Goal: Register for event/course: Sign up to attend an event or enroll in a course

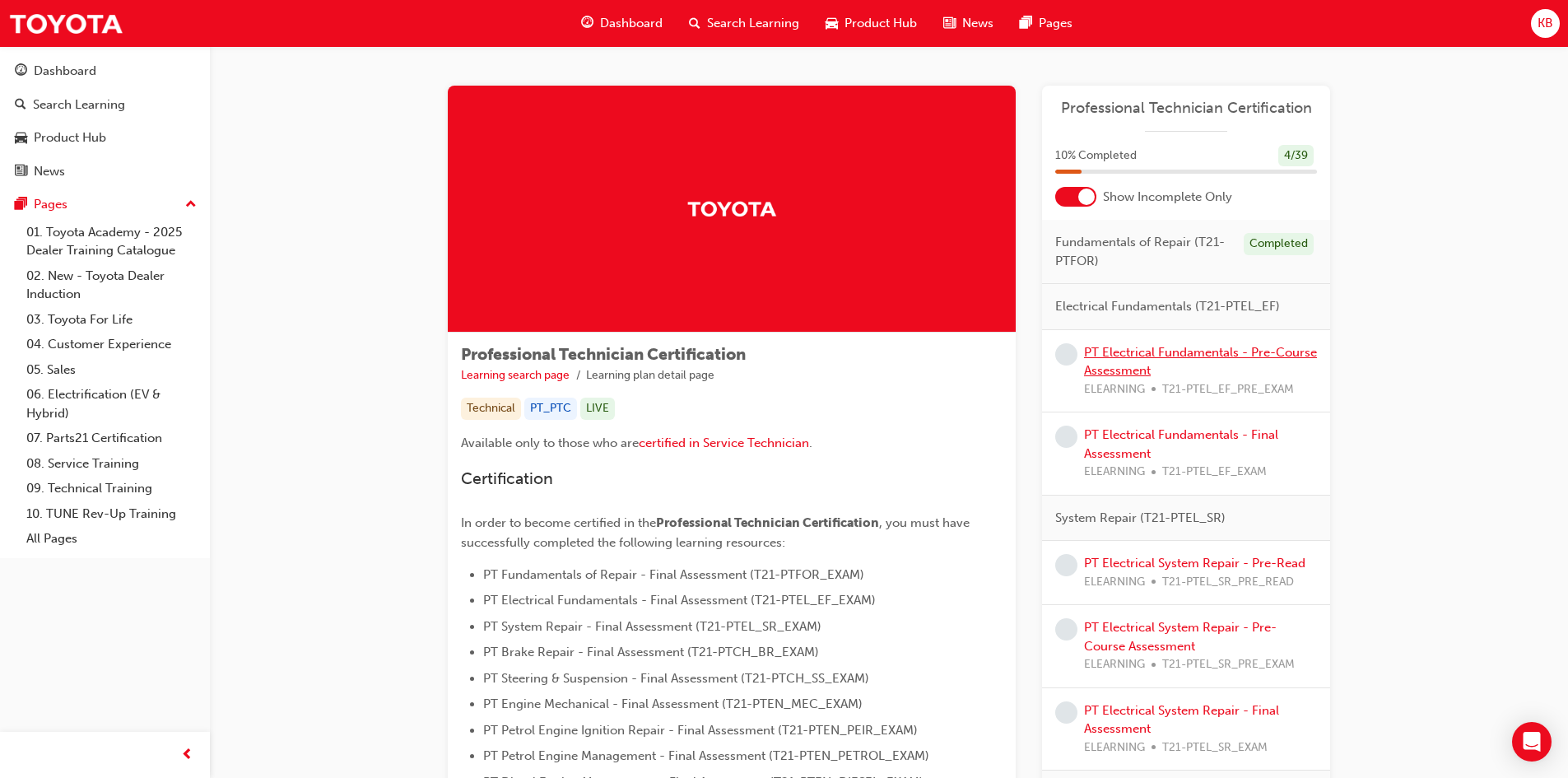
click at [1170, 359] on link "PT Electrical Fundamentals - Pre-Course Assessment" at bounding box center [1200, 361] width 233 height 34
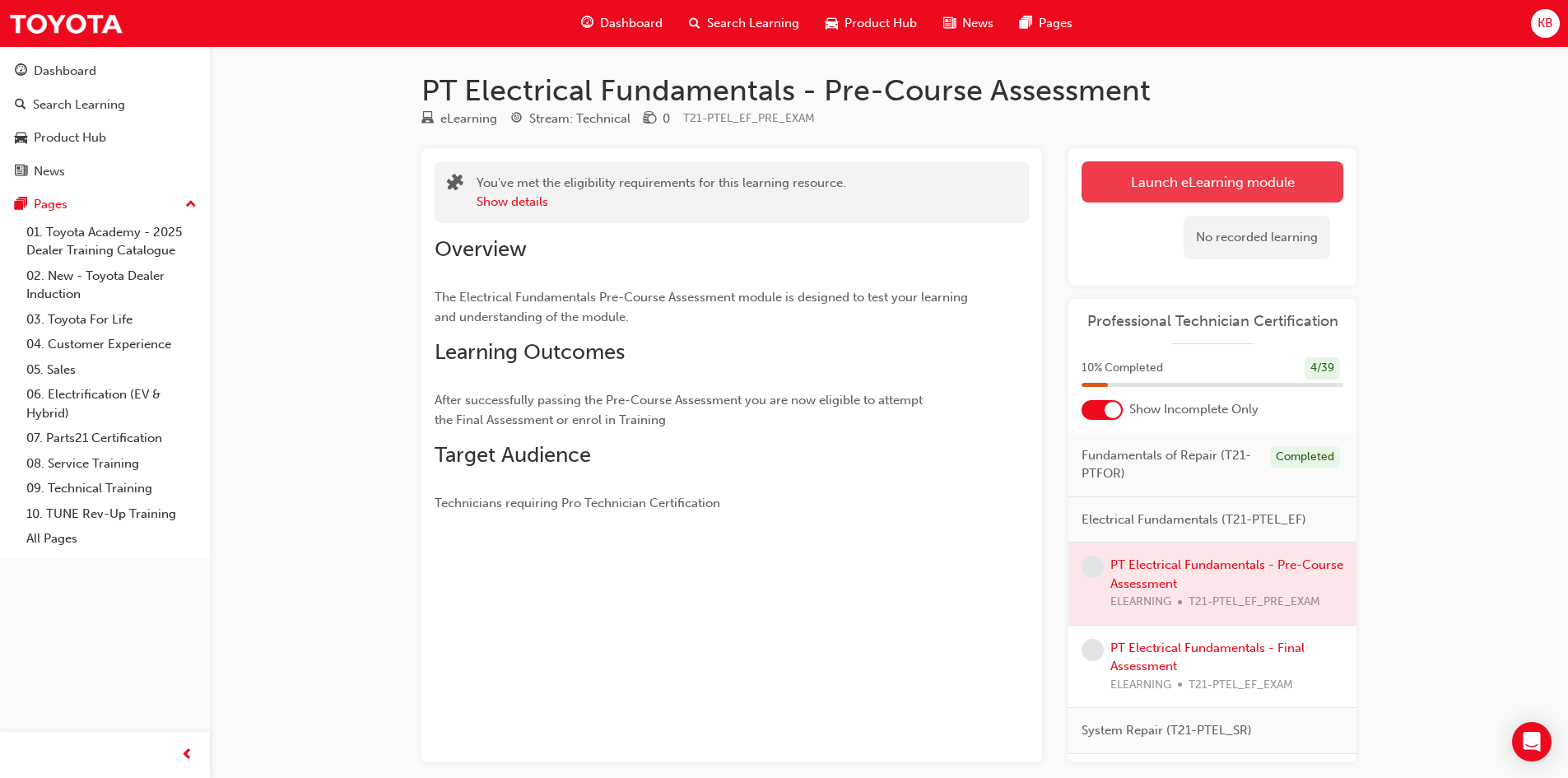
click at [1153, 176] on link "Launch eLearning module" at bounding box center [1212, 182] width 261 height 42
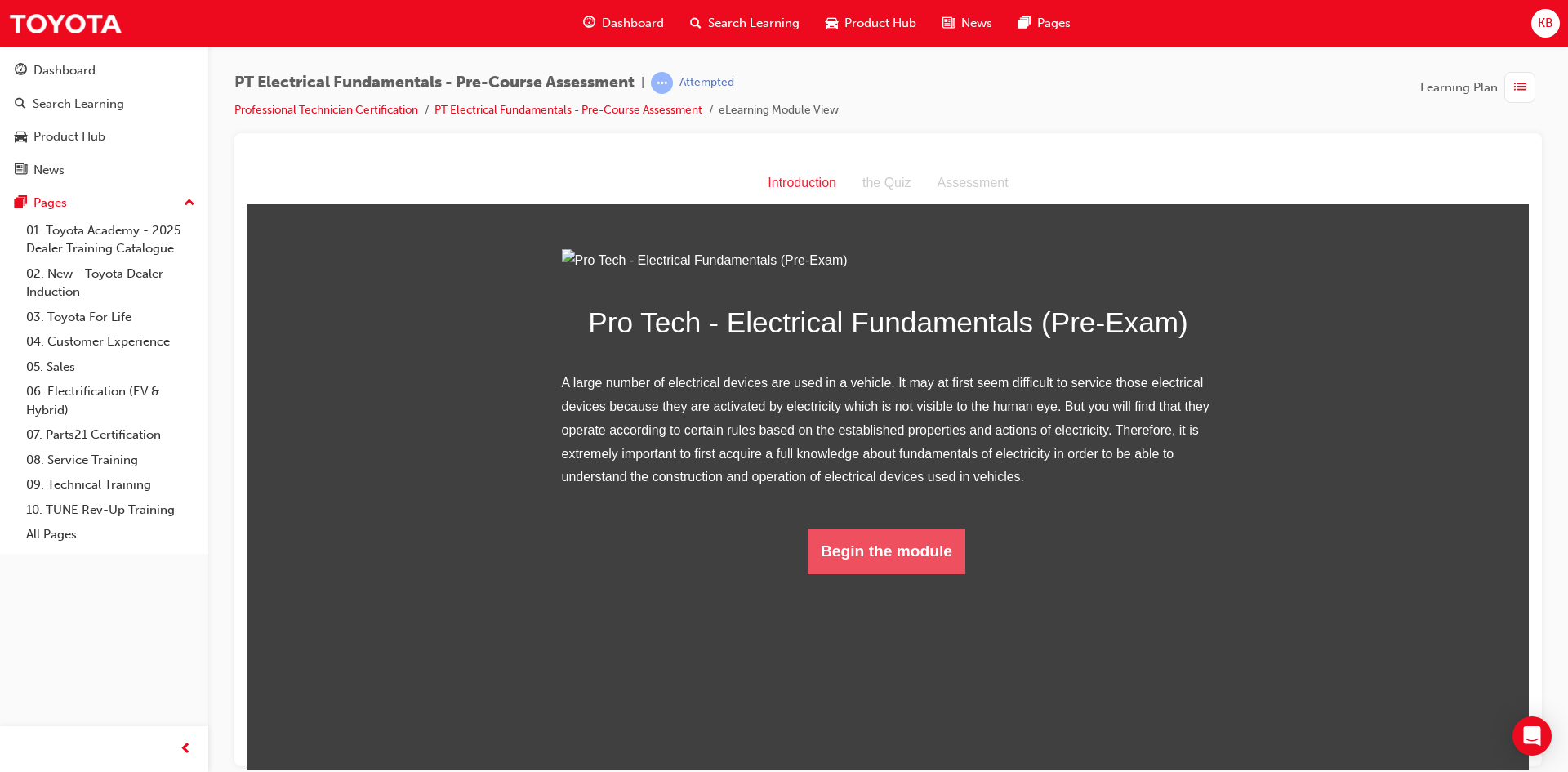
click at [885, 574] on button "Begin the module" at bounding box center [886, 551] width 158 height 46
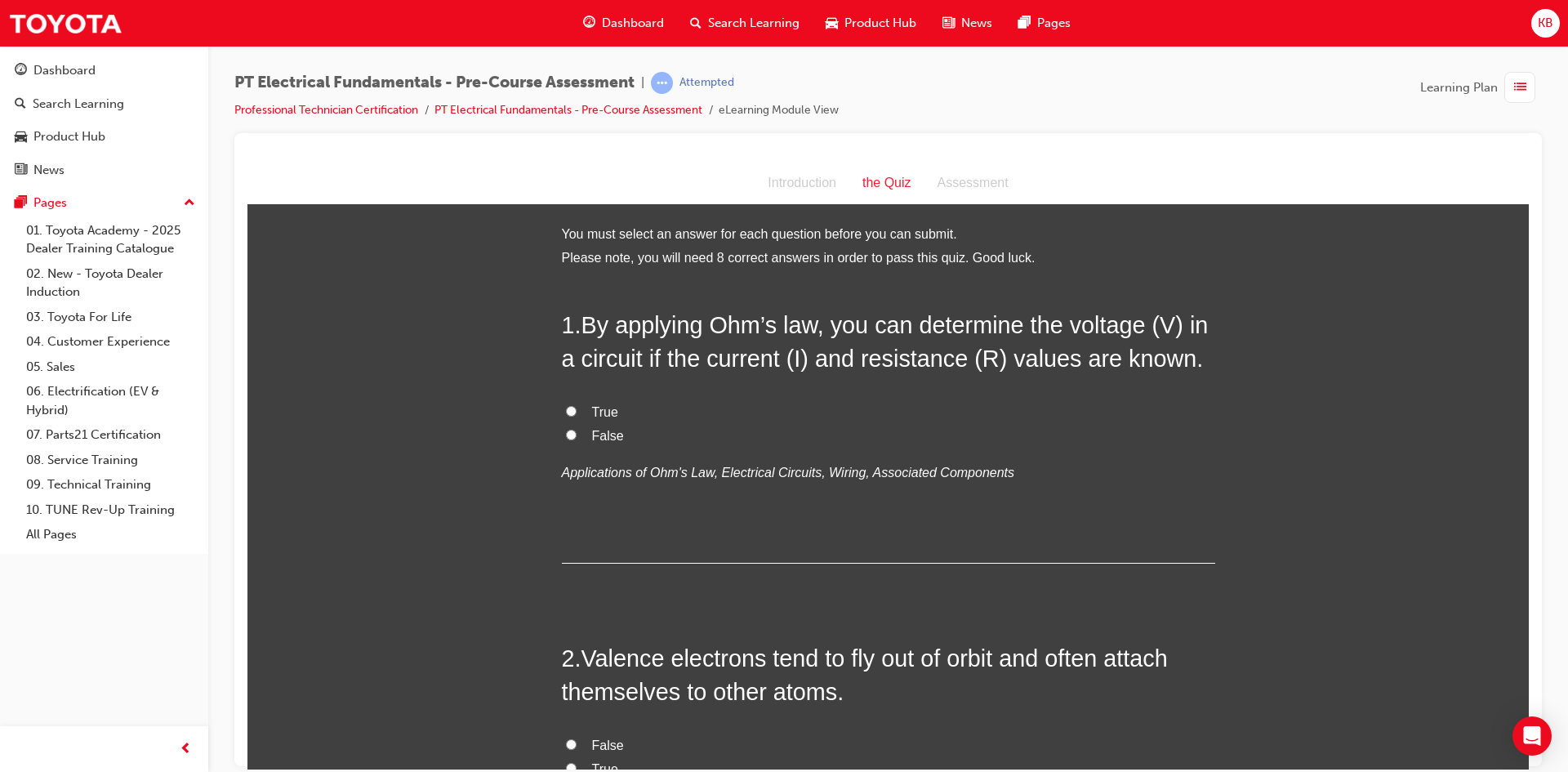
click at [566, 413] on input "True" at bounding box center [572, 411] width 11 height 11
radio input "true"
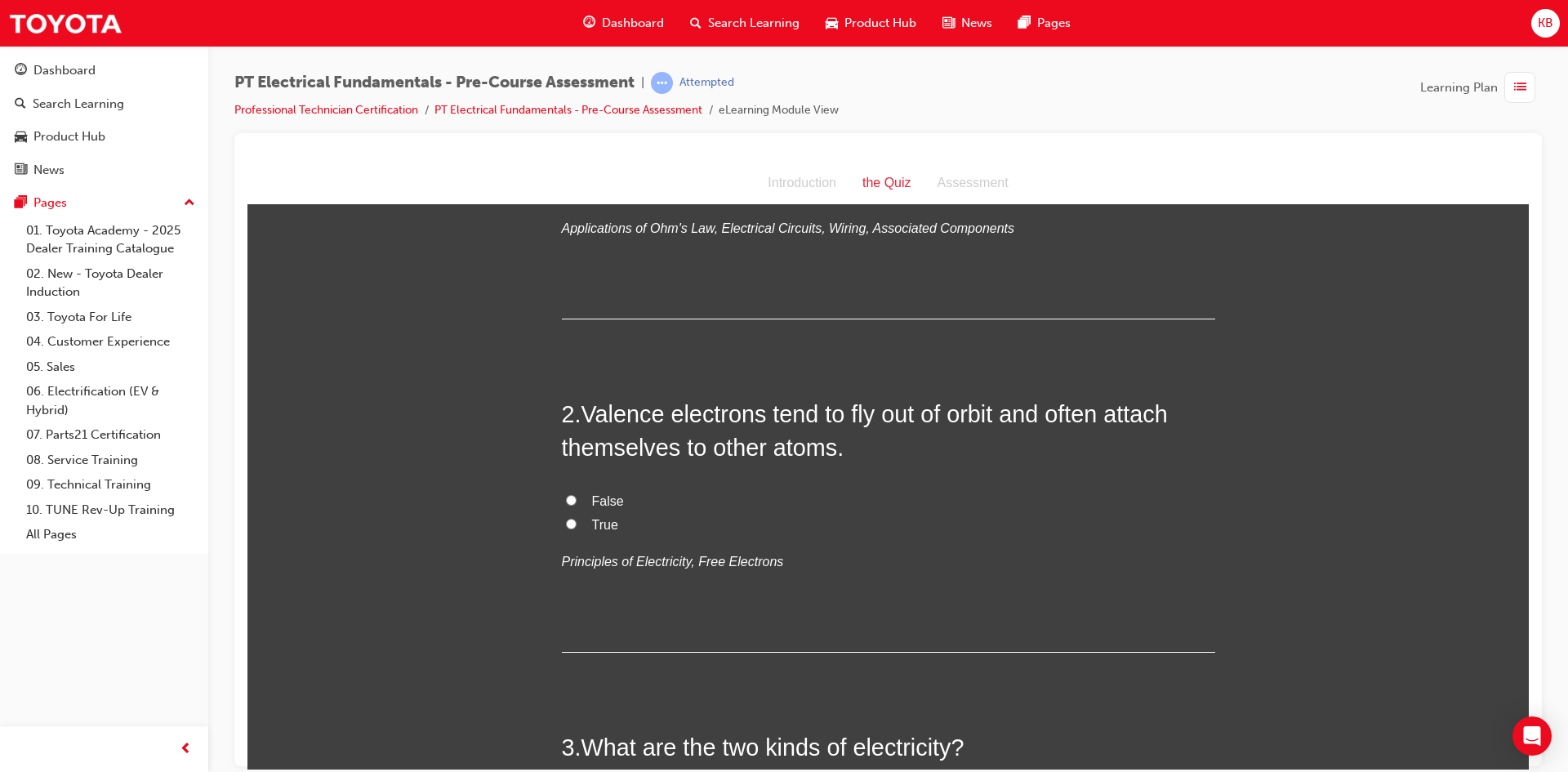
scroll to position [245, 0]
click at [566, 523] on input "True" at bounding box center [572, 523] width 11 height 11
radio input "true"
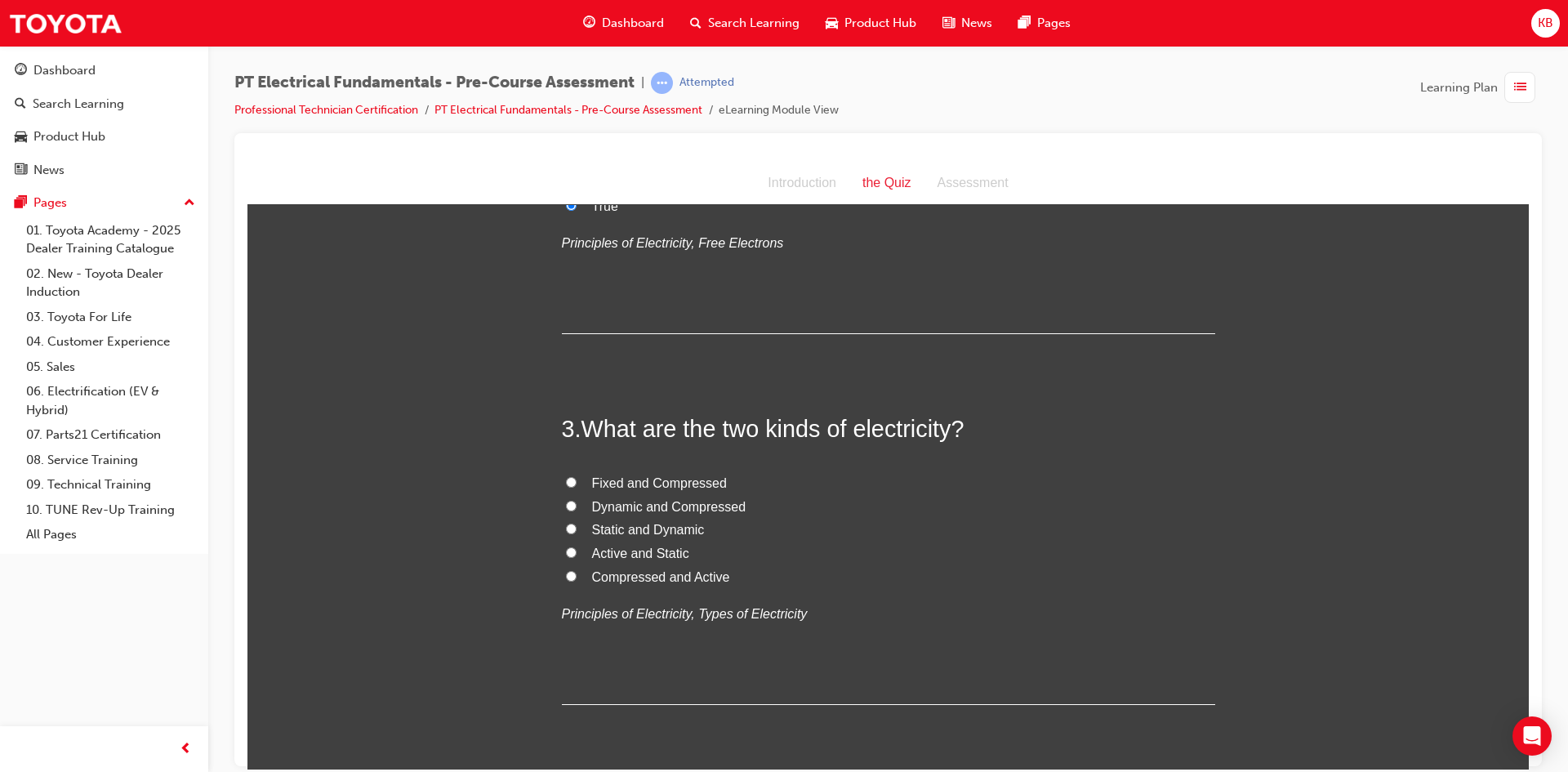
scroll to position [572, 0]
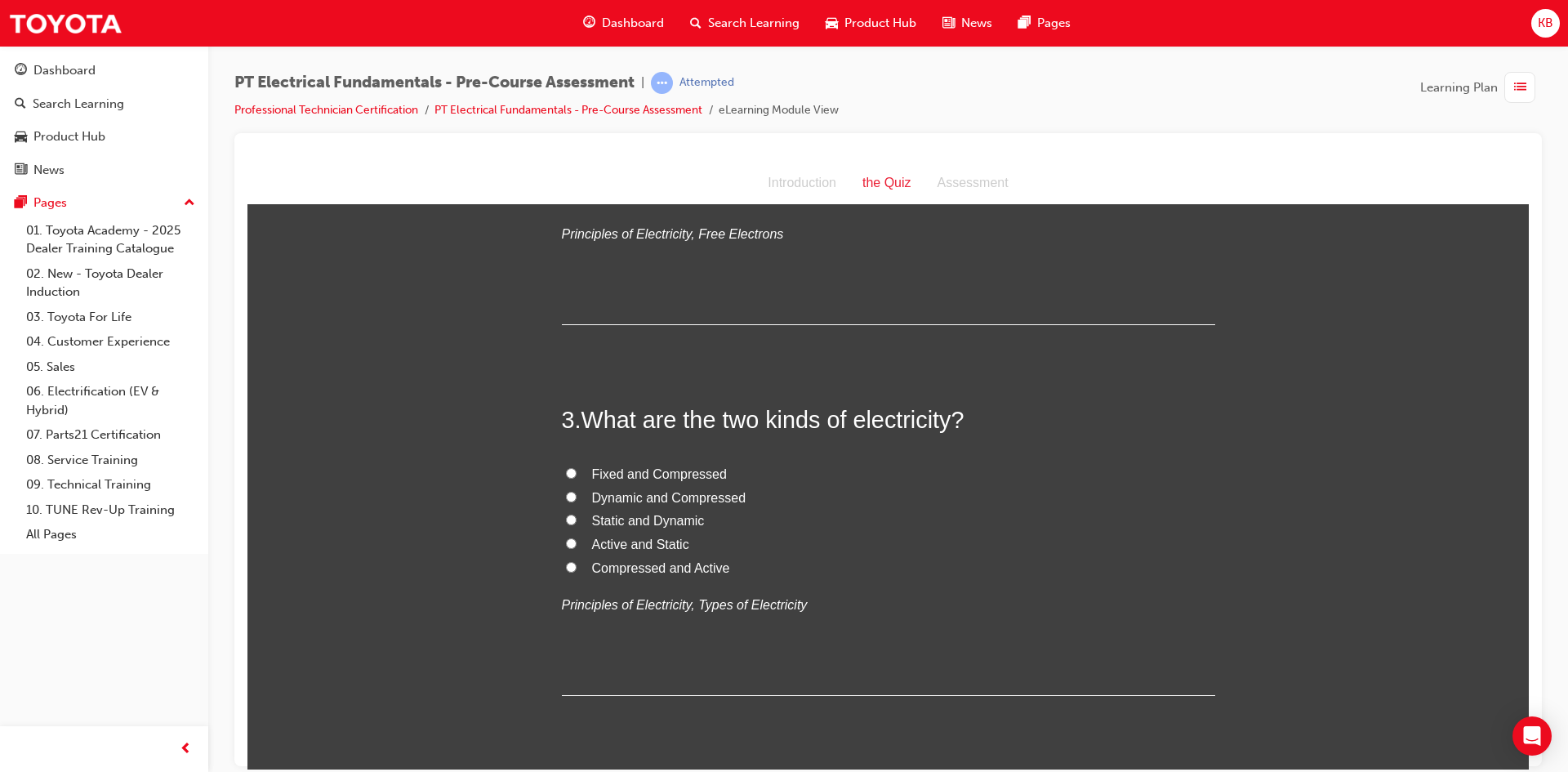
click at [654, 523] on span "Static and Dynamic" at bounding box center [648, 520] width 113 height 14
click at [576, 523] on input "Static and Dynamic" at bounding box center [572, 520] width 11 height 11
radio input "true"
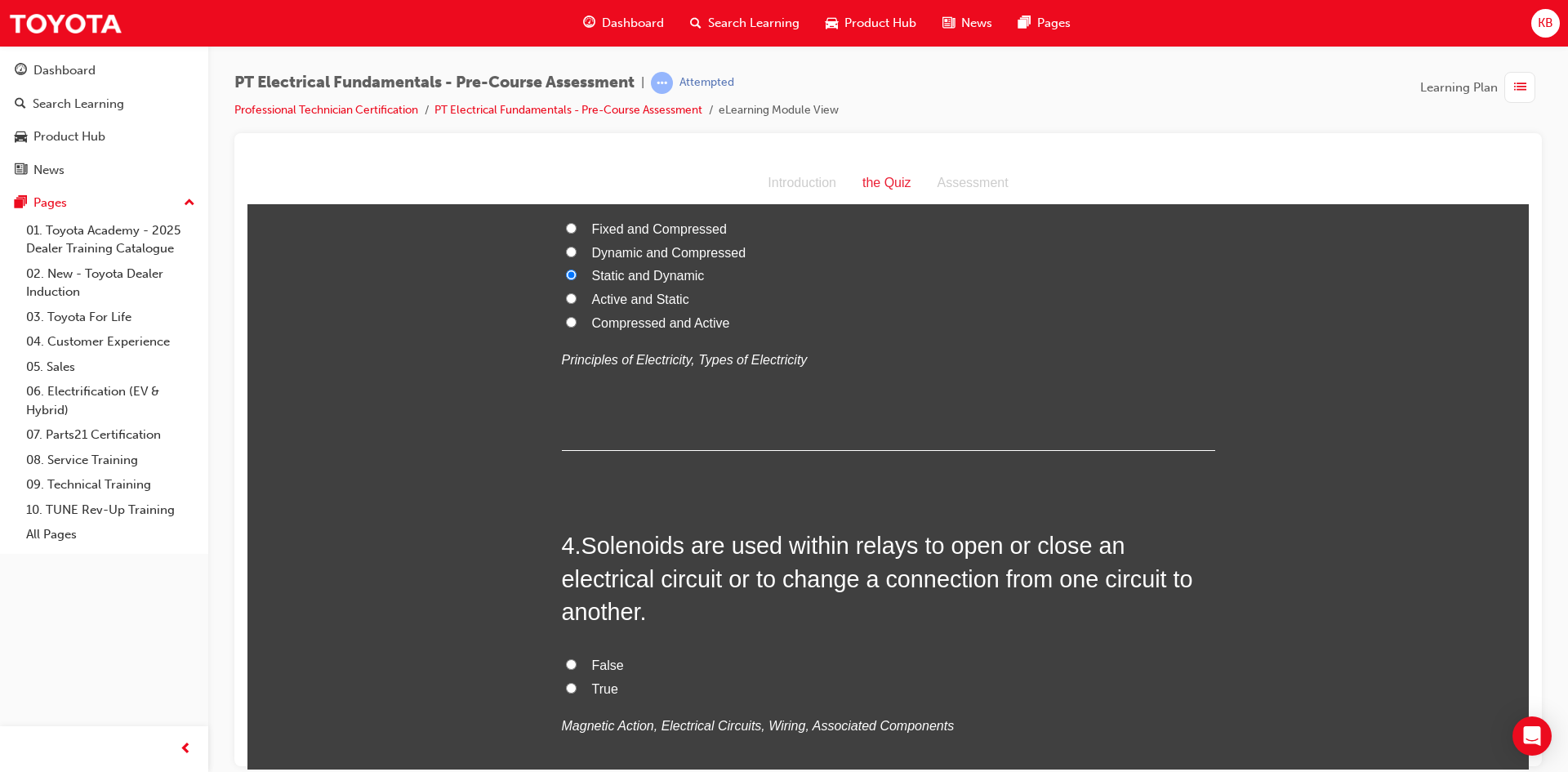
scroll to position [899, 0]
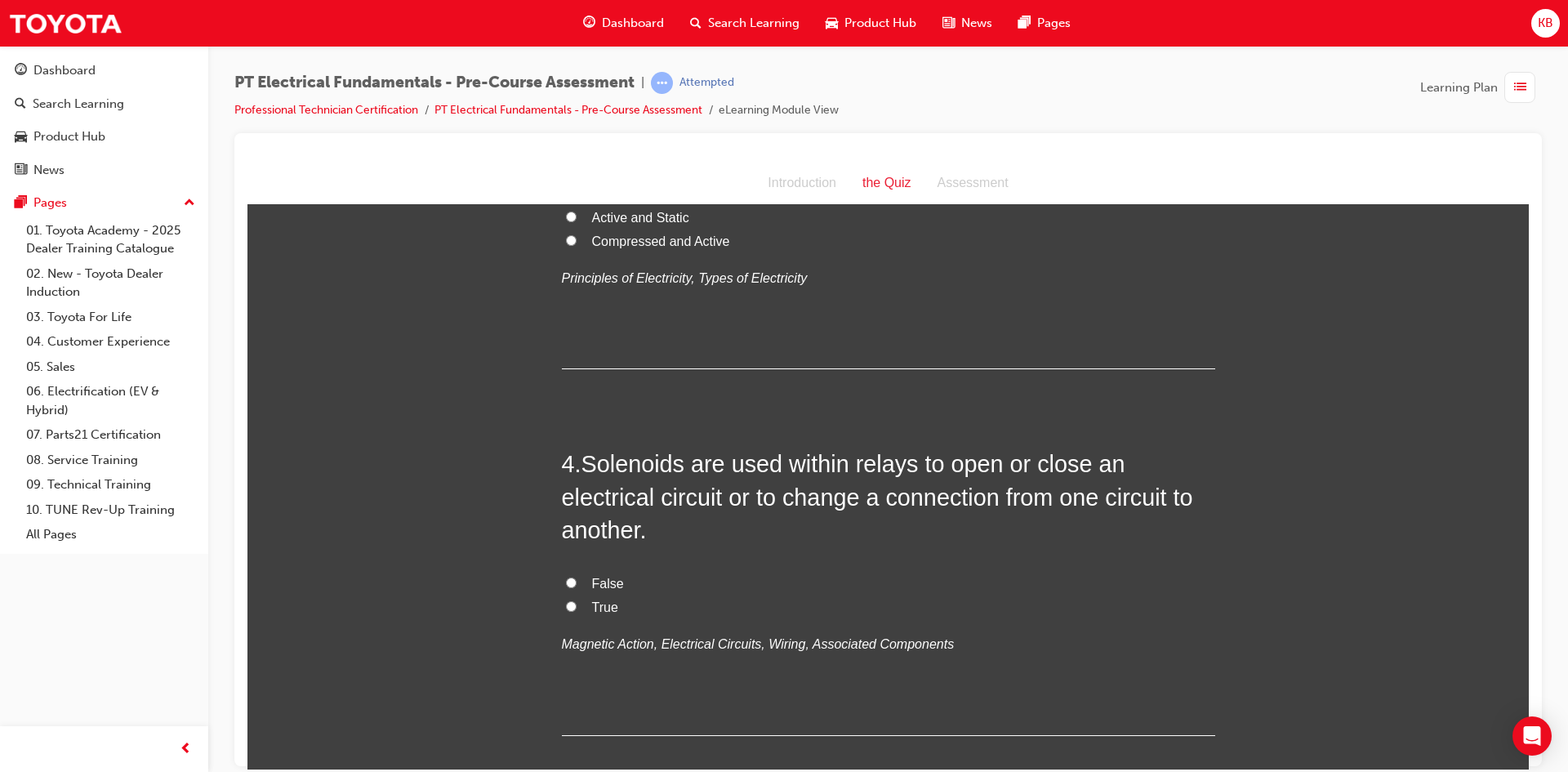
click at [566, 608] on input "True" at bounding box center [572, 606] width 11 height 11
radio input "true"
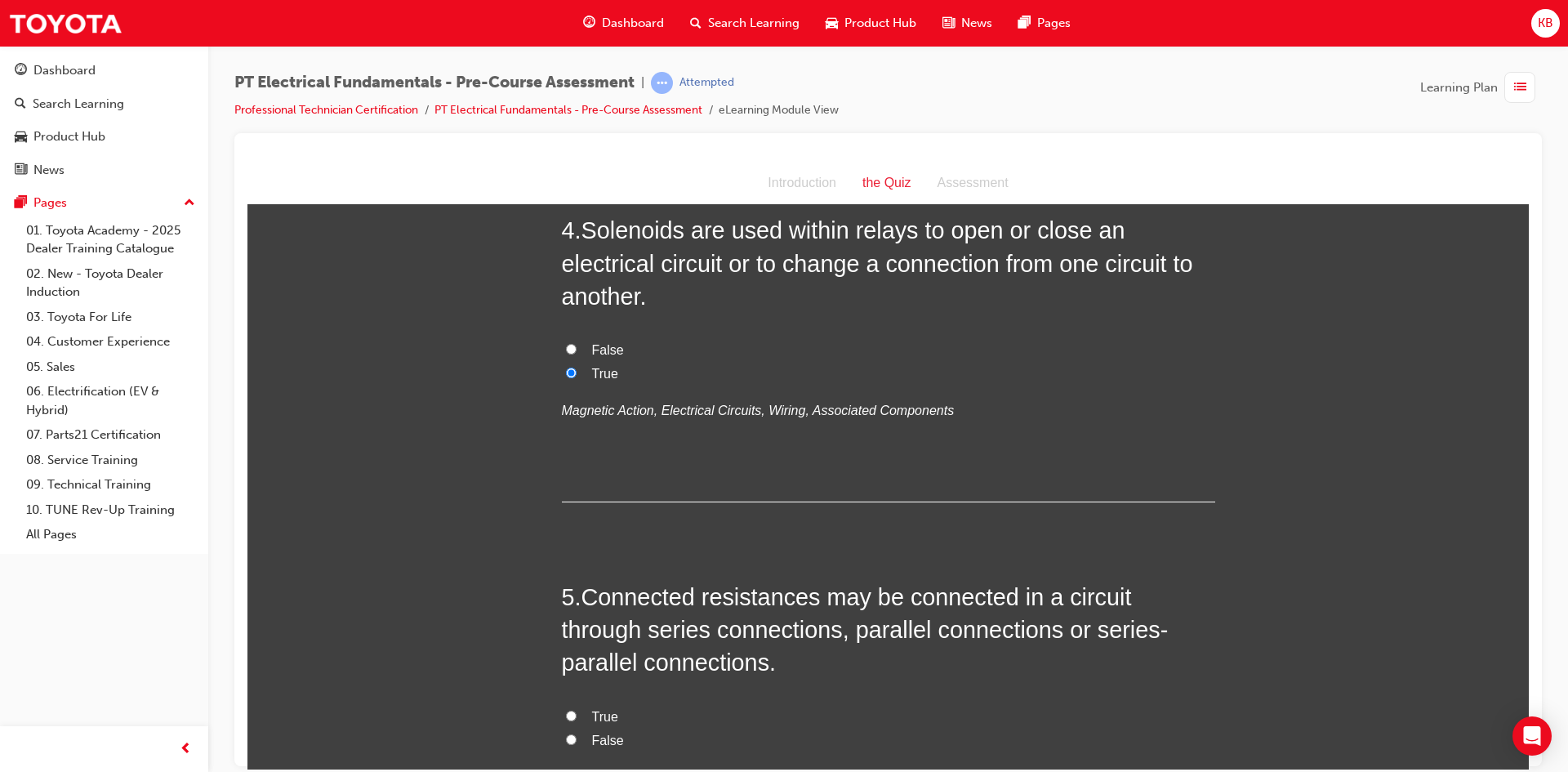
scroll to position [1389, 0]
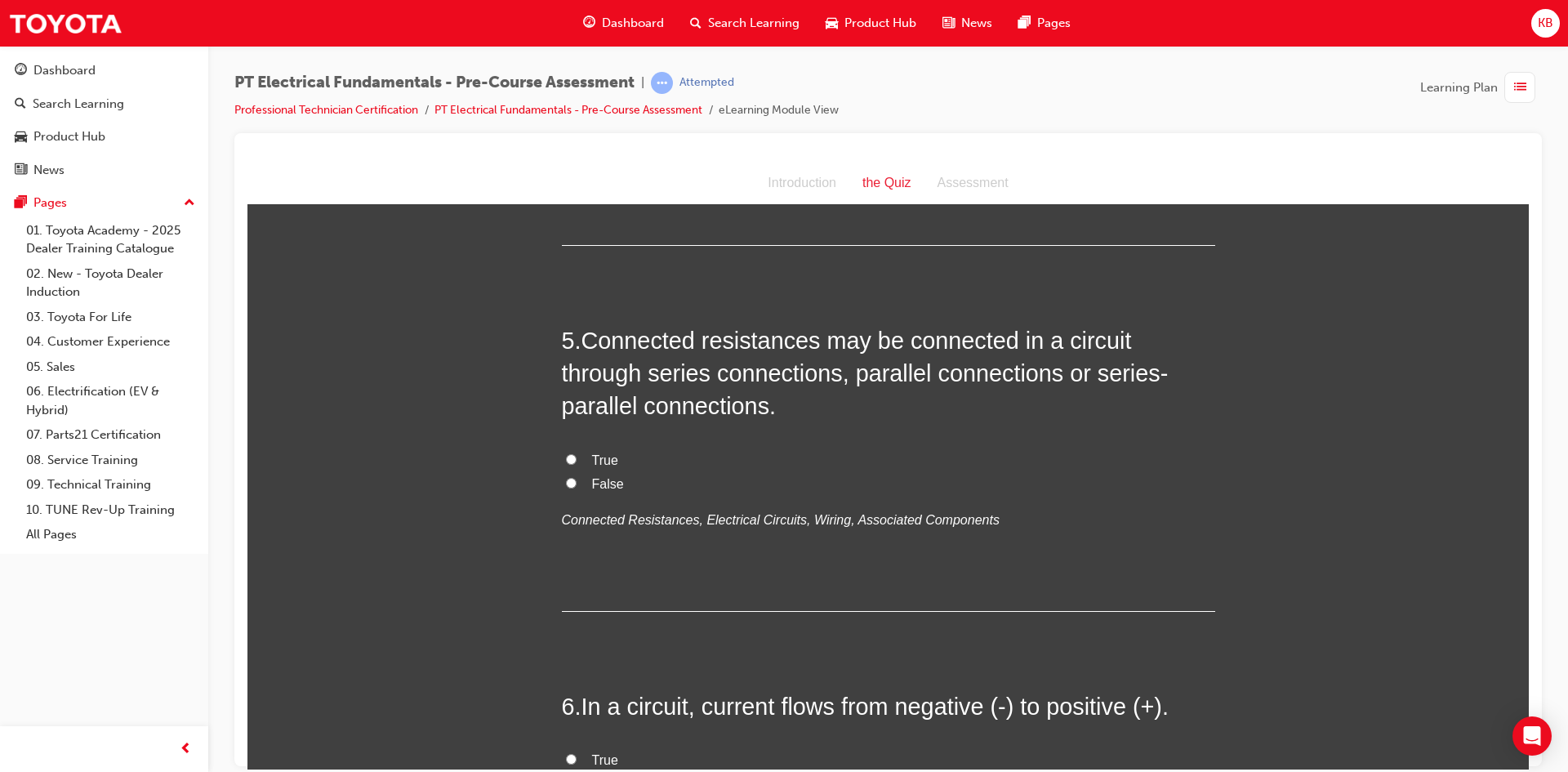
click at [592, 458] on span "True" at bounding box center [605, 459] width 27 height 14
click at [576, 458] on input "True" at bounding box center [572, 459] width 11 height 11
radio input "true"
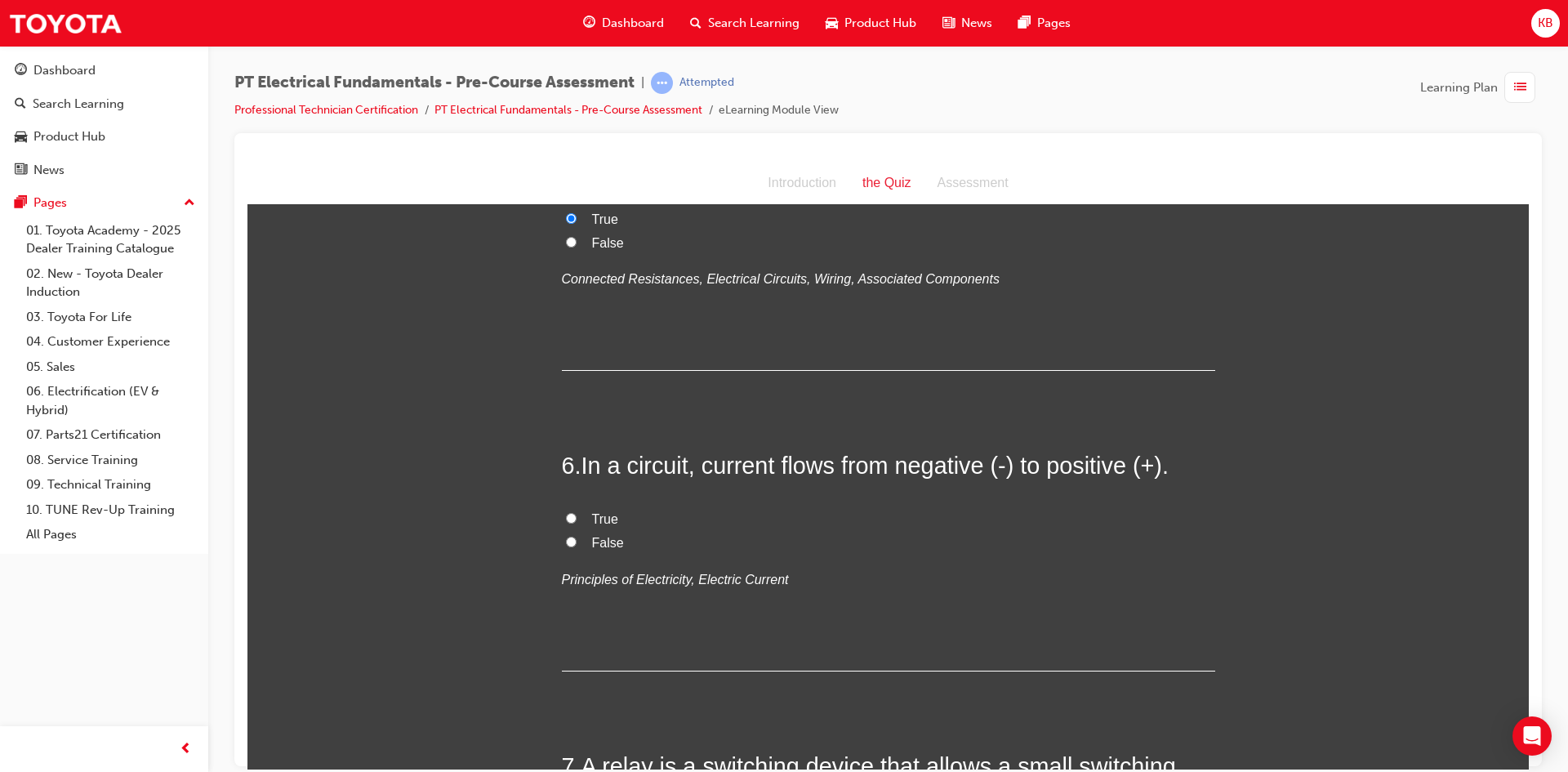
scroll to position [1635, 0]
click at [596, 537] on span "False" at bounding box center [608, 537] width 32 height 14
click at [576, 537] on input "False" at bounding box center [572, 537] width 11 height 11
radio input "true"
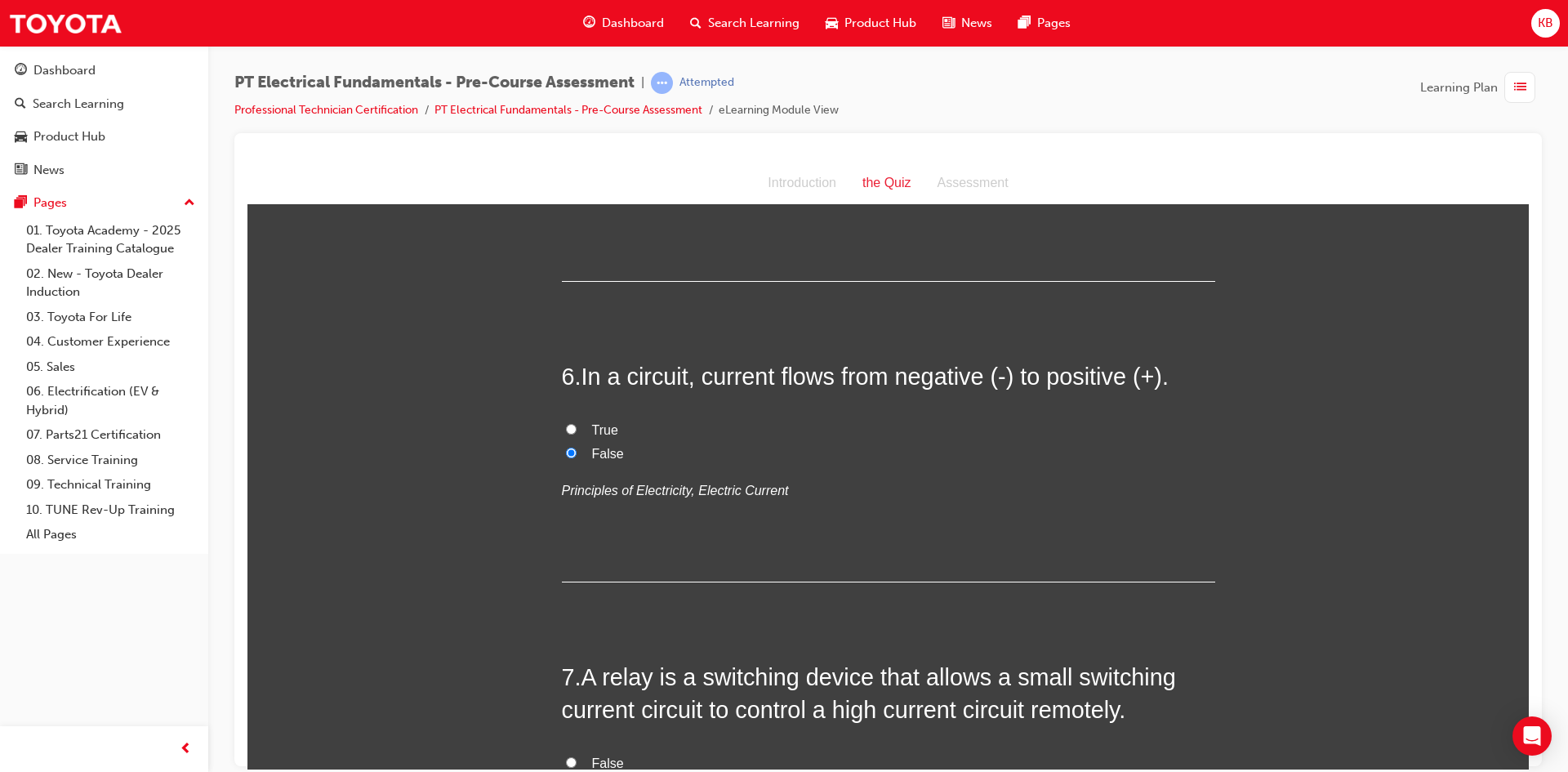
scroll to position [1961, 0]
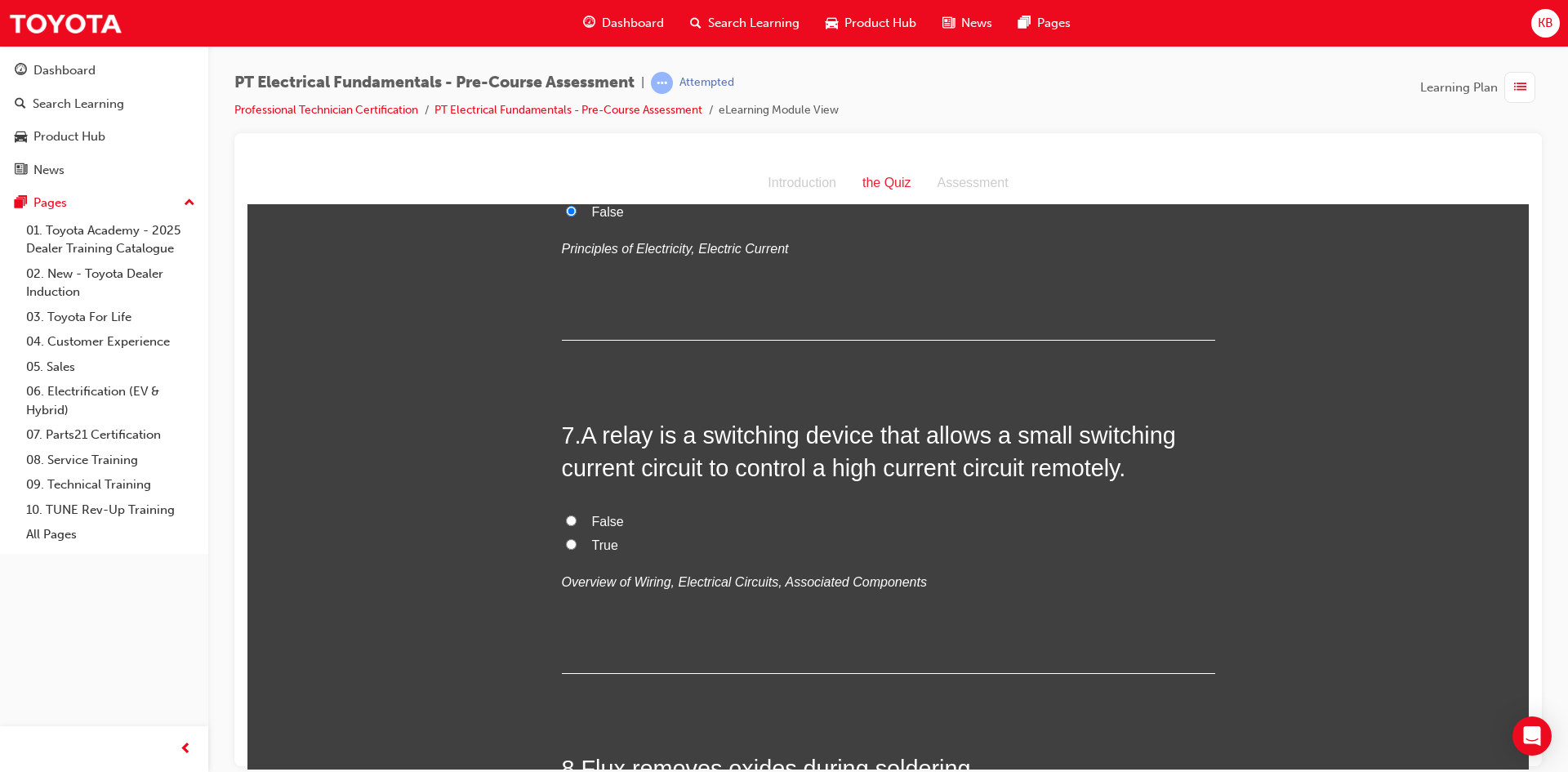
click at [582, 539] on label "True" at bounding box center [888, 546] width 653 height 24
click at [576, 539] on input "True" at bounding box center [572, 544] width 11 height 11
radio input "true"
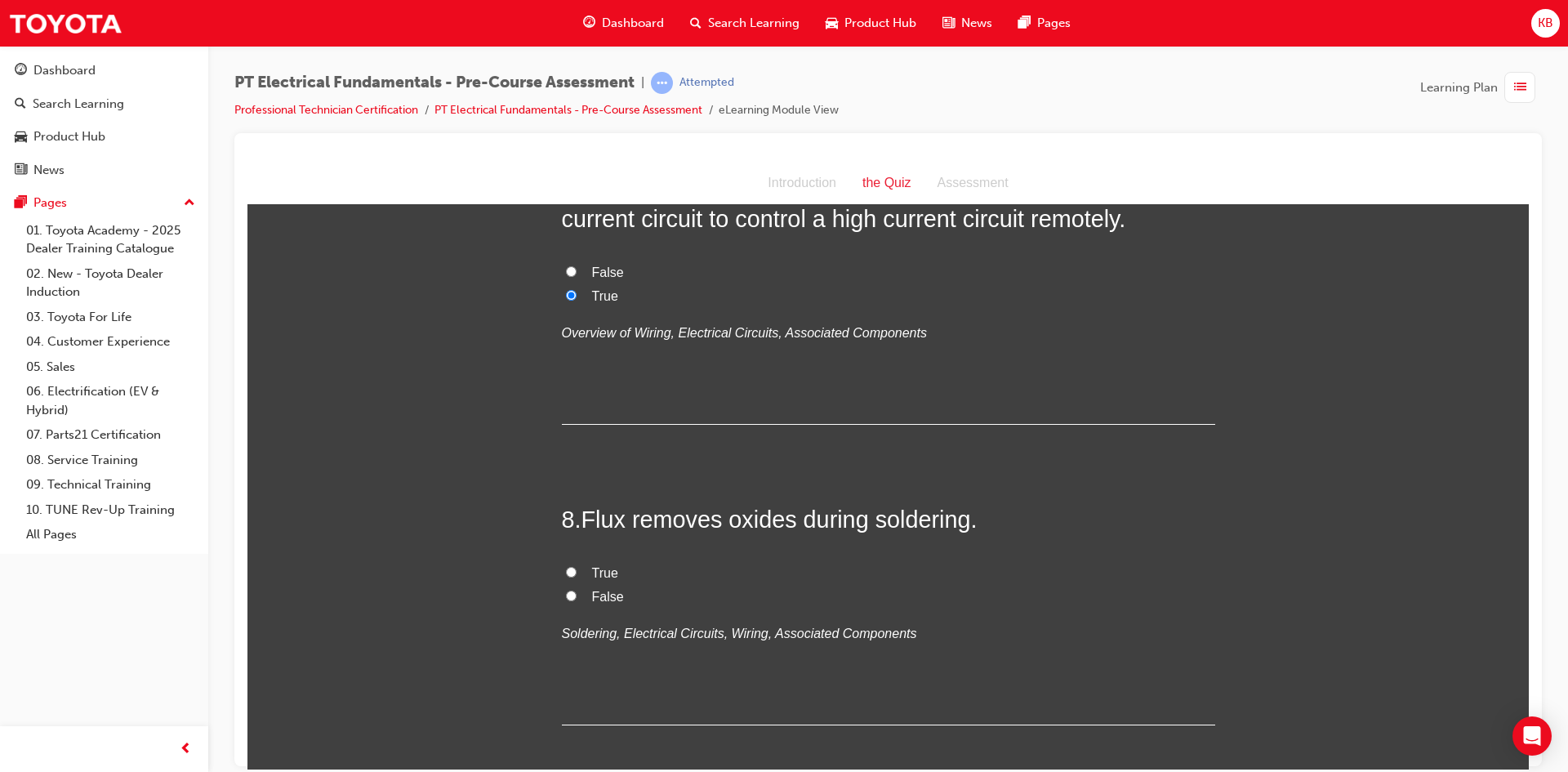
scroll to position [2206, 0]
click at [593, 567] on label "True" at bounding box center [888, 578] width 653 height 24
click at [576, 570] on input "True" at bounding box center [572, 576] width 11 height 11
radio input "true"
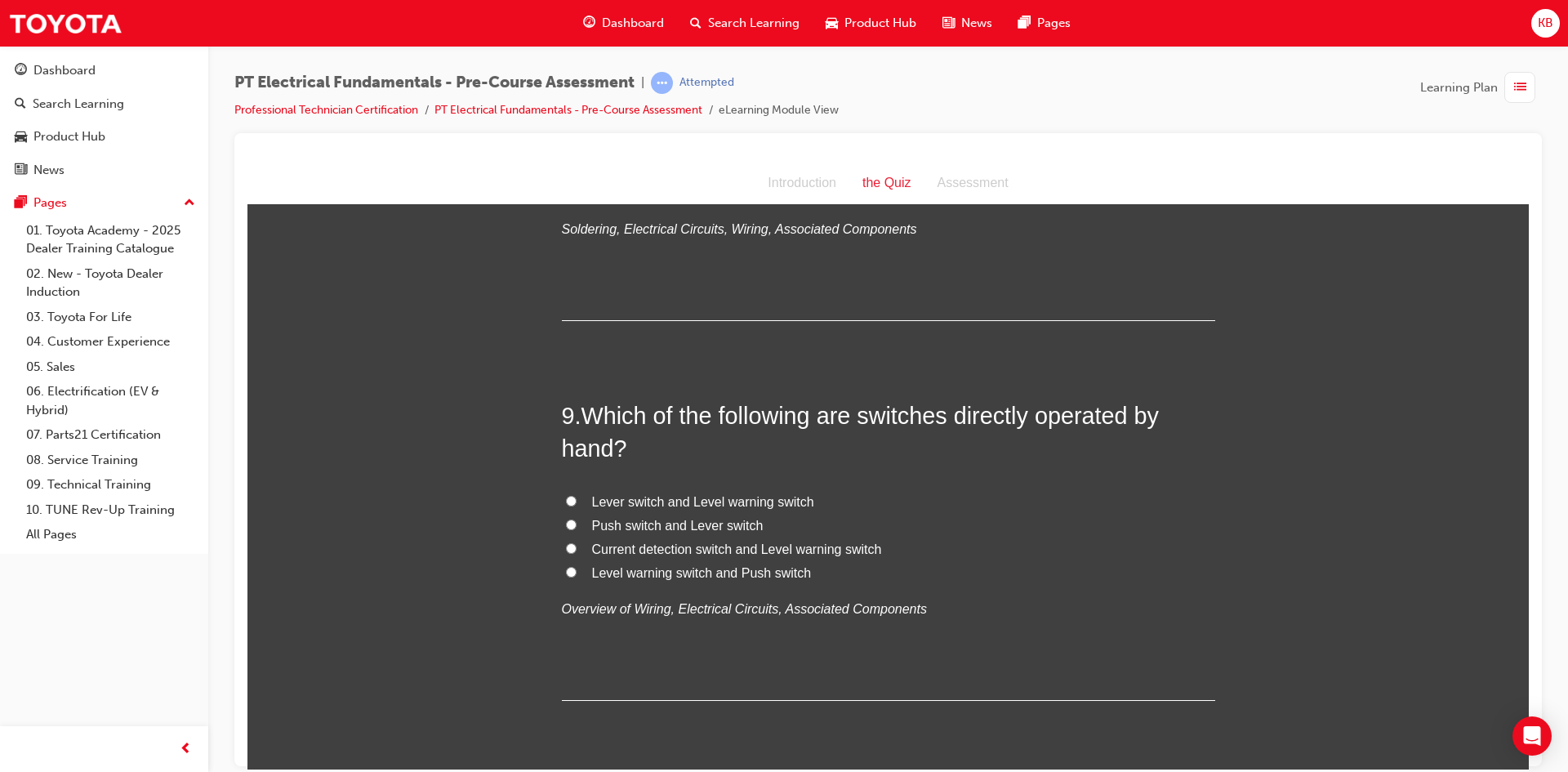
click at [641, 525] on span "Push switch and Lever switch" at bounding box center [677, 524] width 171 height 14
click at [576, 525] on input "Push switch and Lever switch" at bounding box center [572, 524] width 11 height 11
radio input "true"
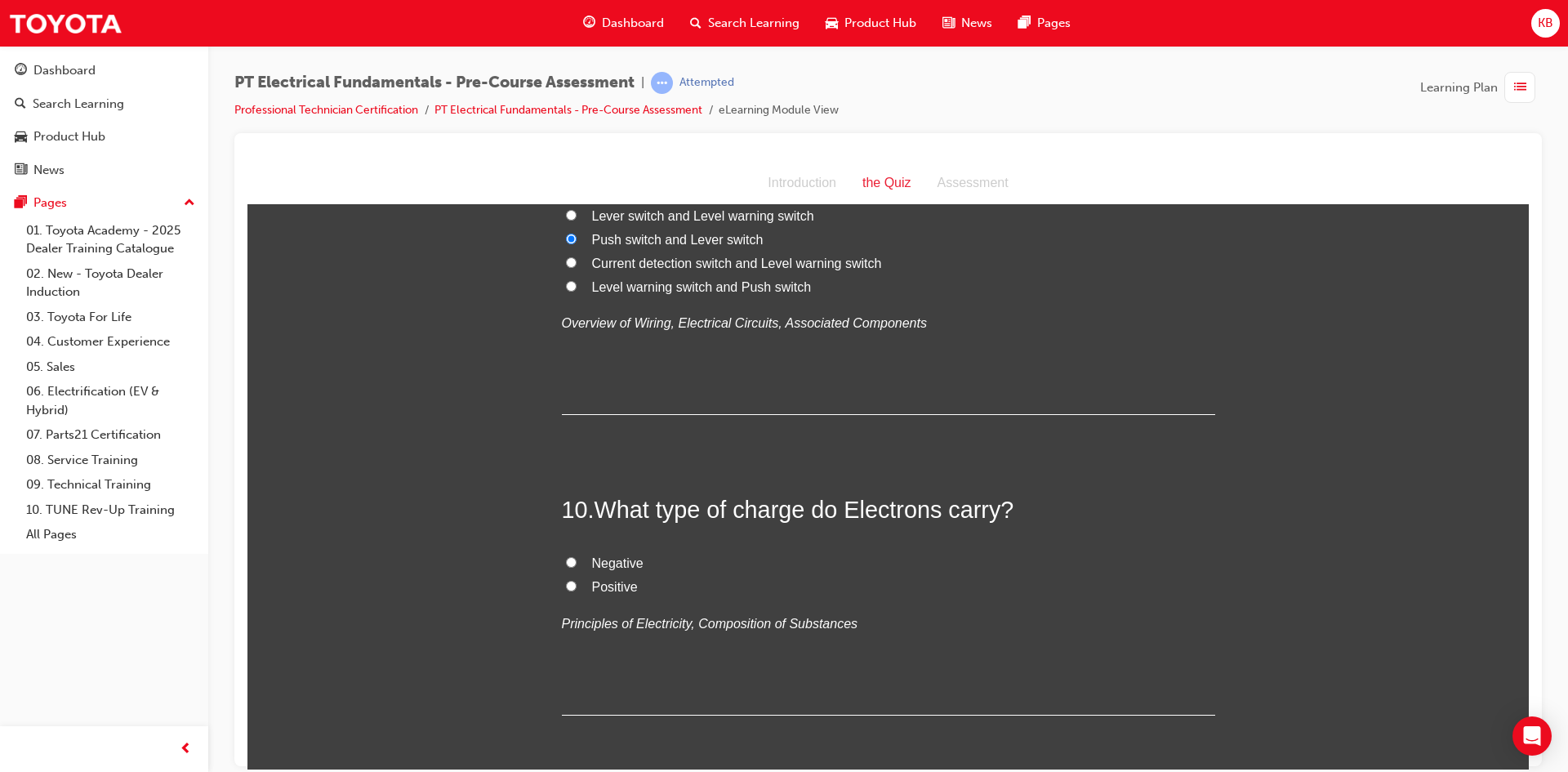
scroll to position [2942, 0]
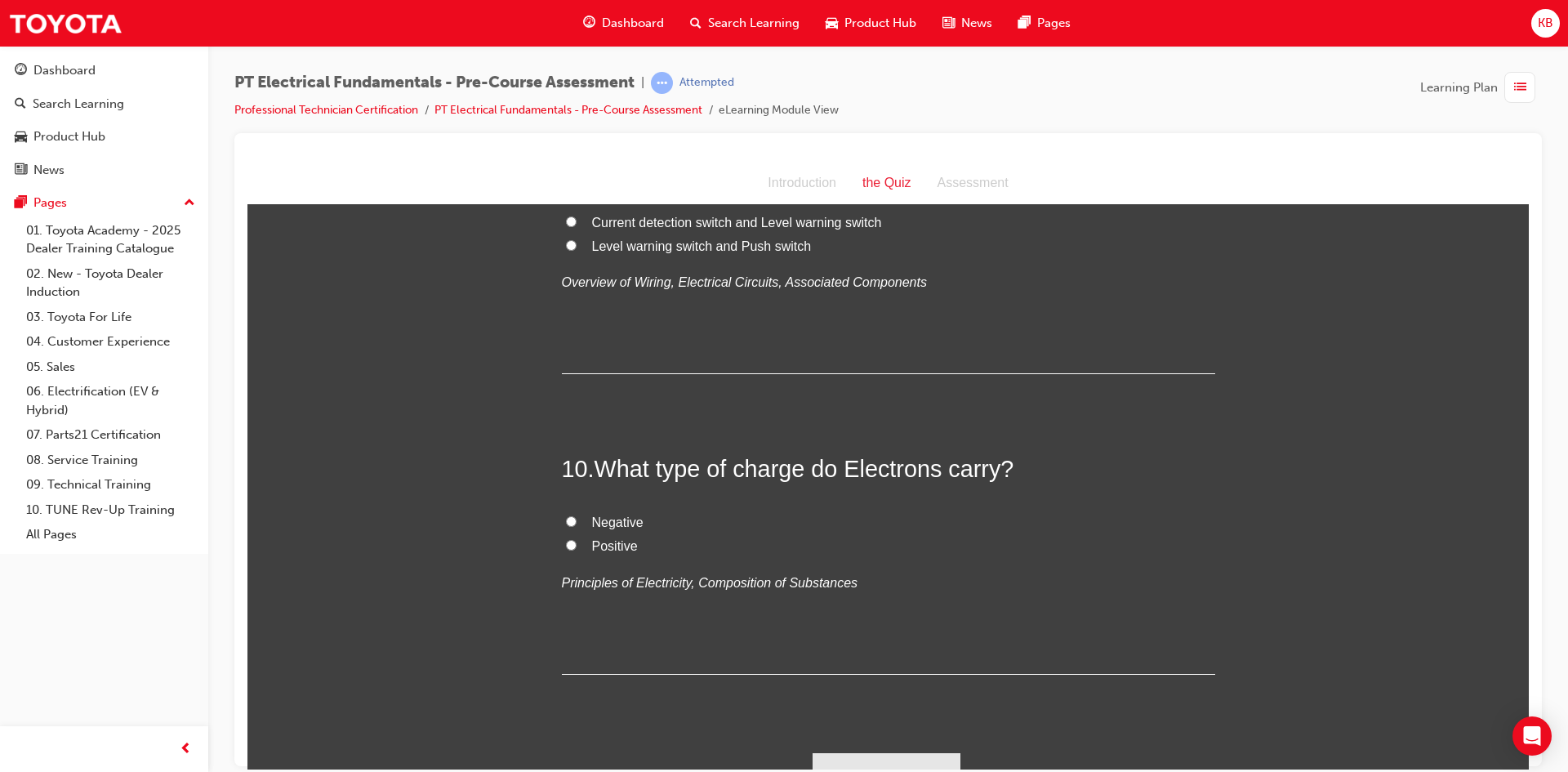
click at [601, 523] on span "Negative" at bounding box center [618, 522] width 51 height 14
click at [576, 523] on input "Negative" at bounding box center [572, 521] width 11 height 11
radio input "true"
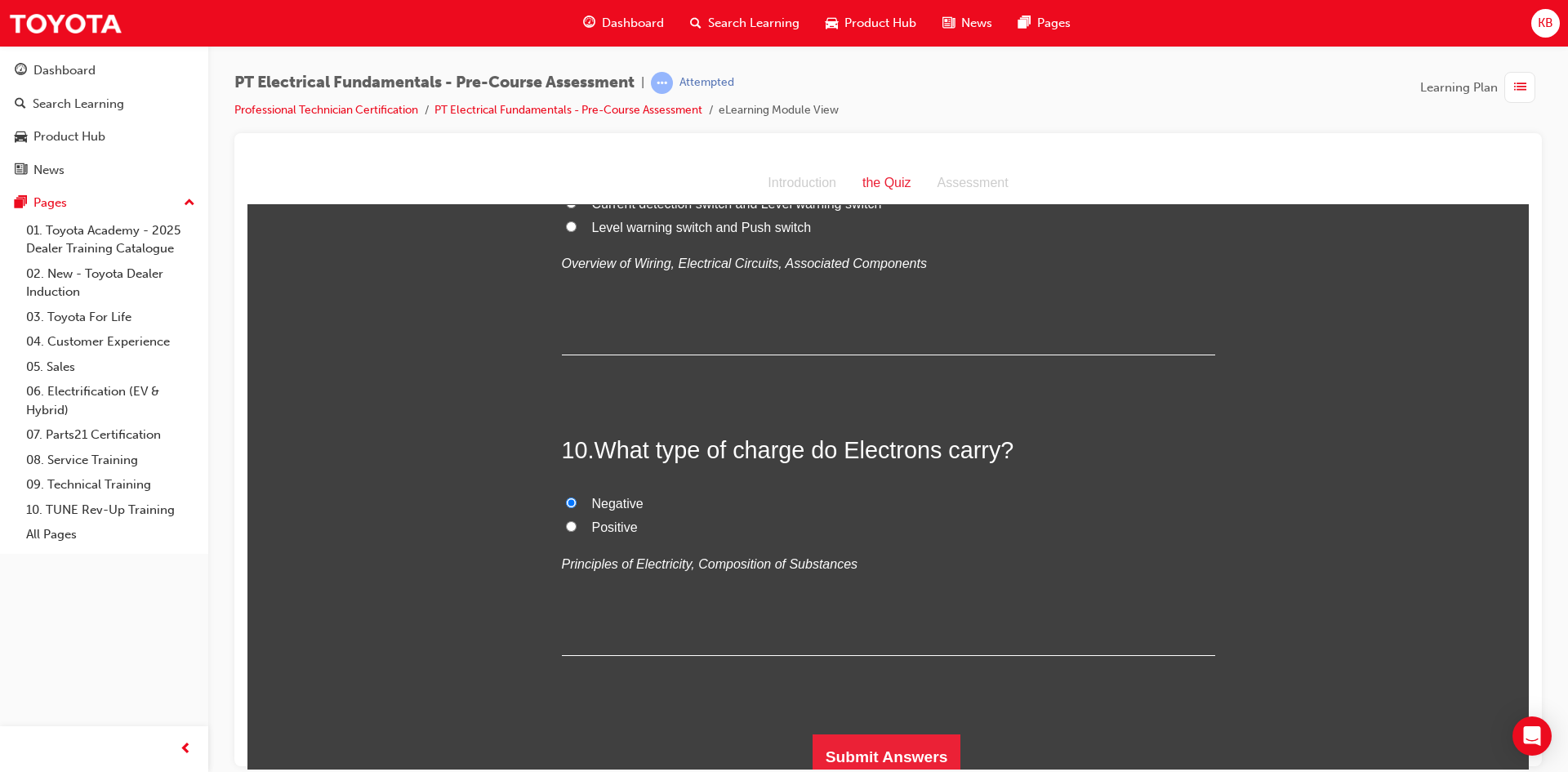
scroll to position [2971, 0]
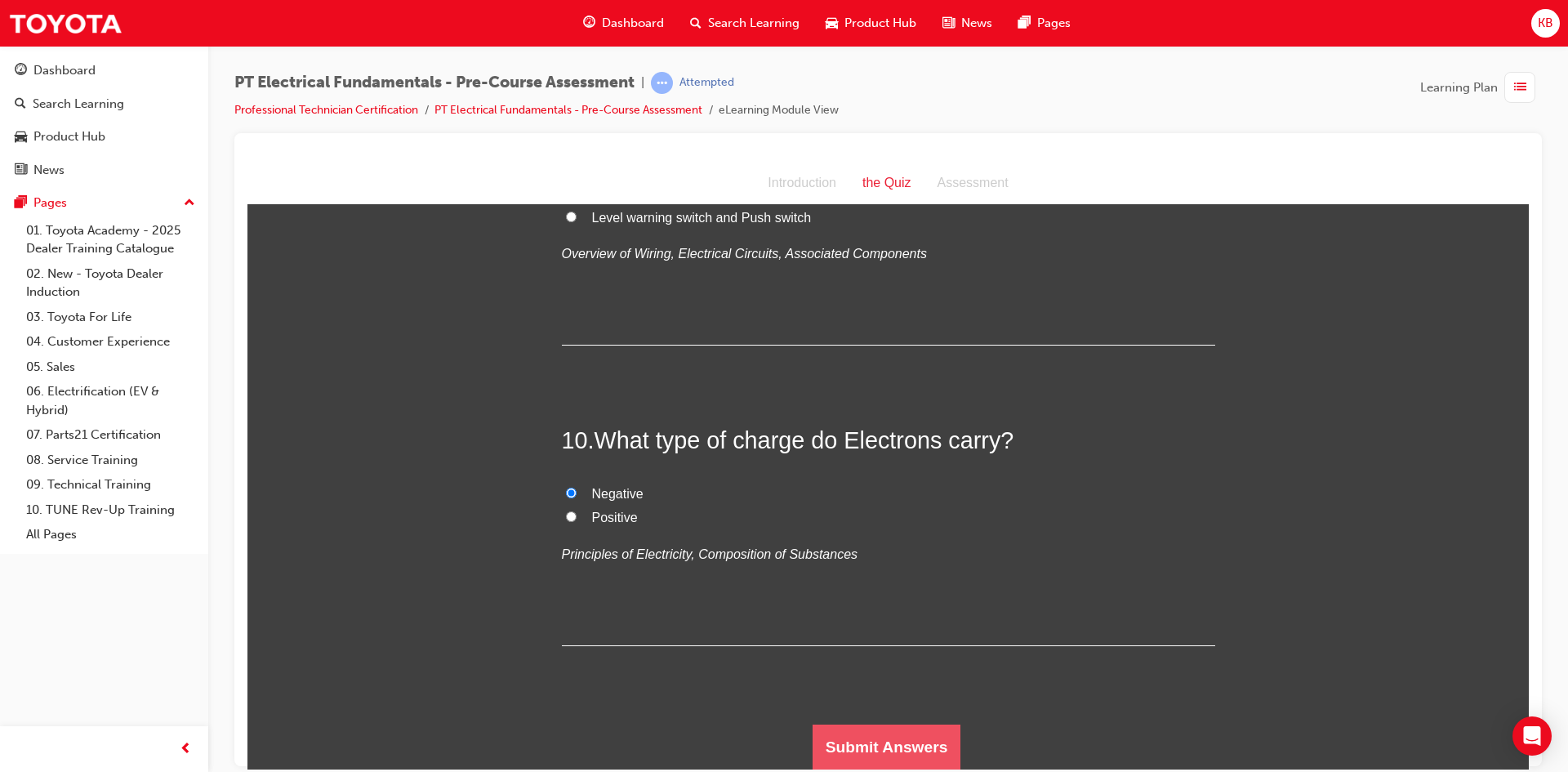
click at [884, 727] on button "Submit Answers" at bounding box center [887, 747] width 148 height 46
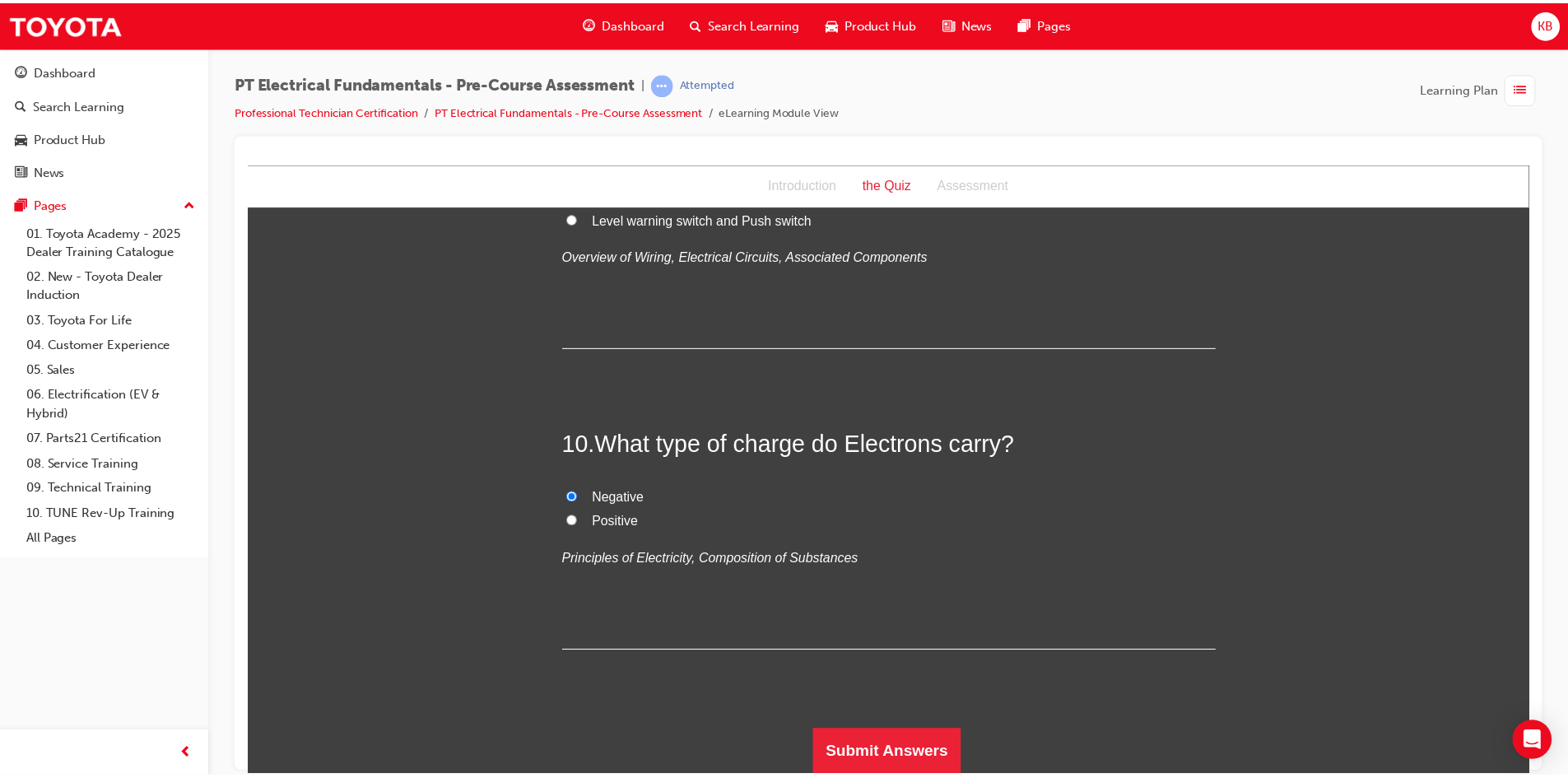
scroll to position [0, 0]
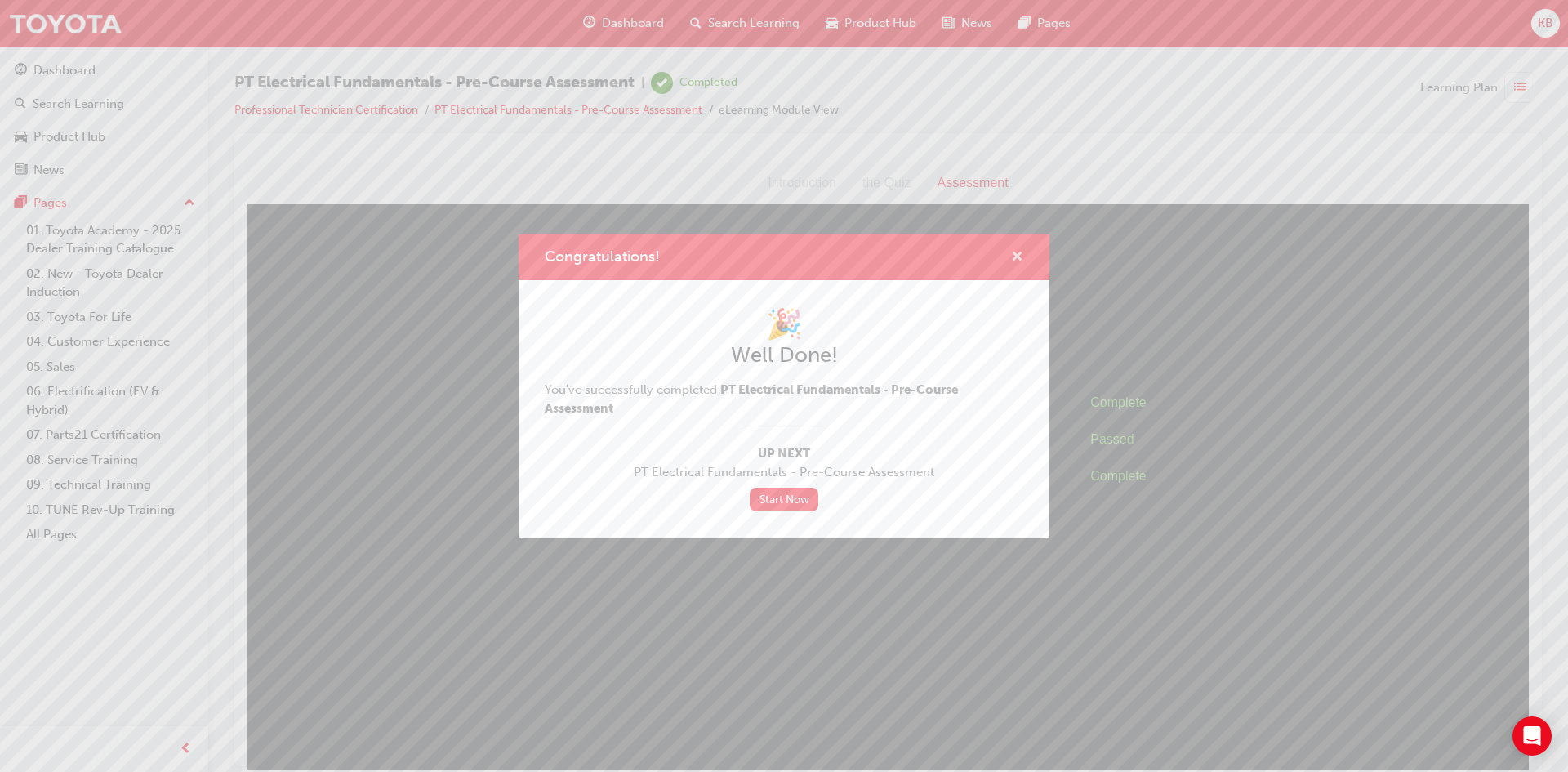
click at [1012, 258] on span "cross-icon" at bounding box center [1016, 259] width 12 height 15
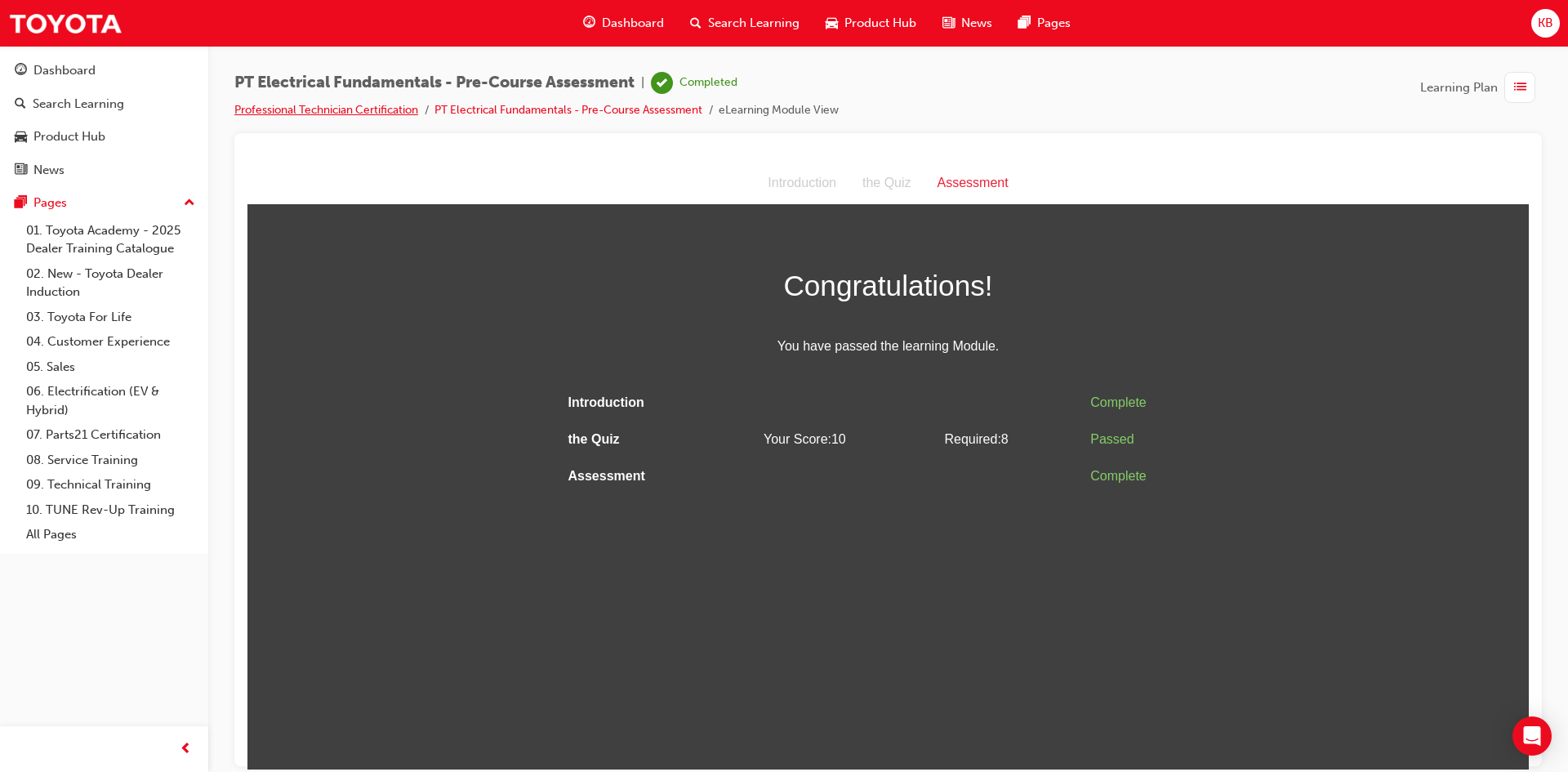
click at [365, 113] on link "Professional Technician Certification" at bounding box center [326, 109] width 184 height 14
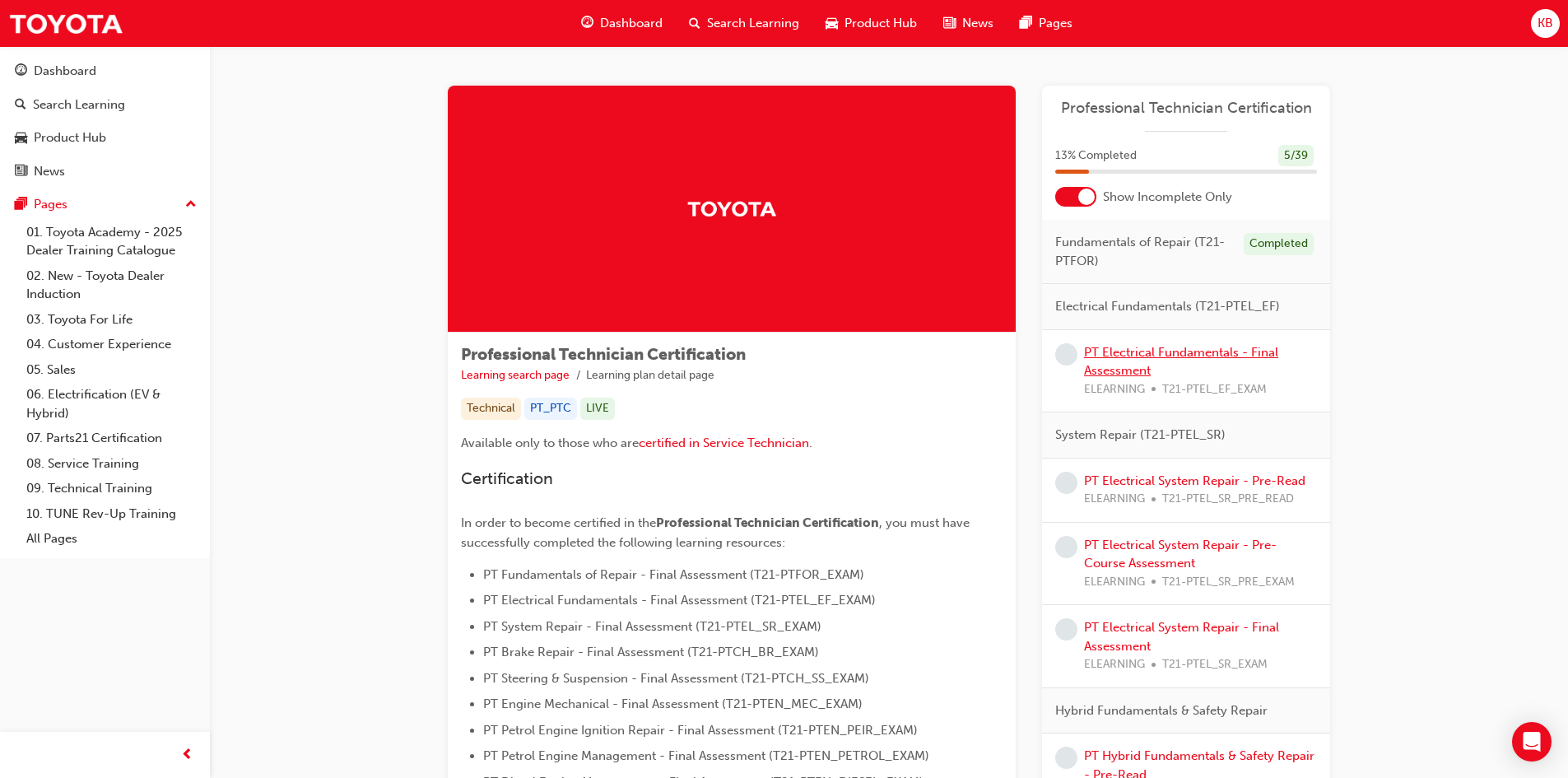
click at [1124, 352] on link "PT Electrical Fundamentals - Final Assessment" at bounding box center [1181, 361] width 194 height 34
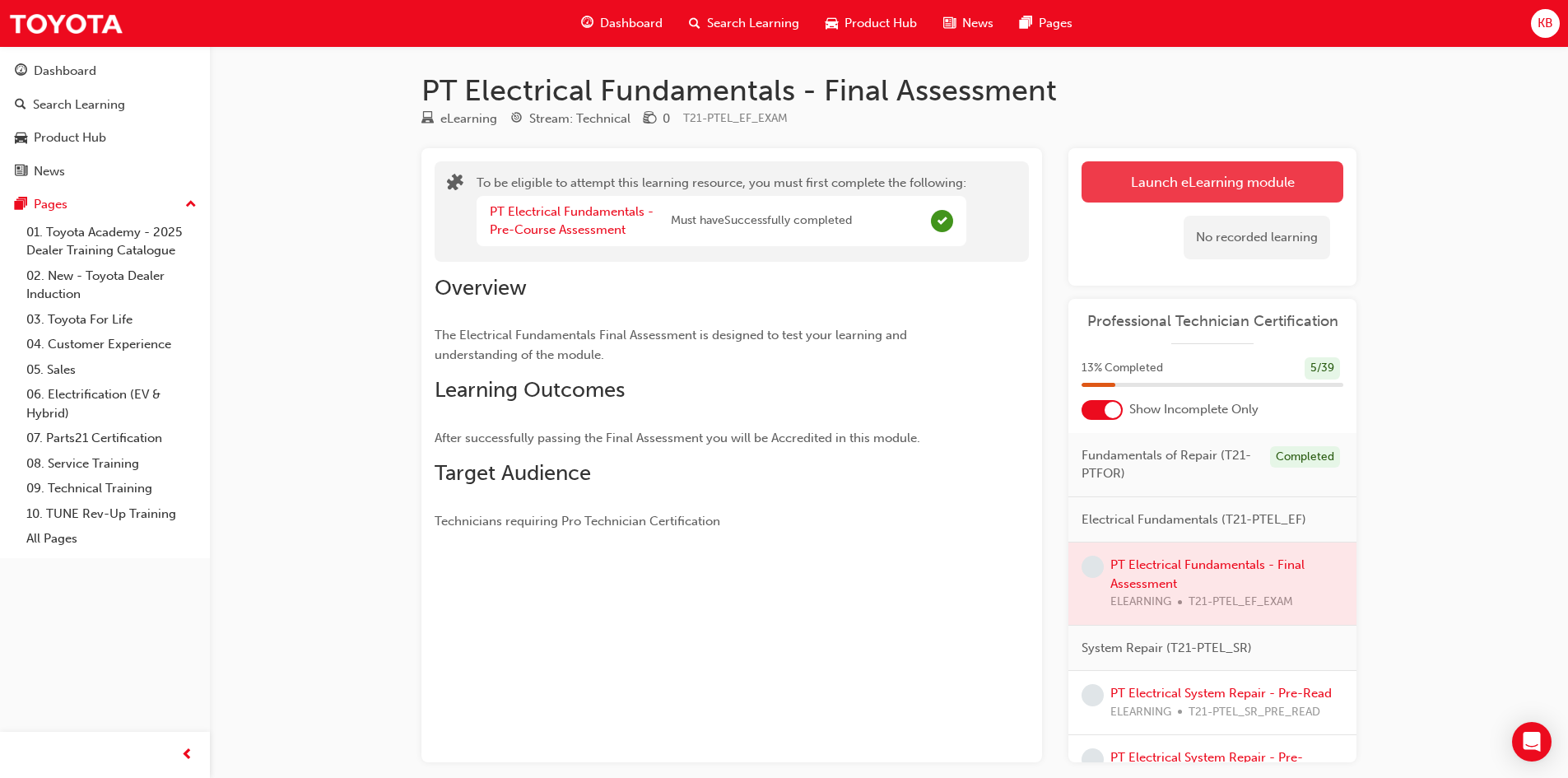
click at [1106, 188] on button "Launch eLearning module" at bounding box center [1212, 182] width 261 height 42
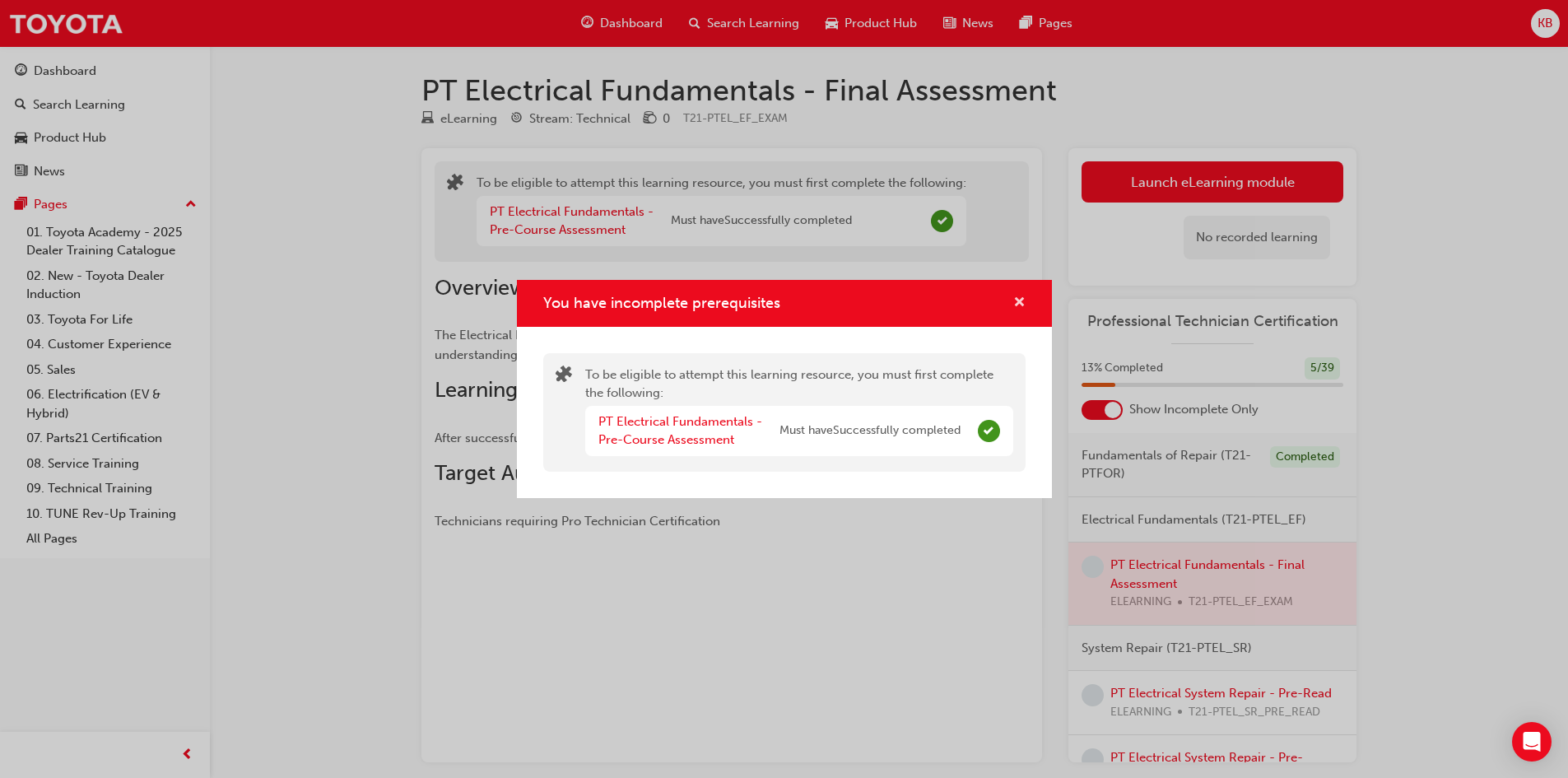
click at [1013, 298] on span "cross-icon" at bounding box center [1019, 304] width 12 height 15
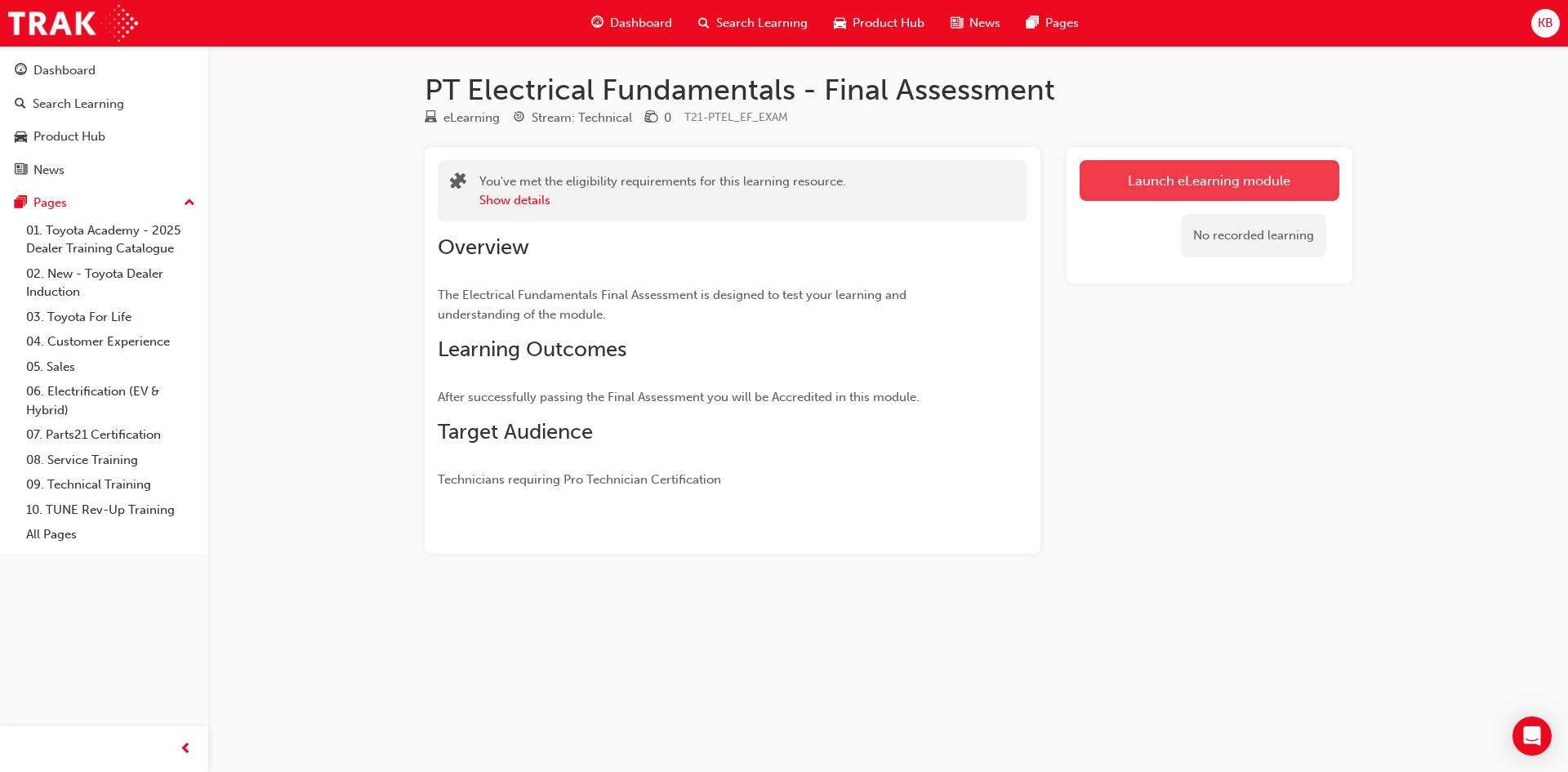
click at [1113, 169] on link "Launch eLearning module" at bounding box center [1209, 181] width 259 height 41
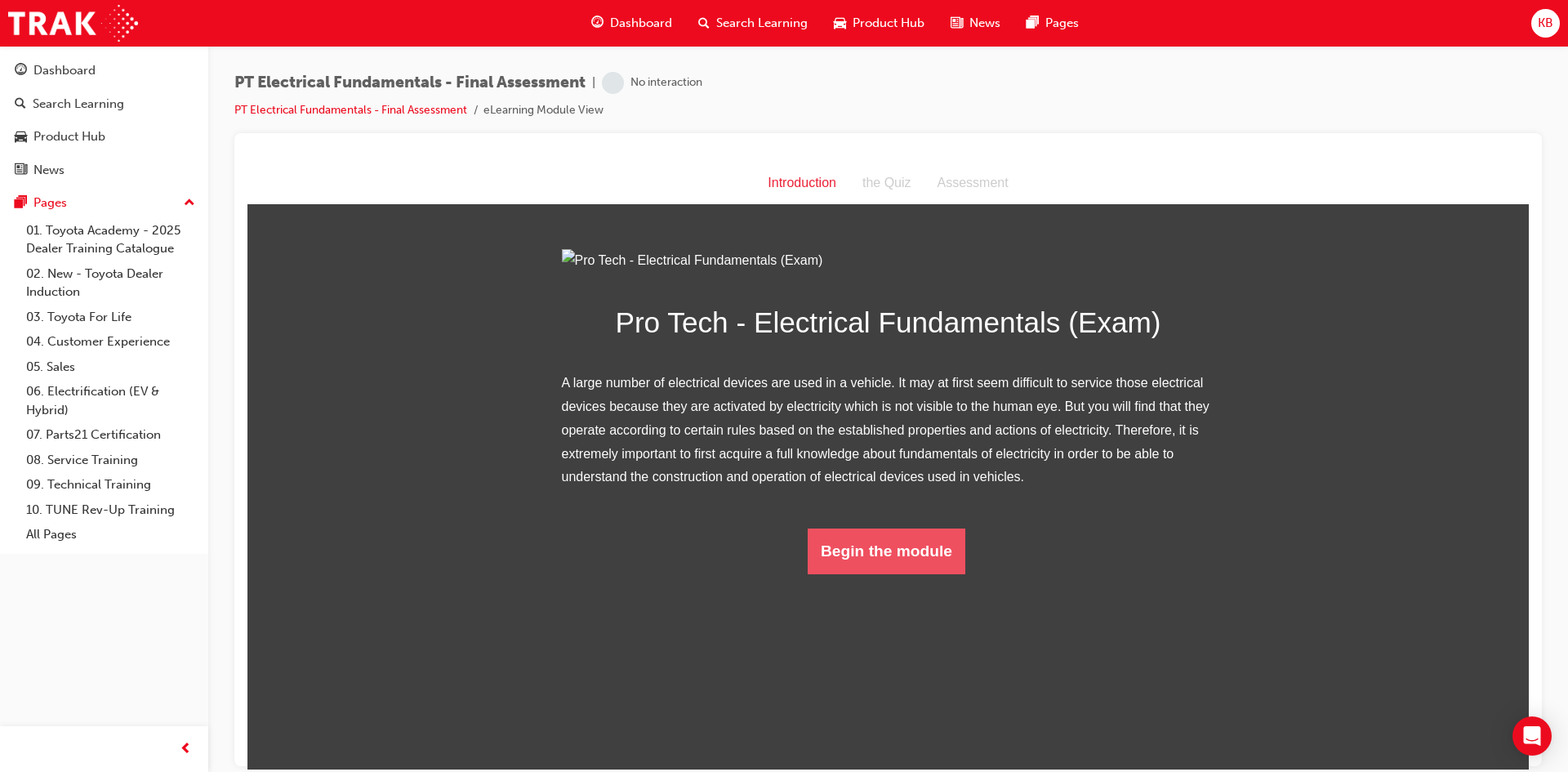
click at [898, 574] on button "Begin the module" at bounding box center [886, 551] width 158 height 46
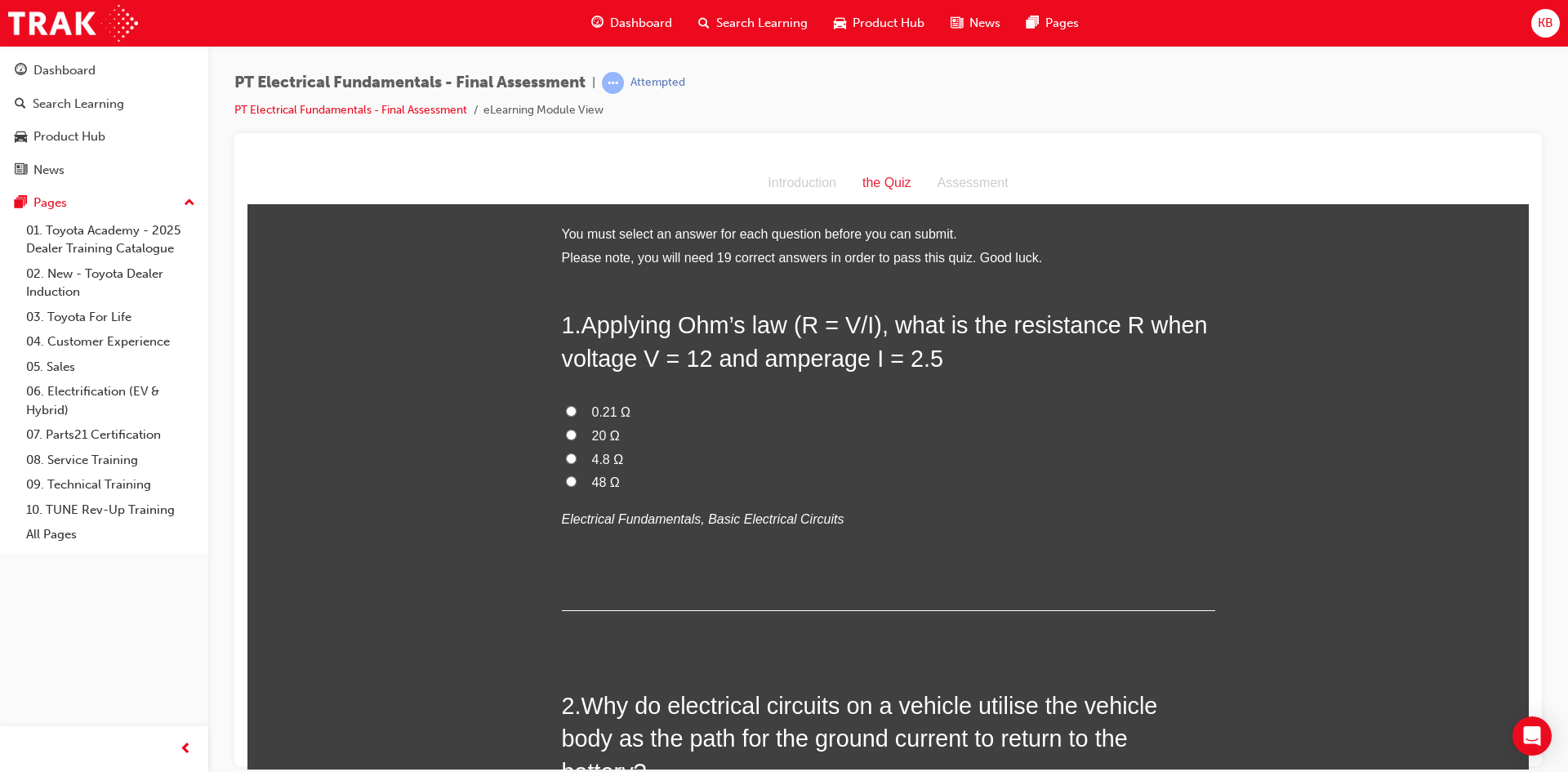
click at [566, 458] on input "4.8 Ω" at bounding box center [572, 458] width 11 height 11
radio input "true"
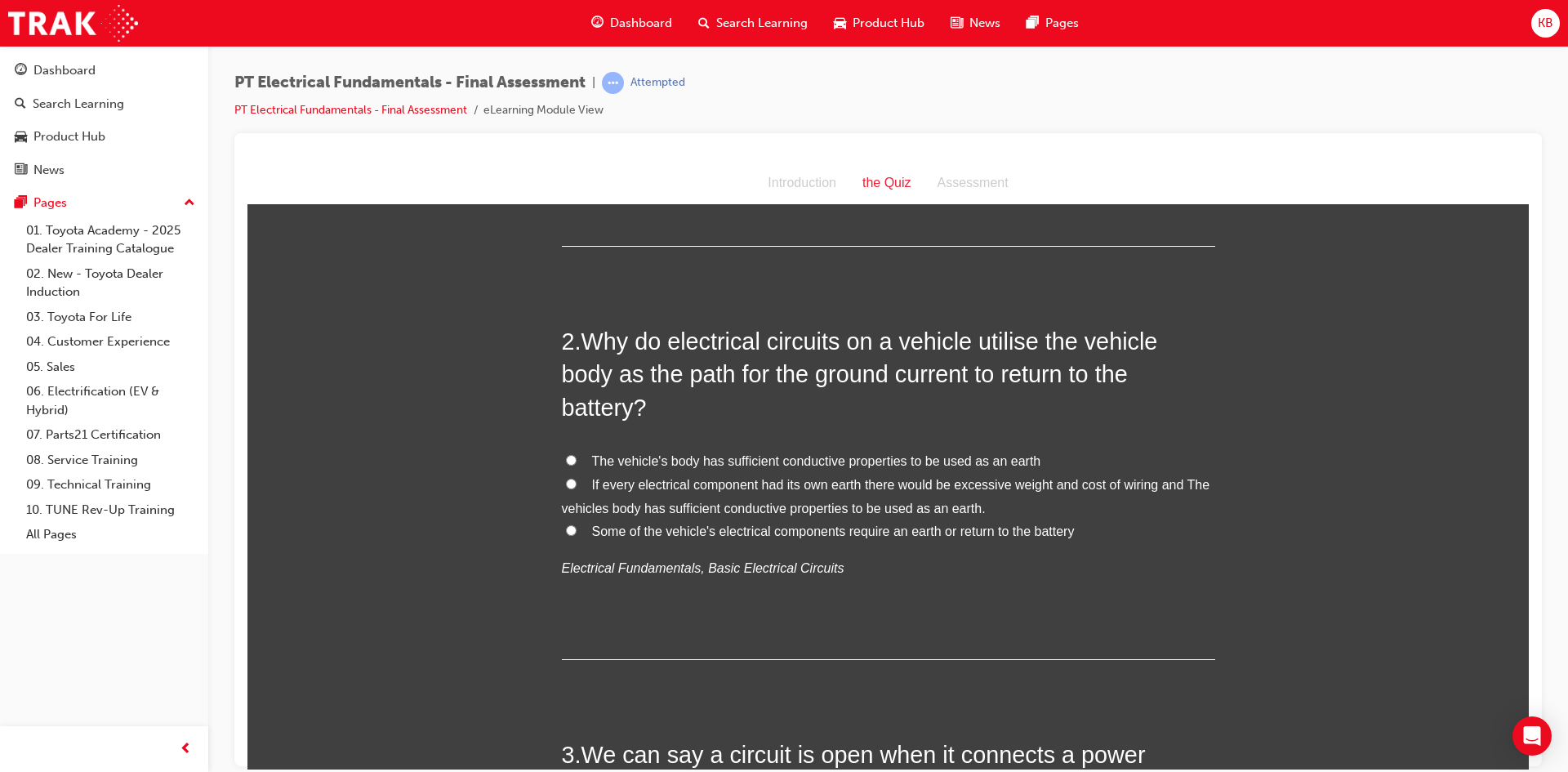
scroll to position [409, 0]
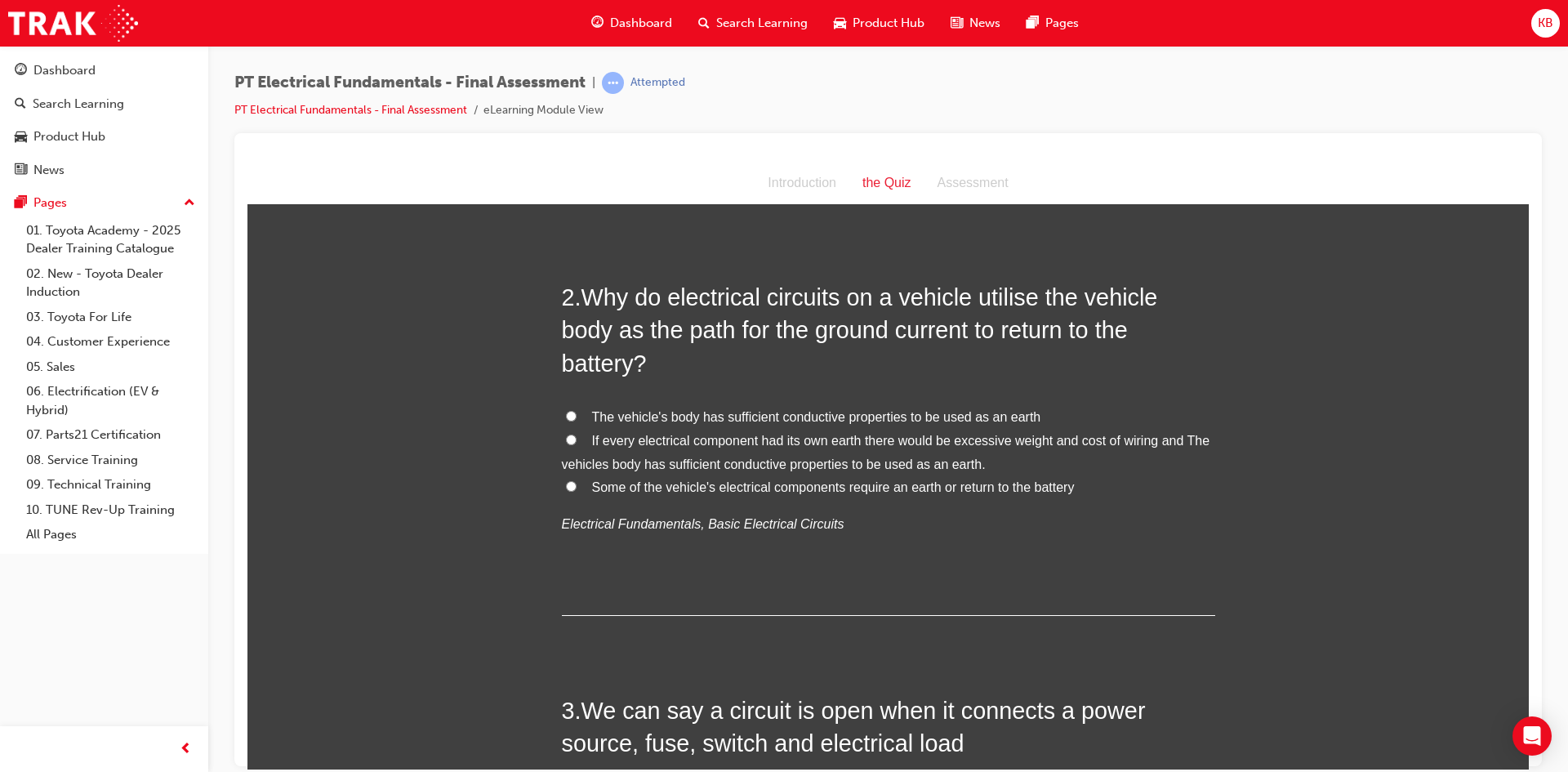
click at [817, 410] on span "The vehicle's body has sufficient conductive properties to be used as an earth" at bounding box center [817, 416] width 449 height 14
click at [576, 410] on input "The vehicle's body has sufficient conductive properties to be used as an earth" at bounding box center [572, 415] width 11 height 11
radio input "true"
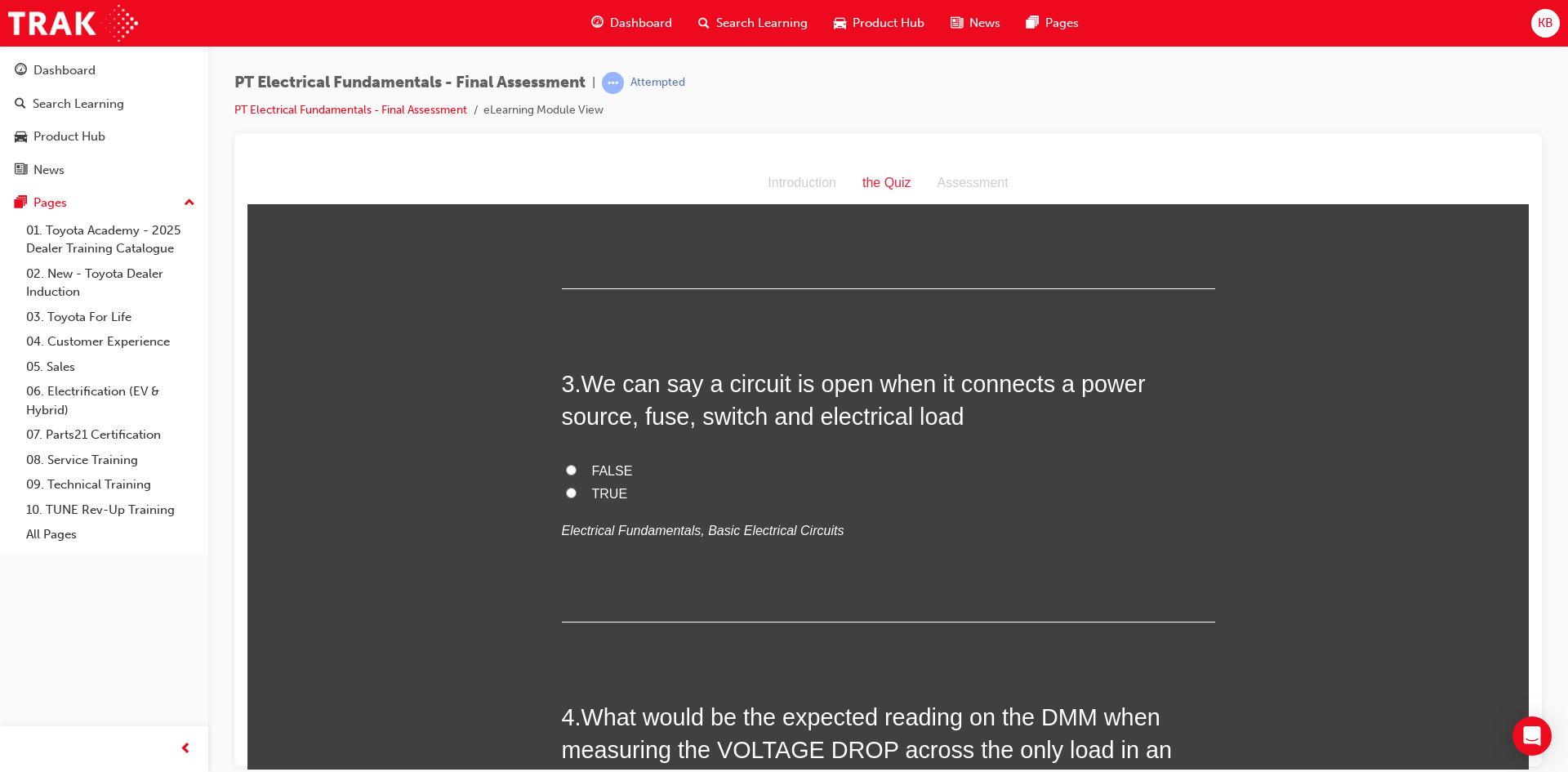
scroll to position [817, 0]
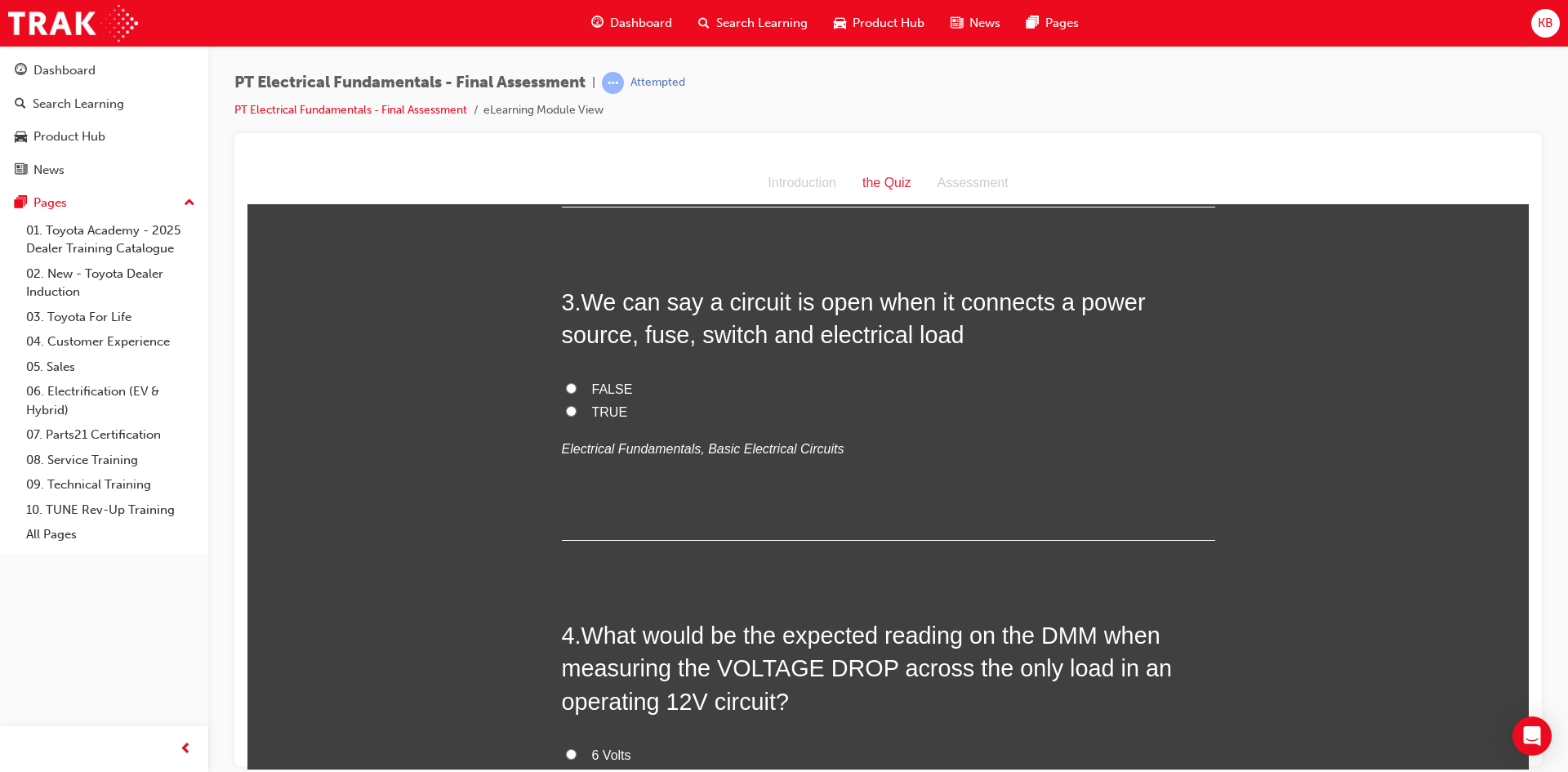
click at [617, 381] on span "FALSE" at bounding box center [612, 388] width 41 height 14
click at [576, 382] on input "FALSE" at bounding box center [572, 388] width 11 height 11
radio input "true"
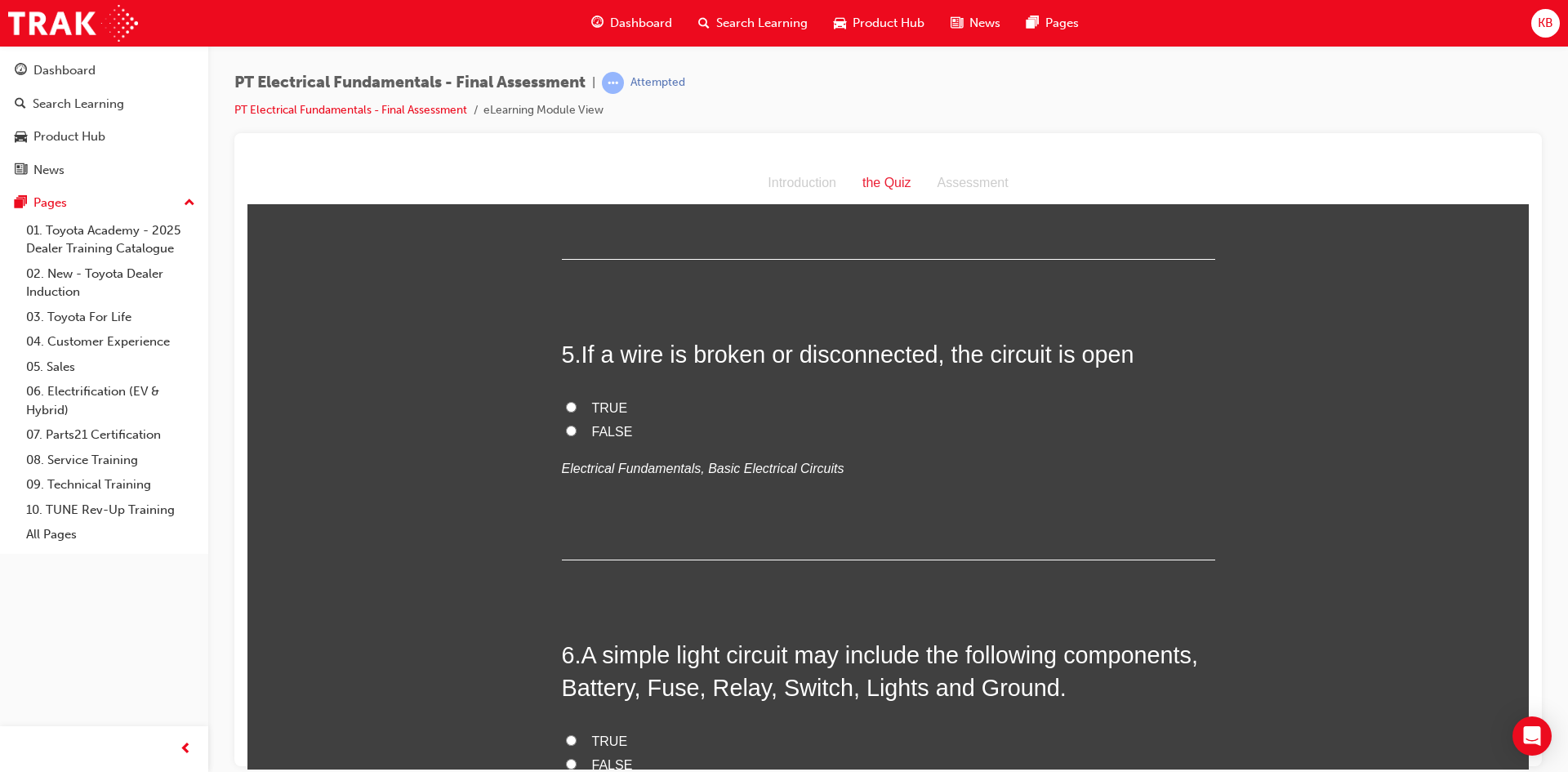
scroll to position [1471, 0]
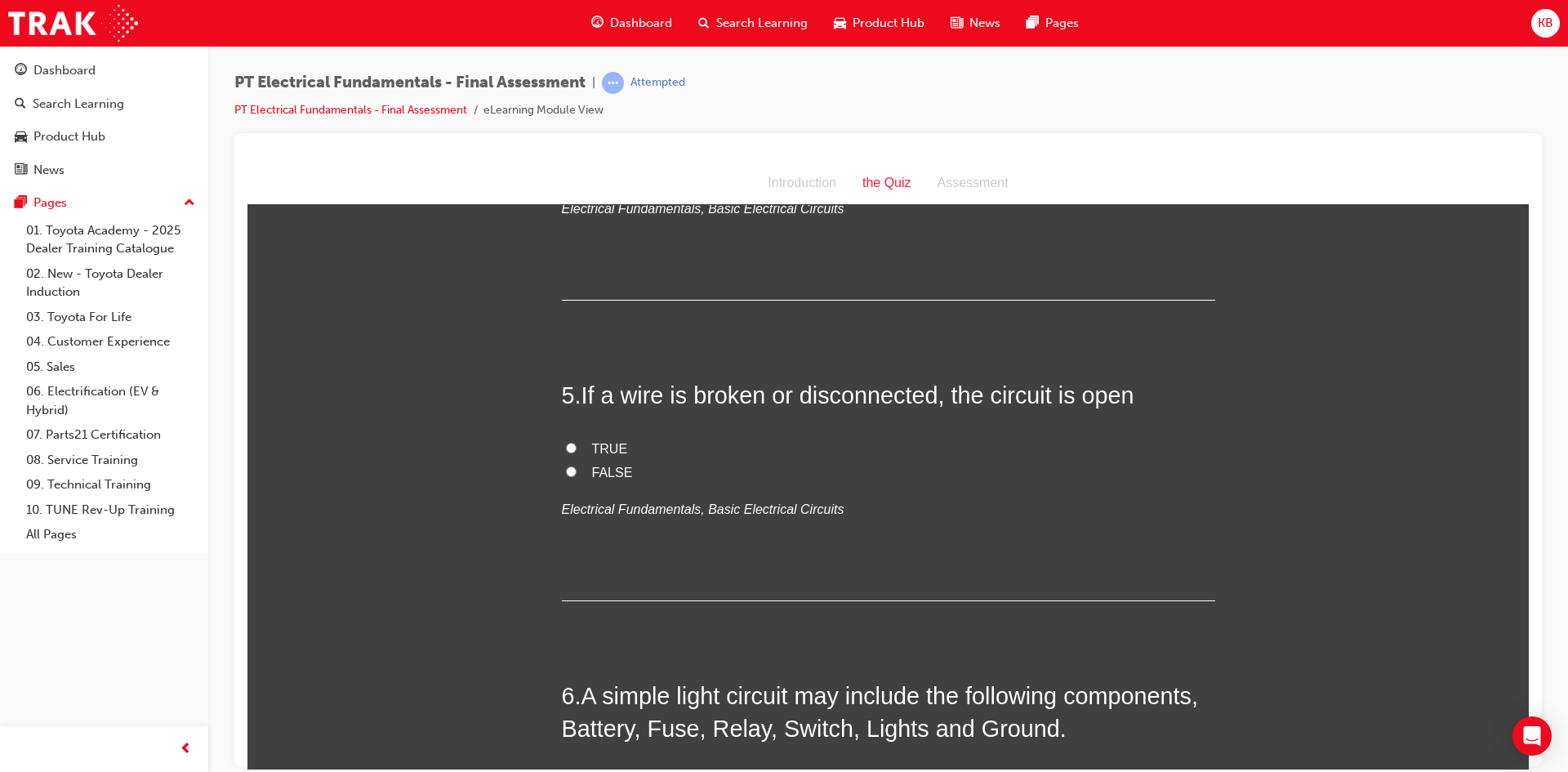
click at [570, 437] on label "TRUE" at bounding box center [888, 449] width 653 height 24
click at [570, 442] on input "TRUE" at bounding box center [572, 447] width 11 height 11
radio input "true"
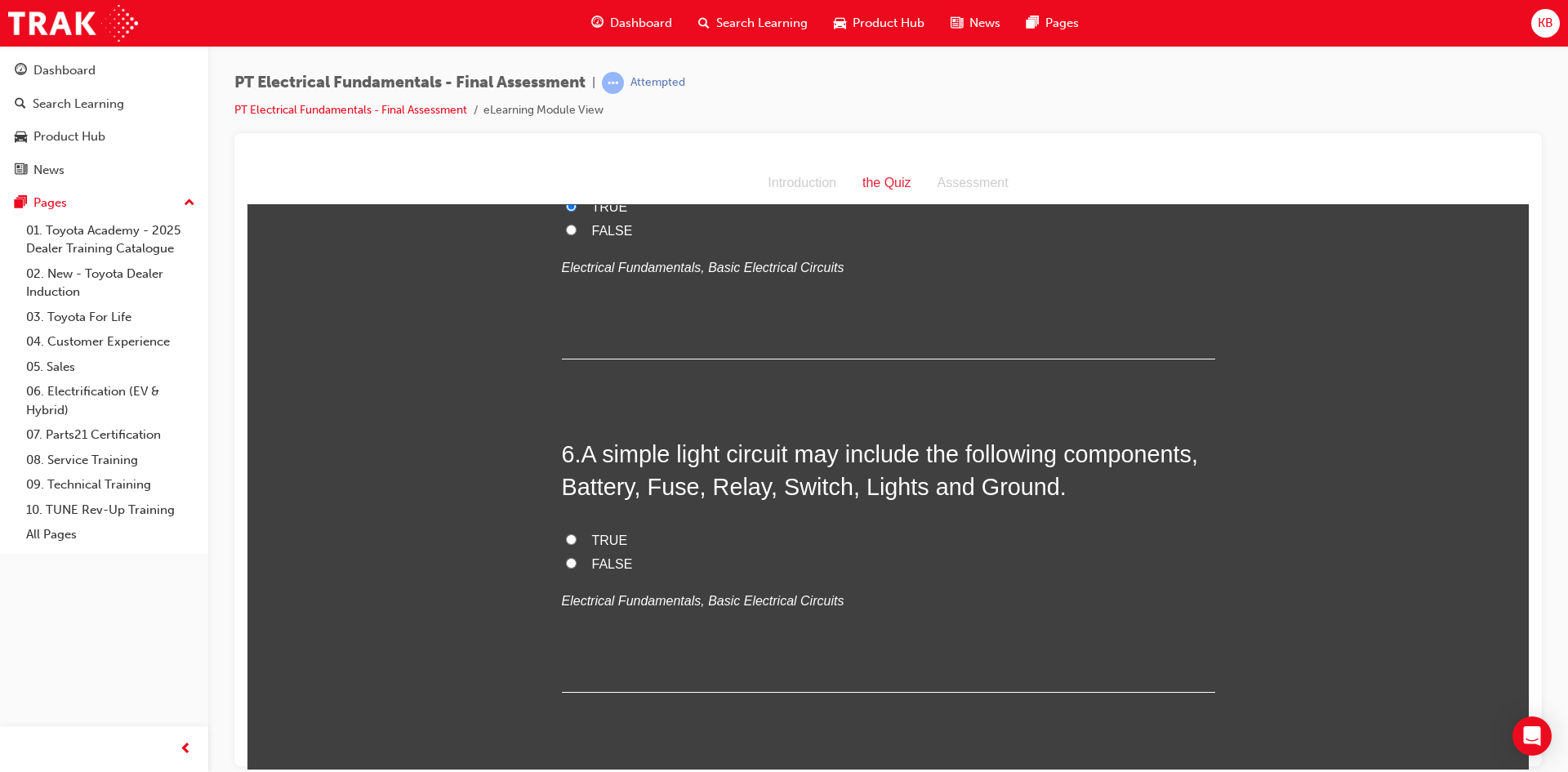
scroll to position [1716, 0]
click at [576, 525] on label "TRUE" at bounding box center [888, 537] width 653 height 24
click at [576, 530] on input "TRUE" at bounding box center [572, 535] width 11 height 11
radio input "true"
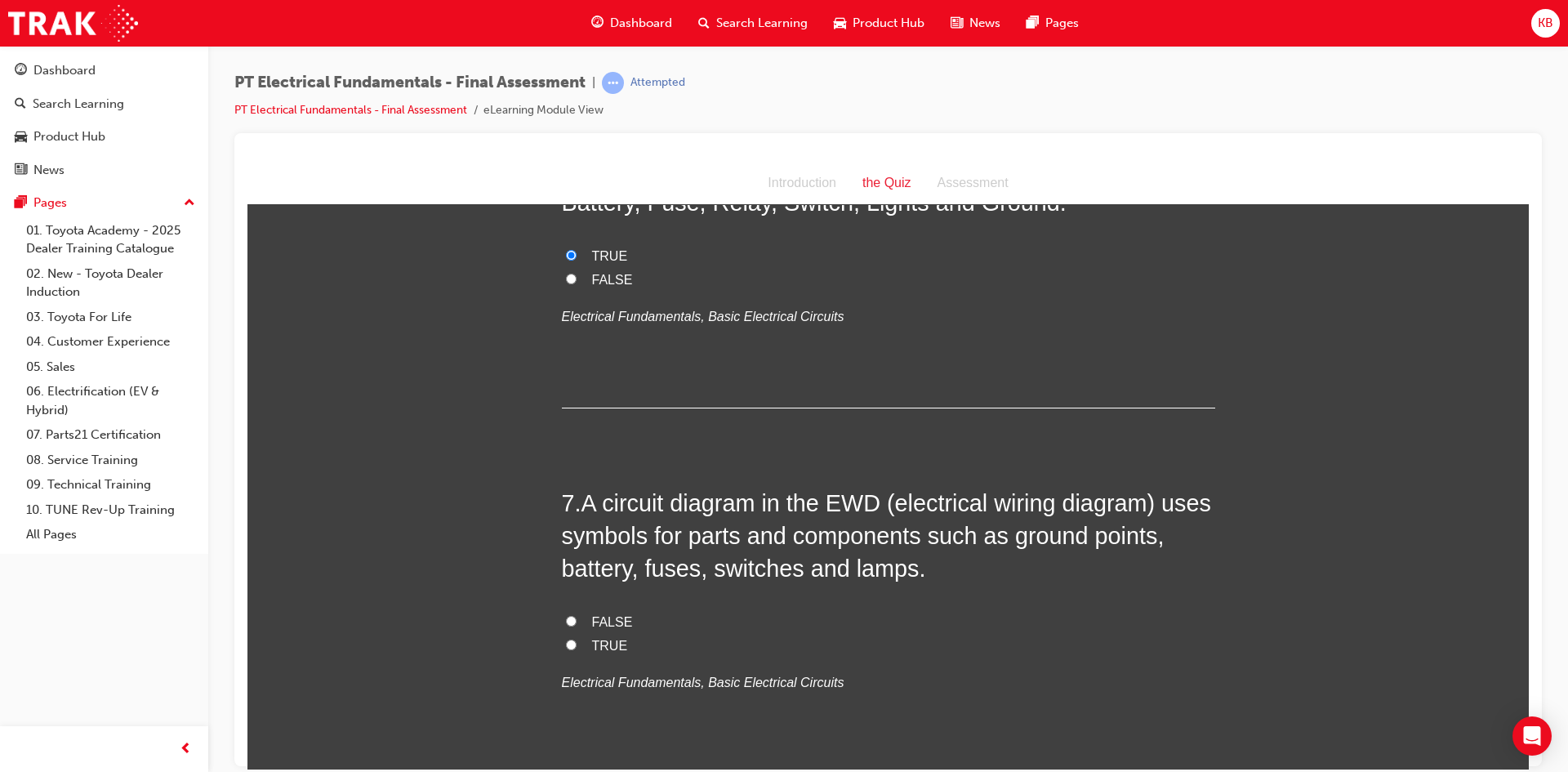
scroll to position [2124, 0]
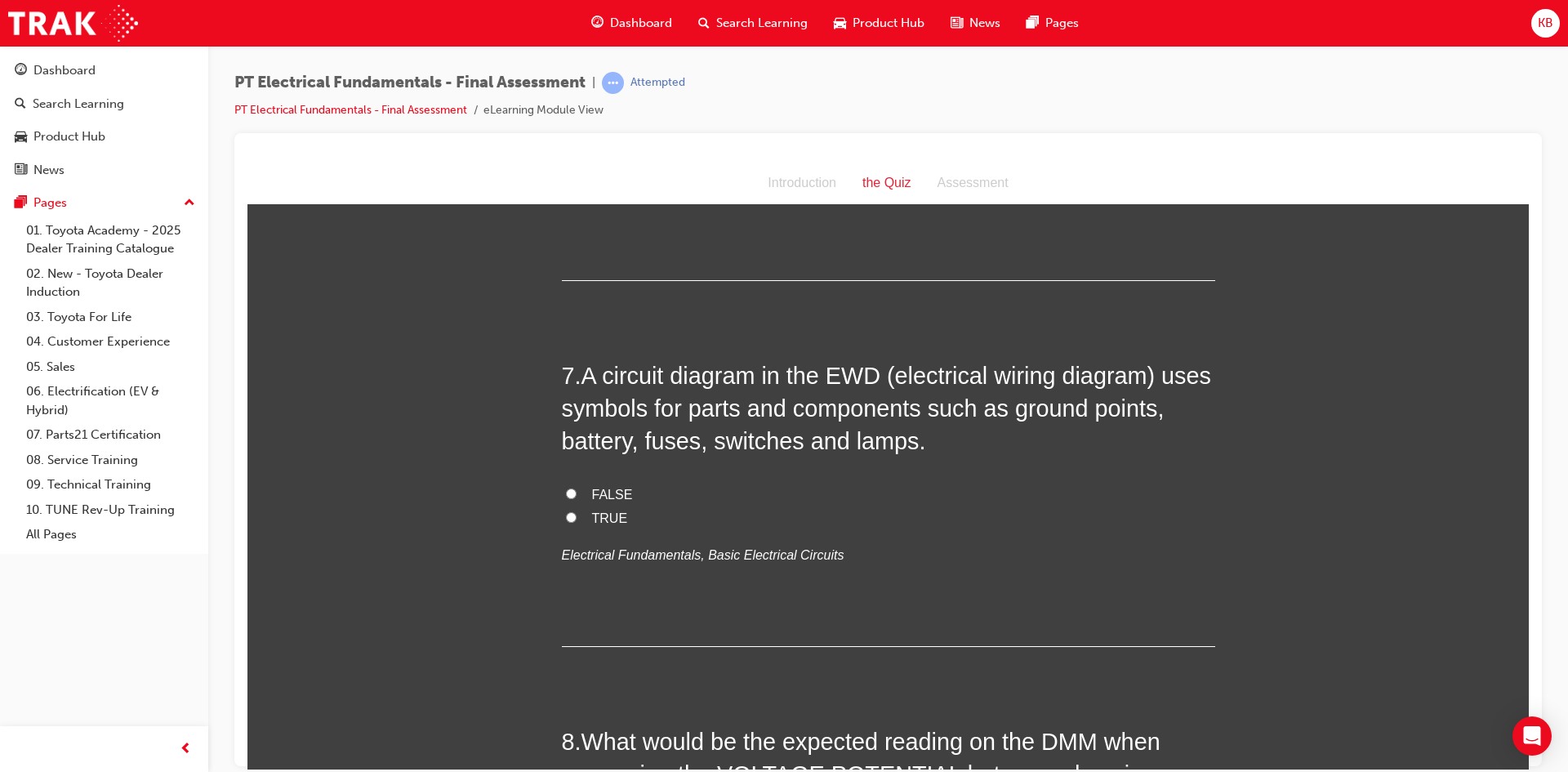
click at [599, 511] on span "TRUE" at bounding box center [609, 517] width 36 height 14
click at [576, 512] on input "TRUE" at bounding box center [572, 517] width 11 height 11
radio input "true"
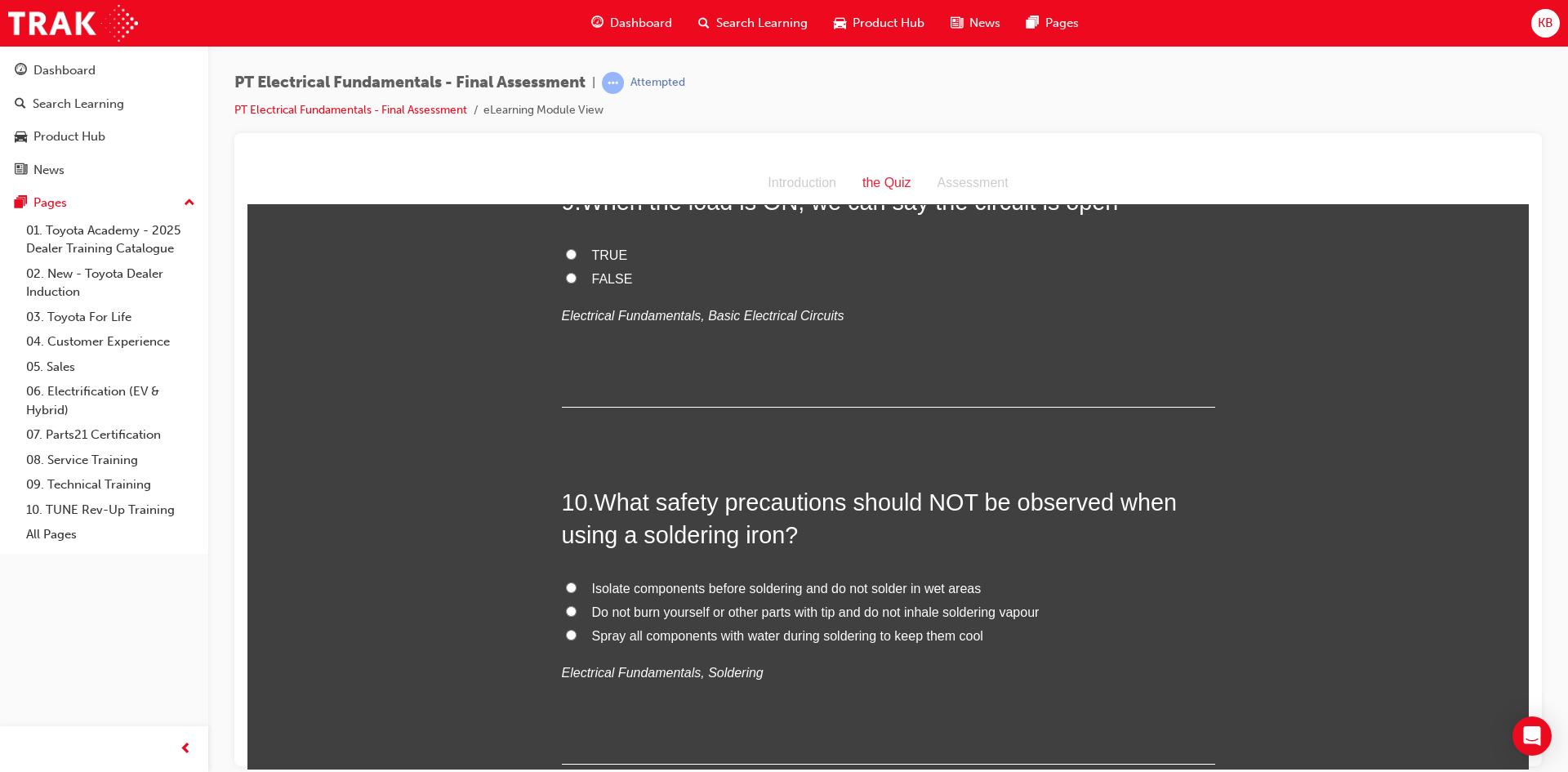
scroll to position [3187, 0]
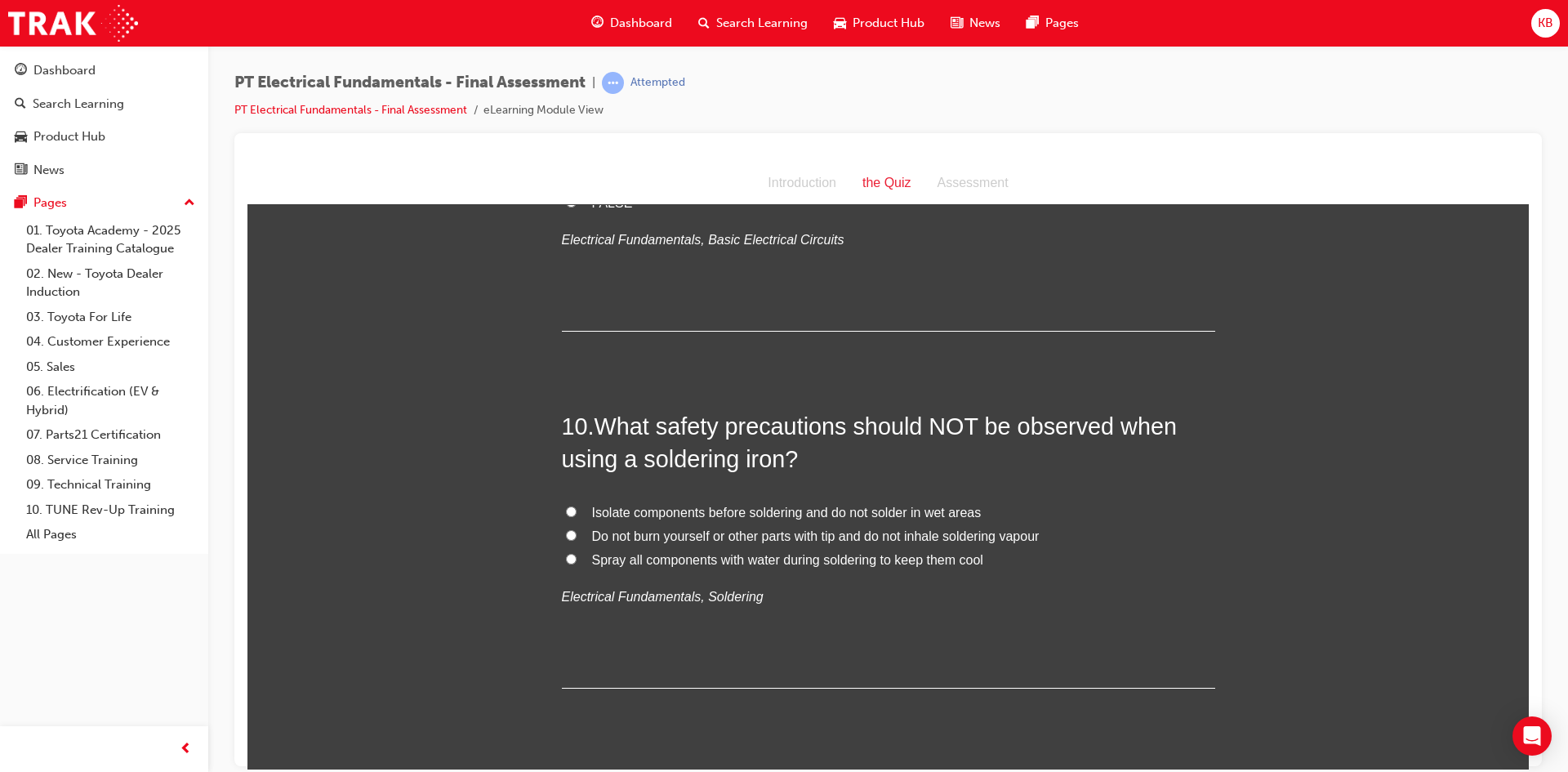
click at [763, 553] on span "Spray all components with water during soldering to keep them cool" at bounding box center [787, 559] width 391 height 14
click at [576, 553] on input "Spray all components with water during soldering to keep them cool" at bounding box center [572, 558] width 11 height 11
radio input "true"
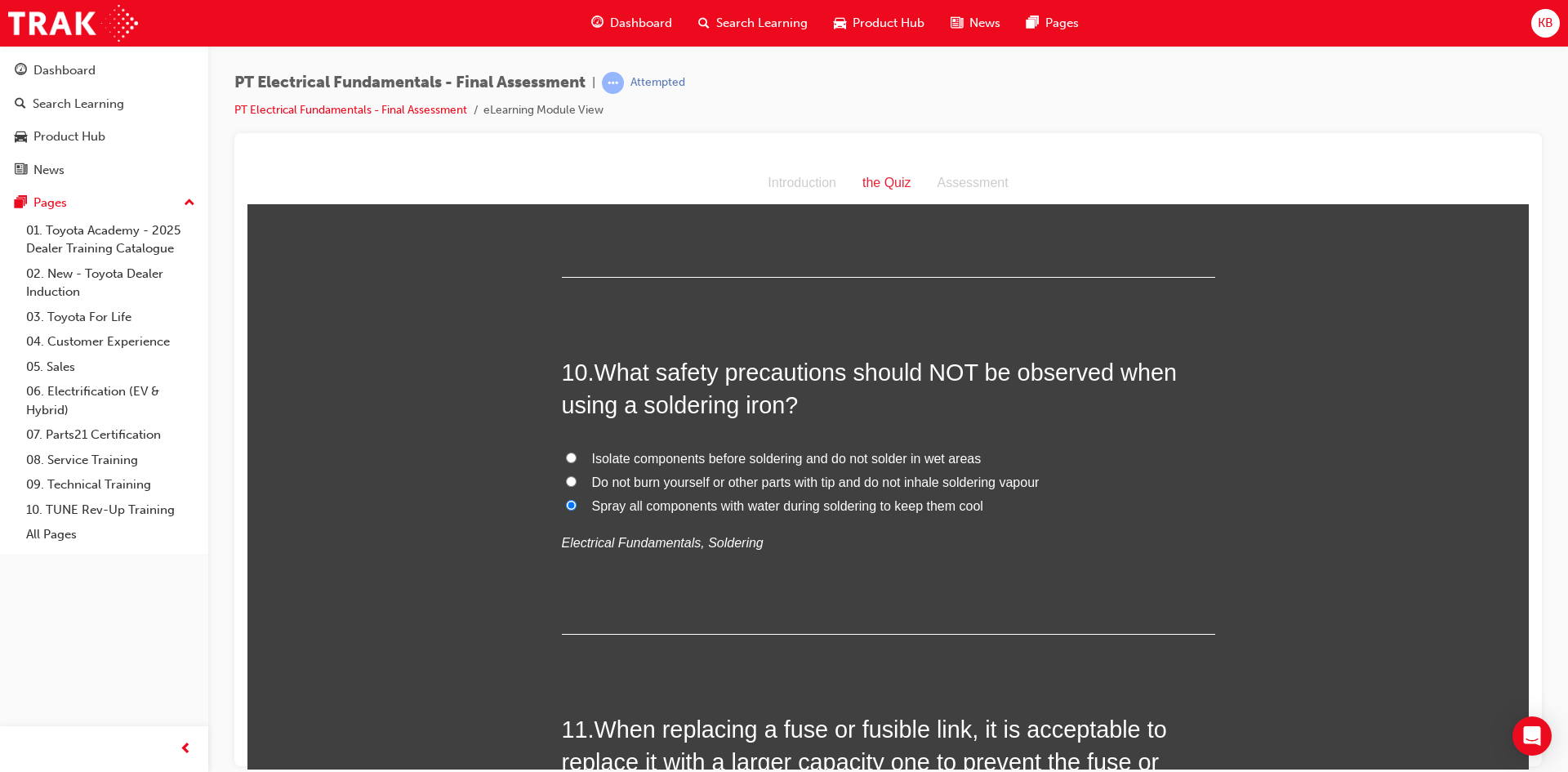
scroll to position [3432, 0]
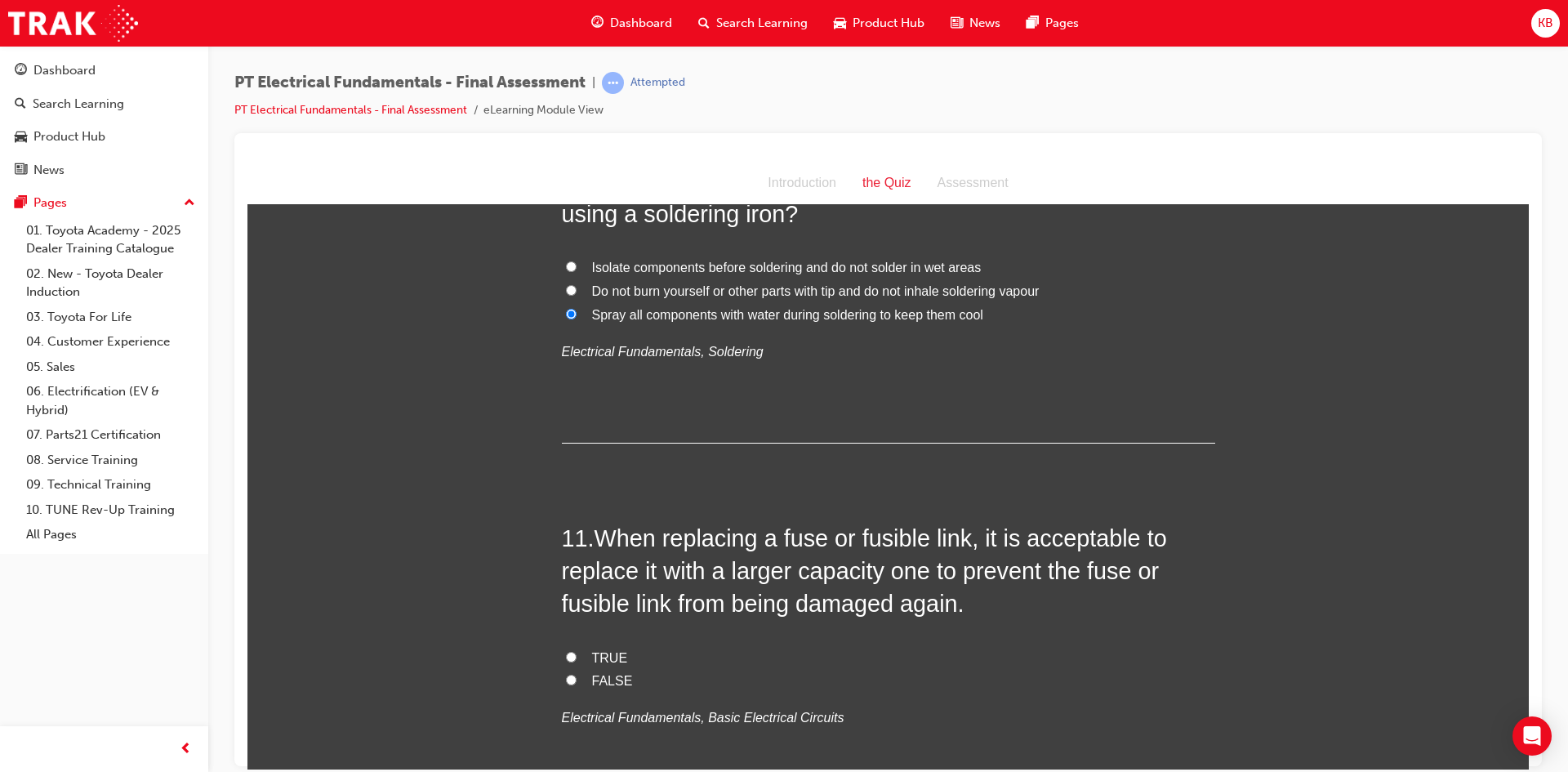
click at [616, 673] on span "FALSE" at bounding box center [612, 679] width 41 height 14
click at [576, 674] on input "FALSE" at bounding box center [572, 679] width 11 height 11
radio input "true"
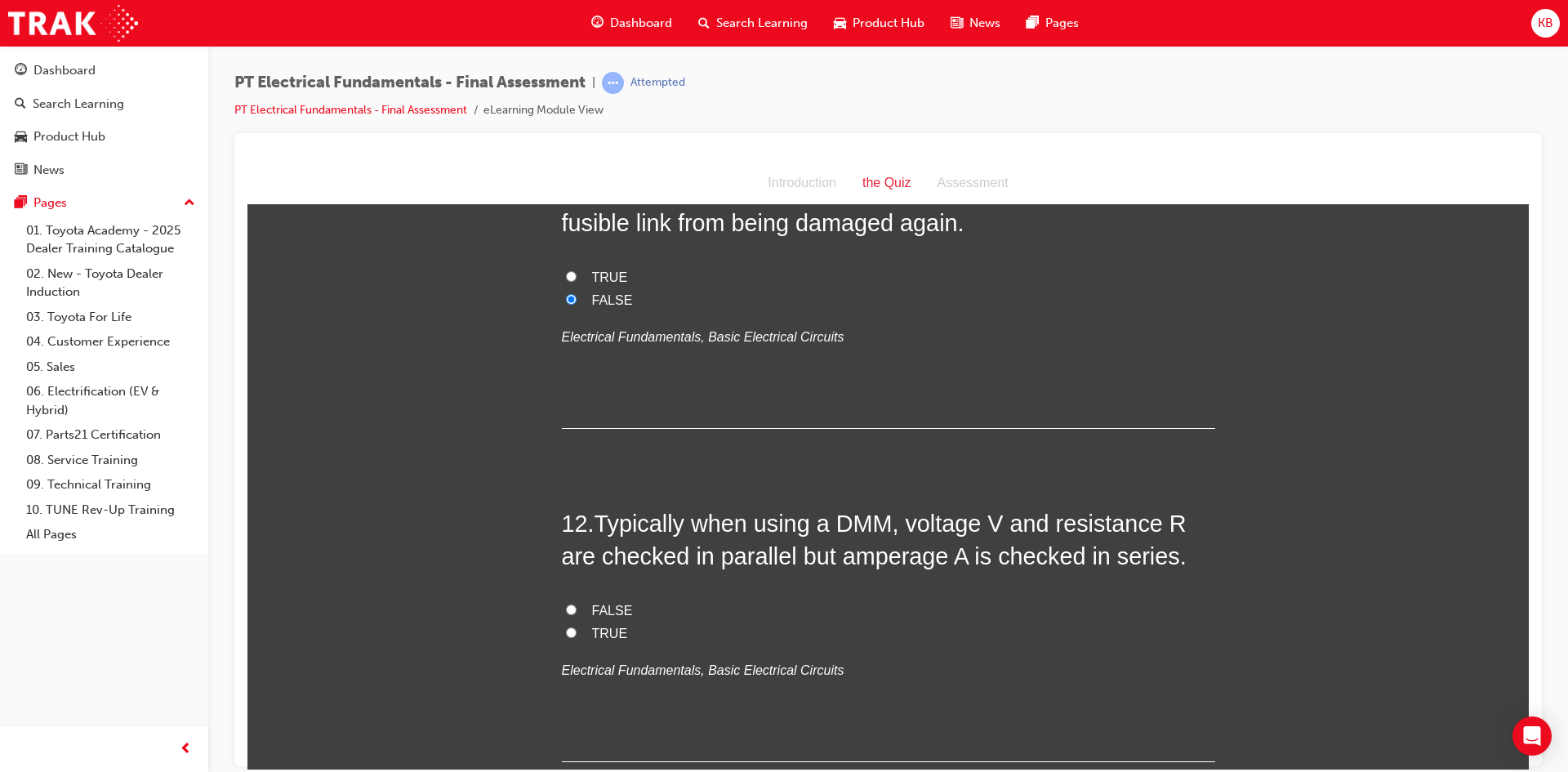
scroll to position [3841, 0]
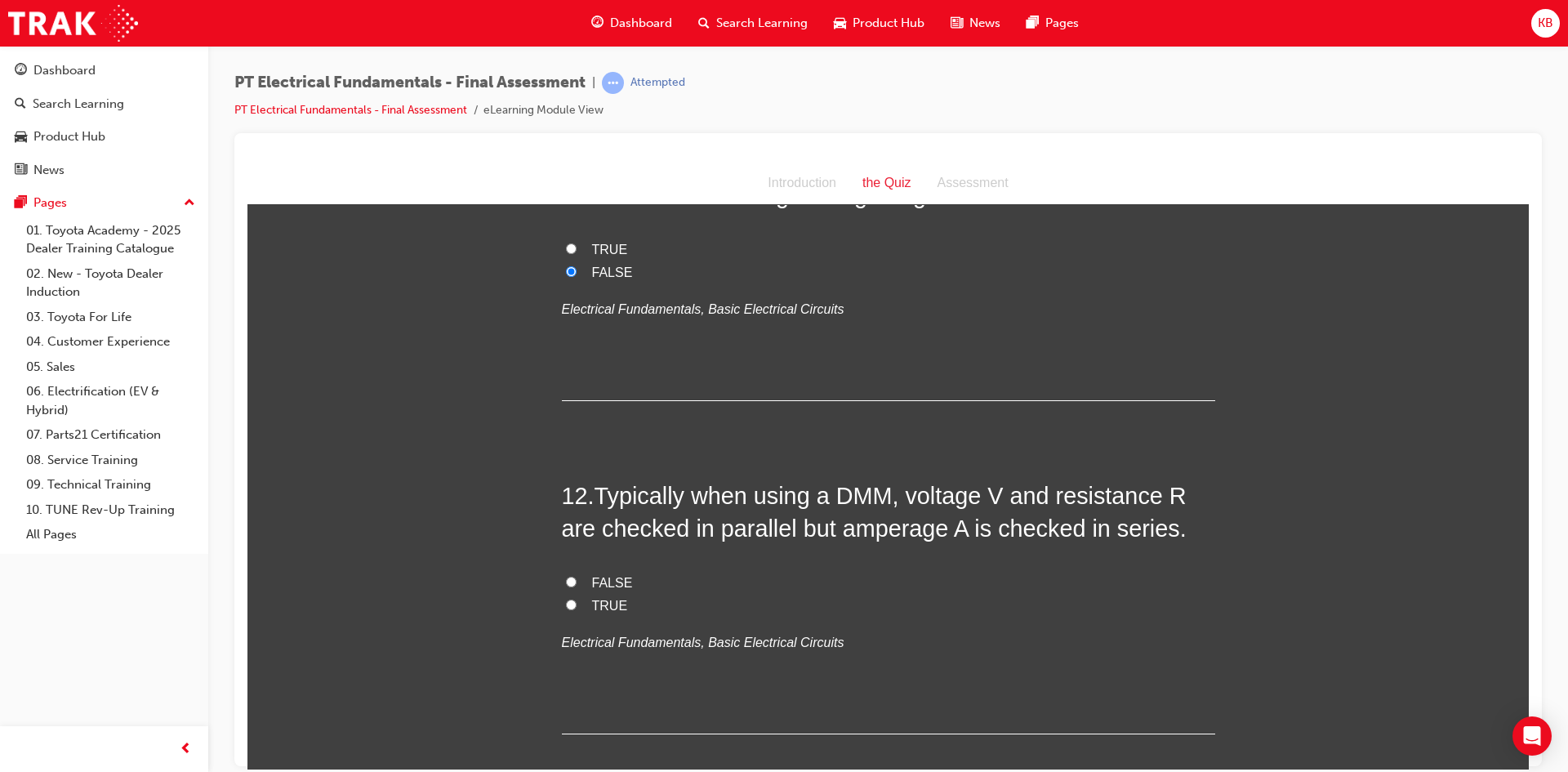
click at [573, 571] on label "FALSE" at bounding box center [888, 583] width 653 height 24
click at [573, 576] on input "FALSE" at bounding box center [572, 581] width 11 height 11
radio input "true"
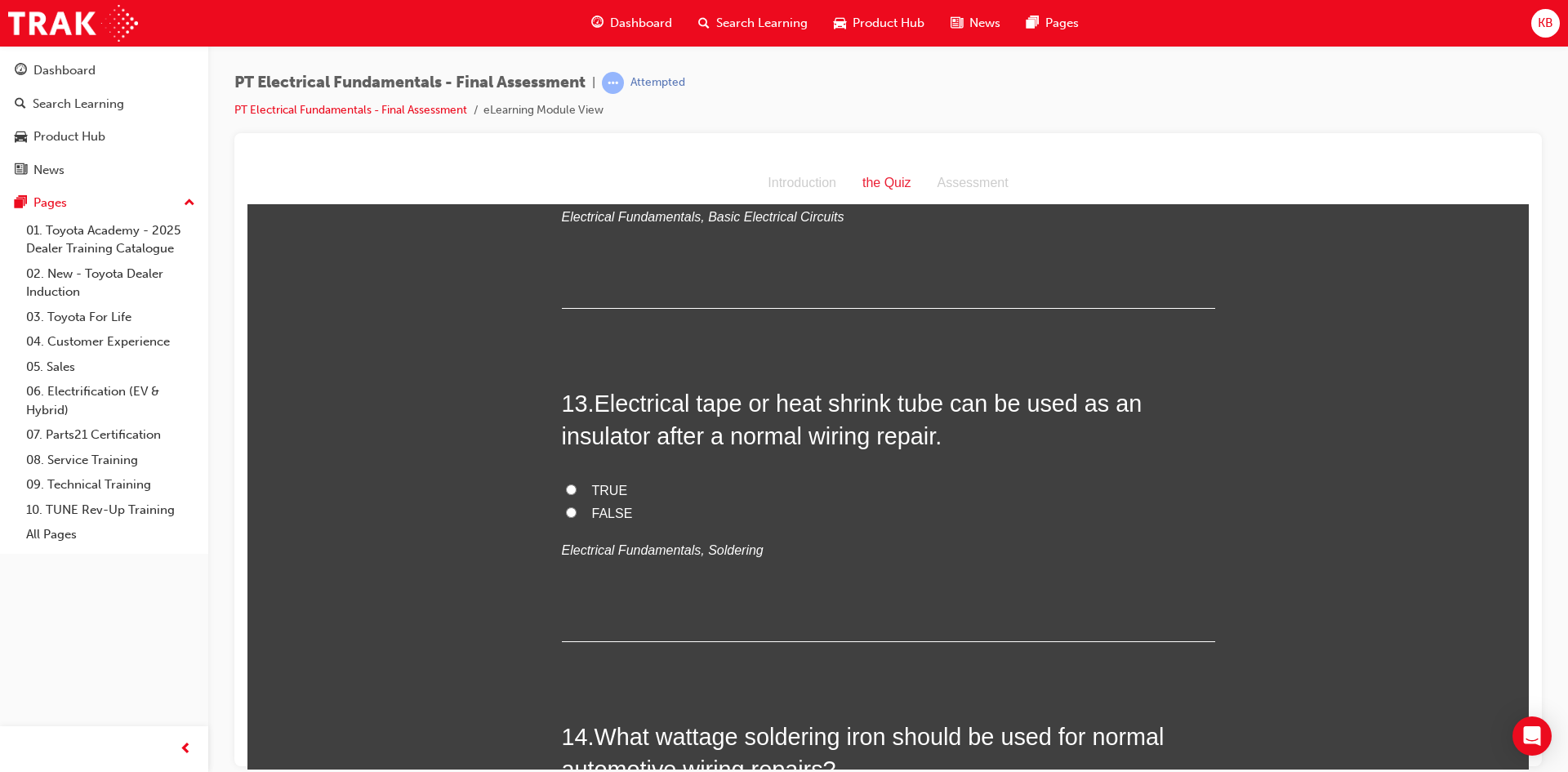
scroll to position [4250, 0]
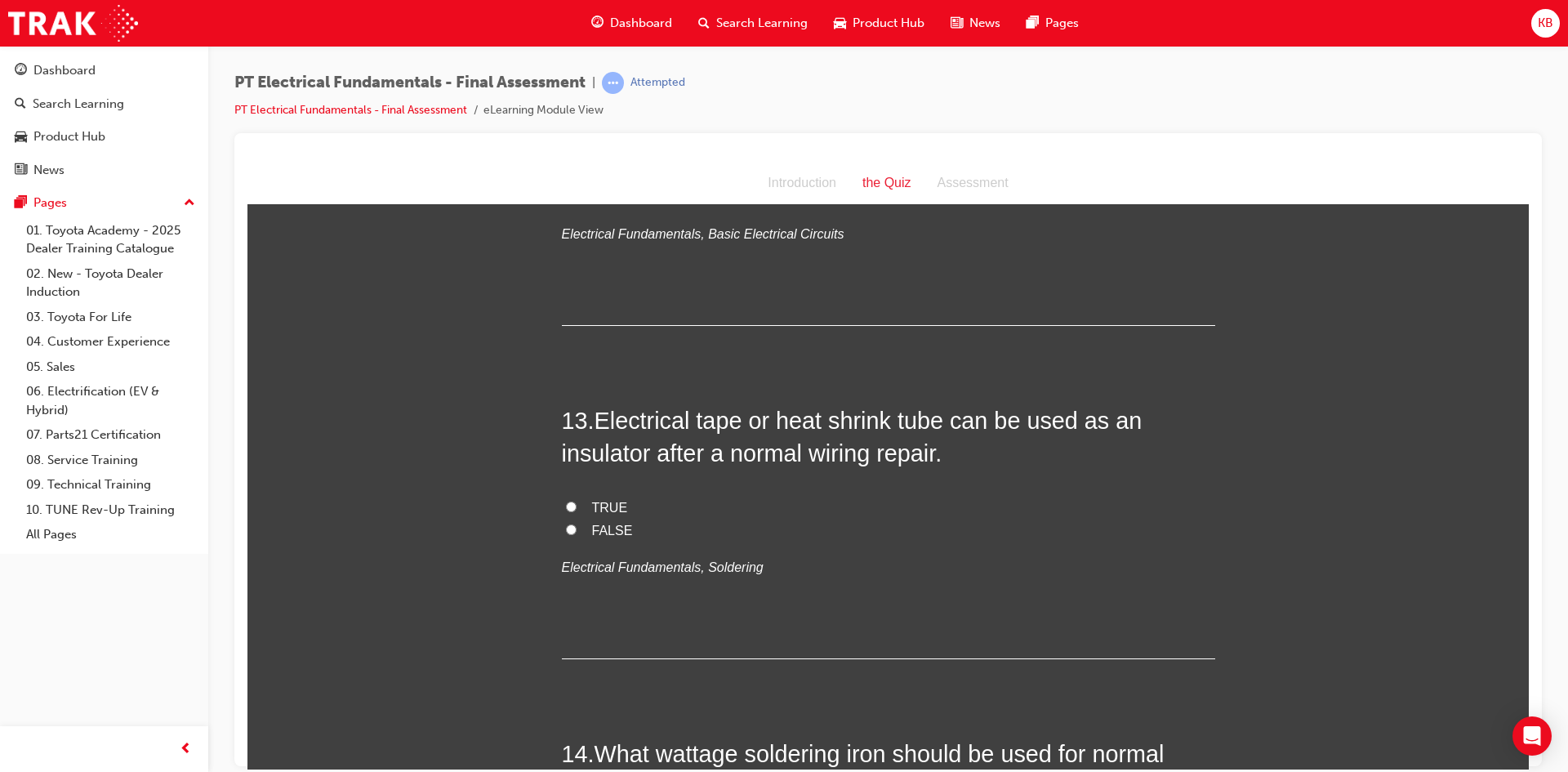
click at [609, 500] on span "TRUE" at bounding box center [609, 506] width 36 height 14
click at [576, 501] on input "TRUE" at bounding box center [572, 506] width 11 height 11
radio input "true"
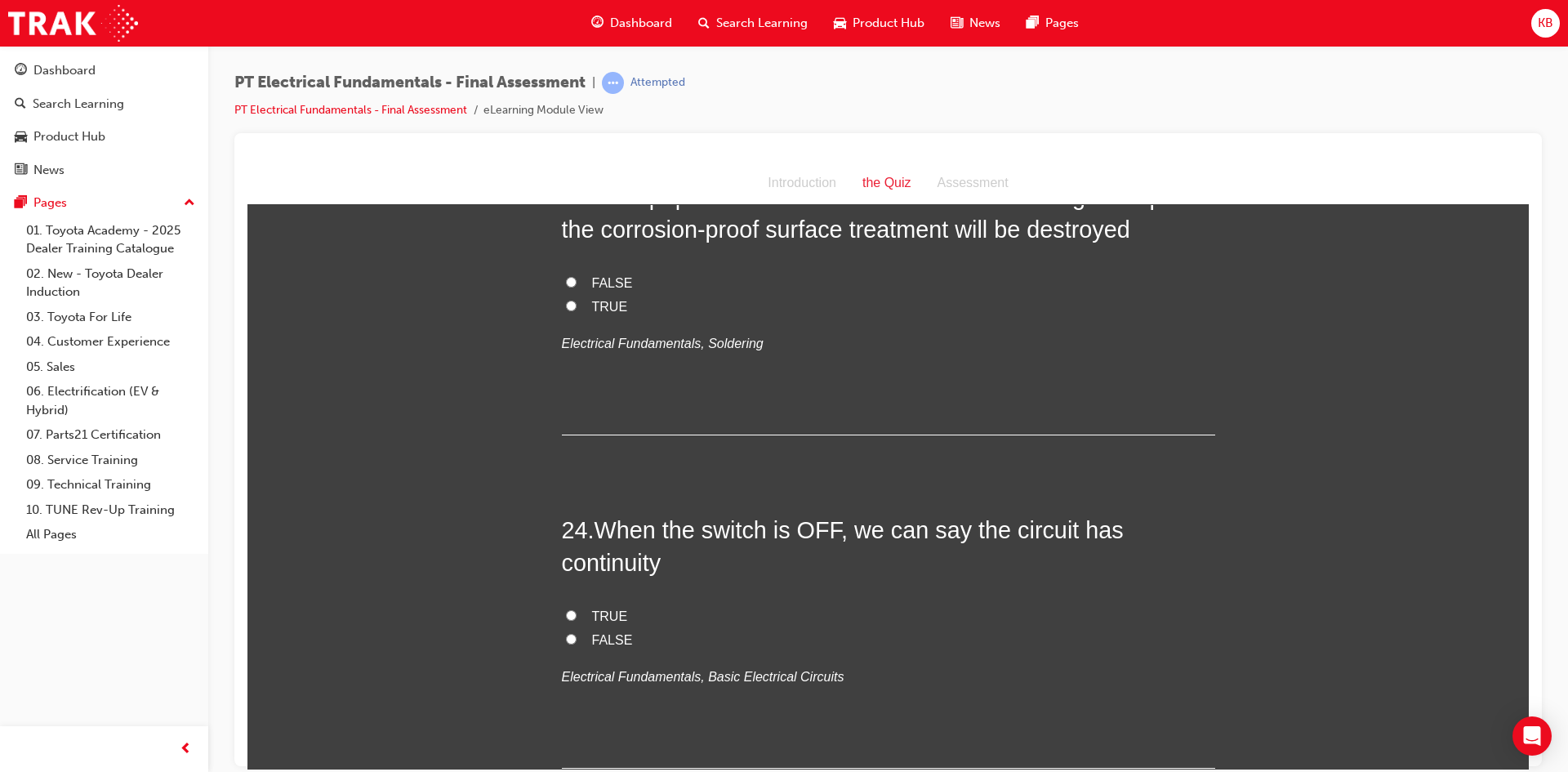
scroll to position [7978, 0]
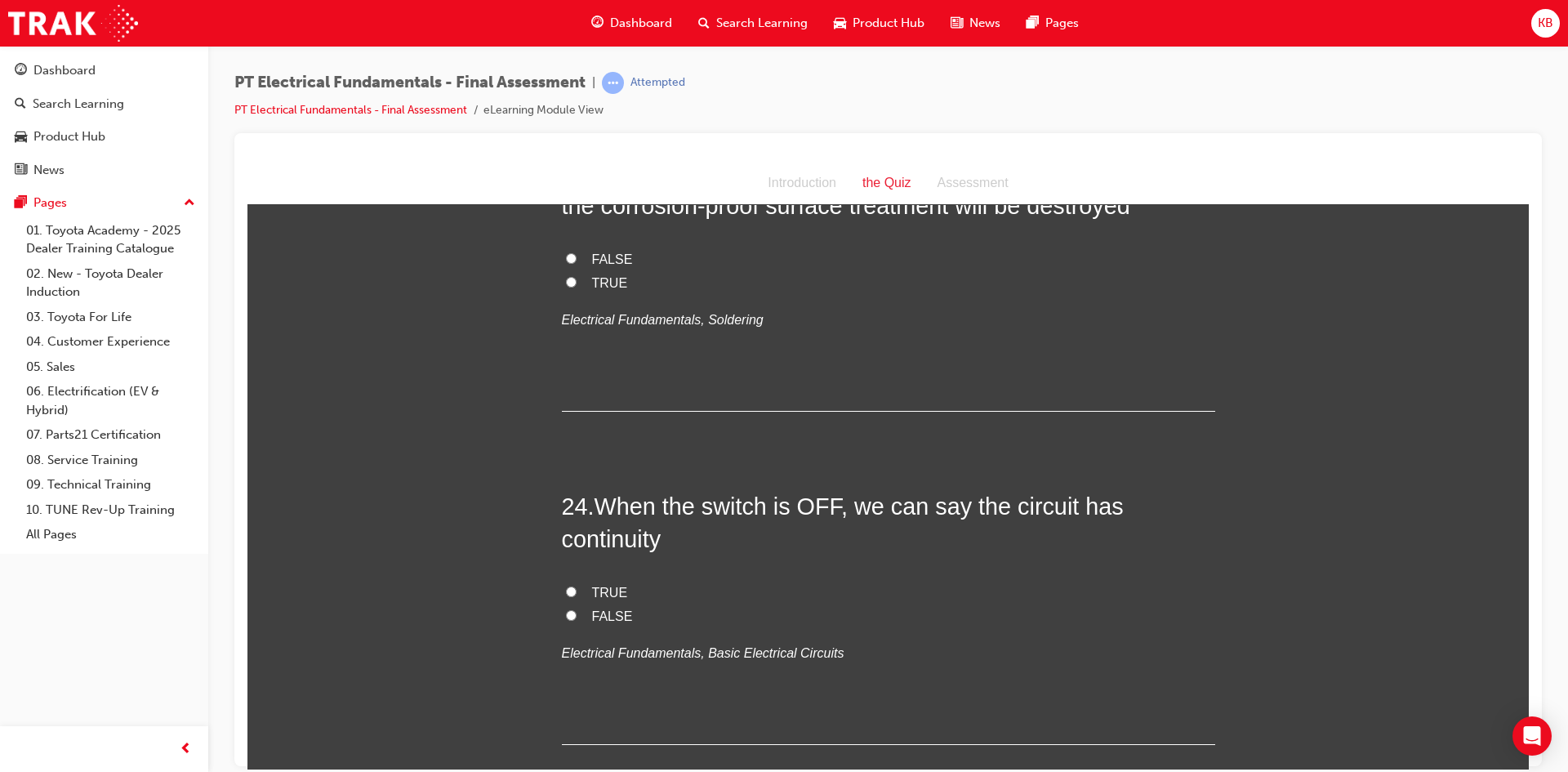
click at [607, 609] on span "FALSE" at bounding box center [612, 615] width 41 height 14
click at [576, 610] on input "FALSE" at bounding box center [572, 615] width 11 height 11
radio input "true"
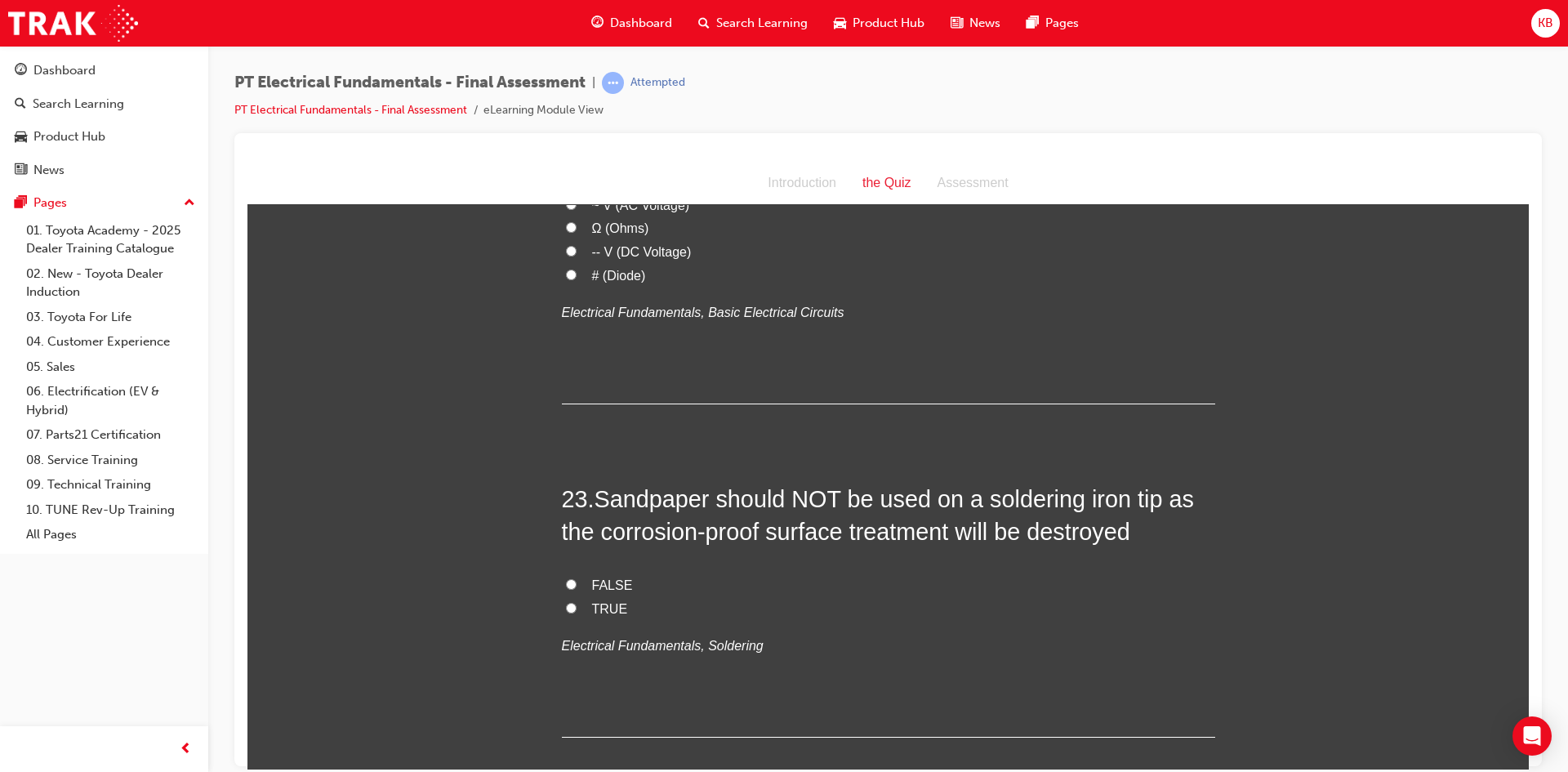
scroll to position [7650, 0]
click at [614, 602] on span "TRUE" at bounding box center [609, 609] width 36 height 14
click at [576, 603] on input "TRUE" at bounding box center [572, 609] width 11 height 11
radio input "true"
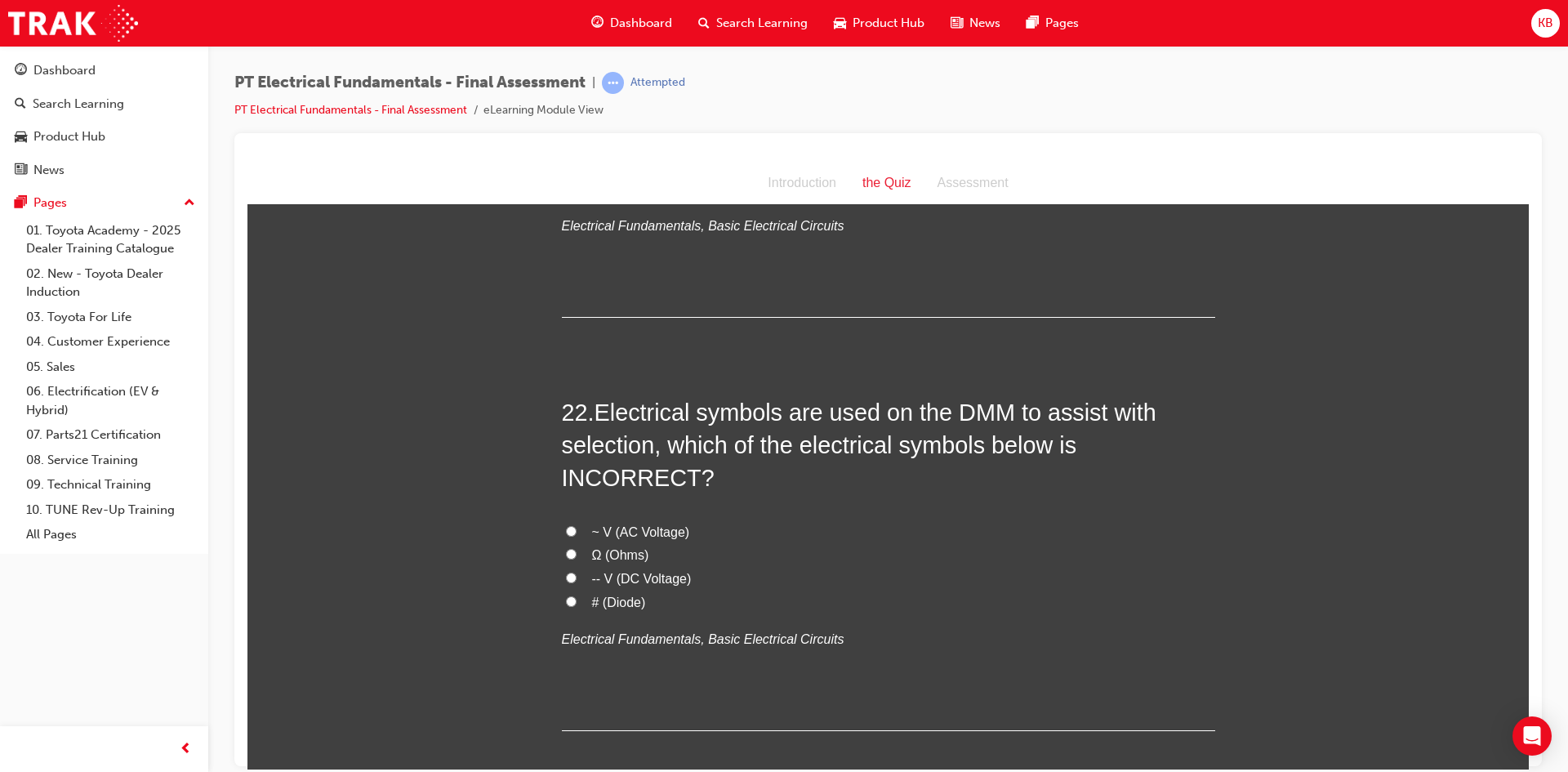
scroll to position [7324, 0]
click at [614, 596] on span "# (Diode)" at bounding box center [619, 602] width 54 height 14
click at [576, 597] on input "# (Diode)" at bounding box center [572, 602] width 11 height 11
radio input "true"
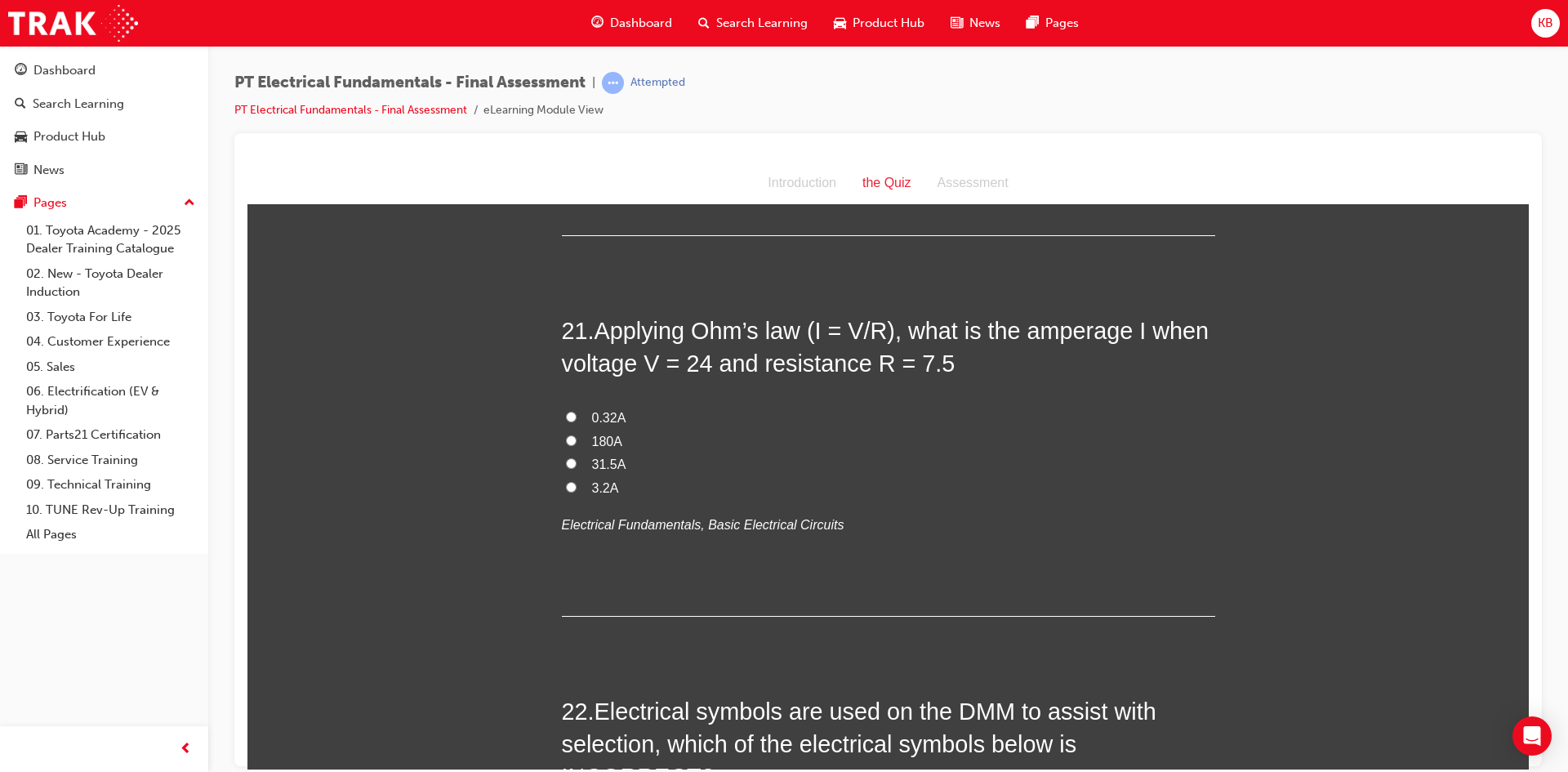
scroll to position [6997, 0]
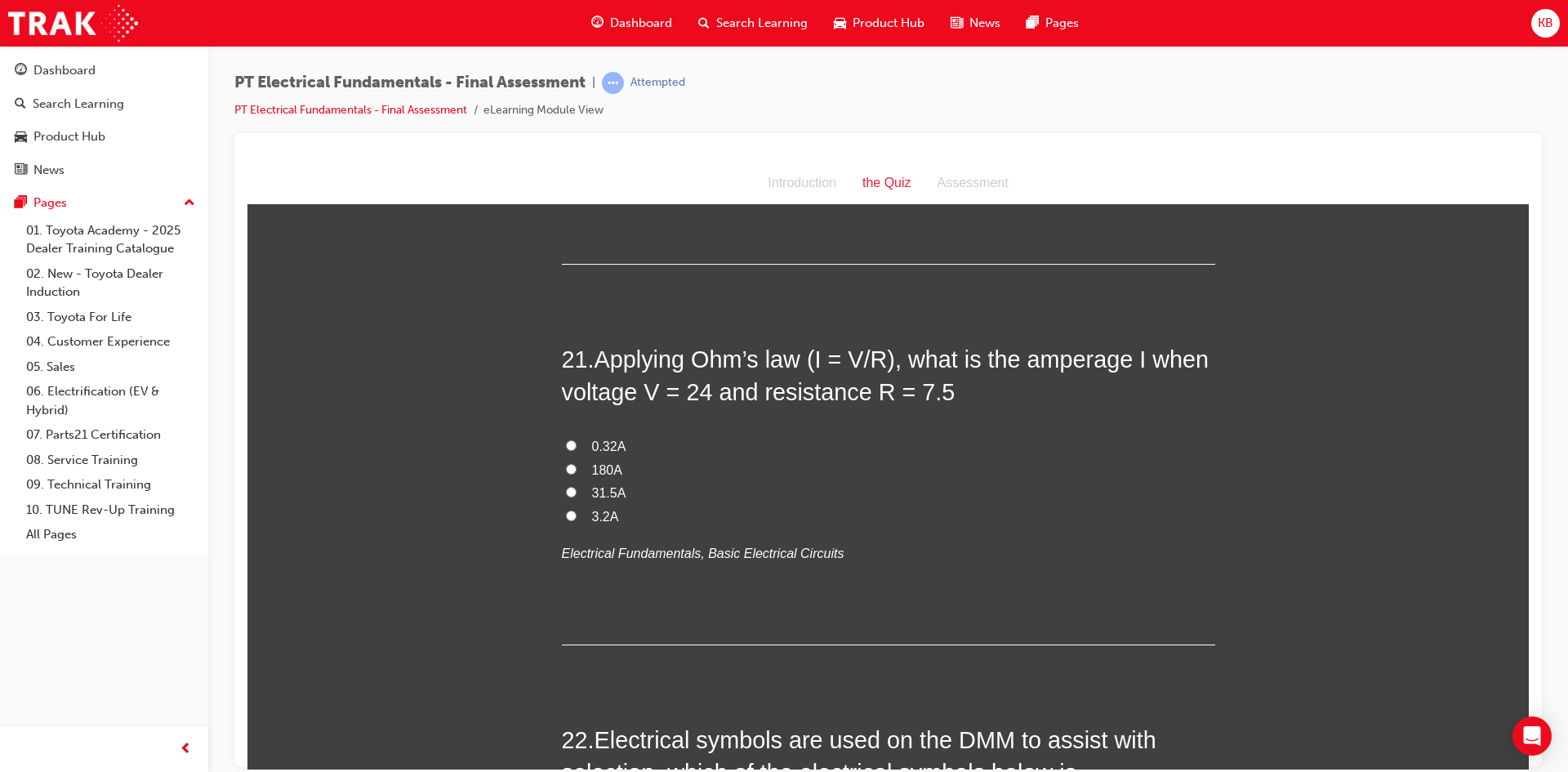
click at [566, 510] on input "3.2A" at bounding box center [572, 515] width 11 height 11
radio input "true"
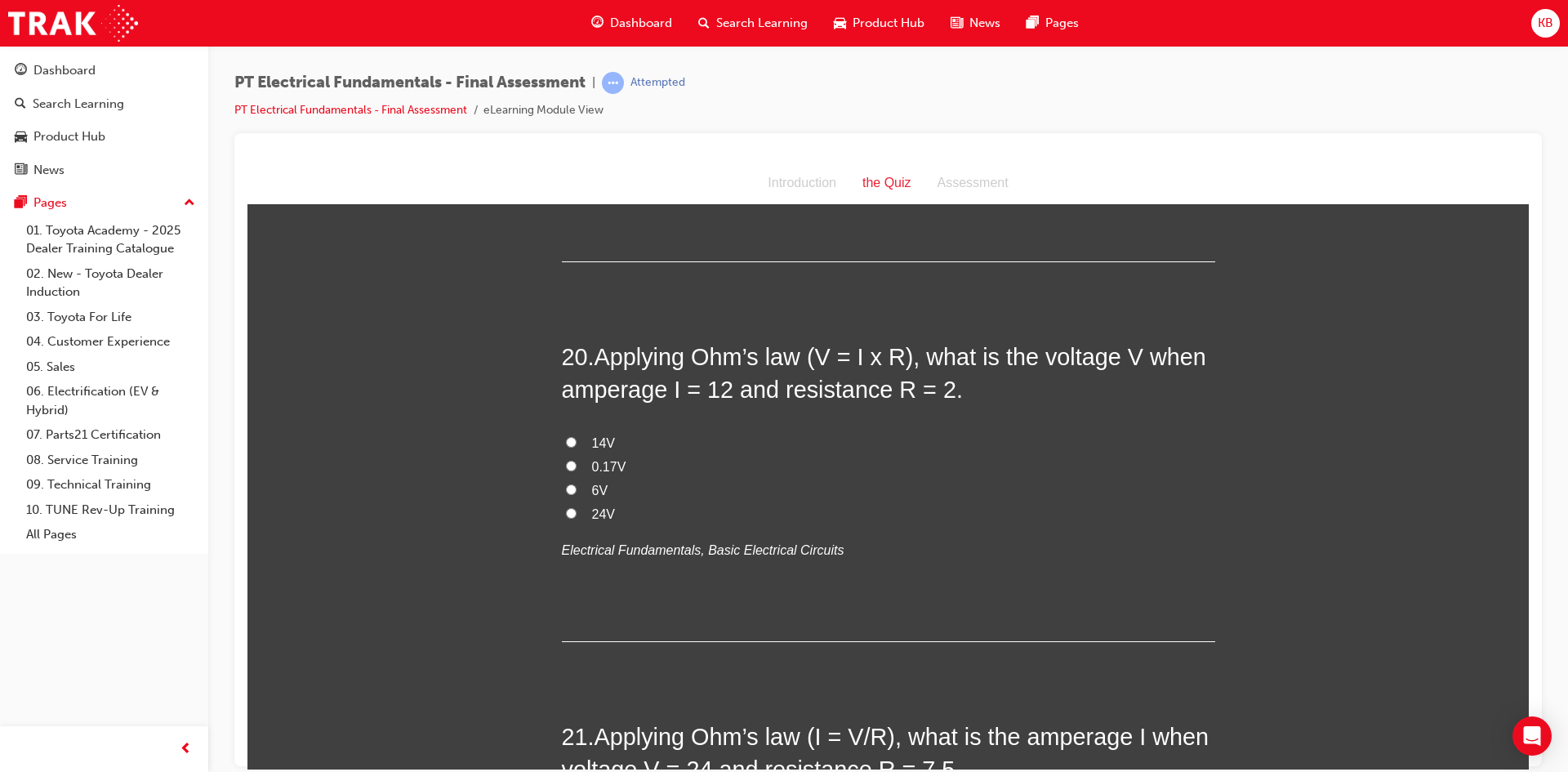
scroll to position [6588, 0]
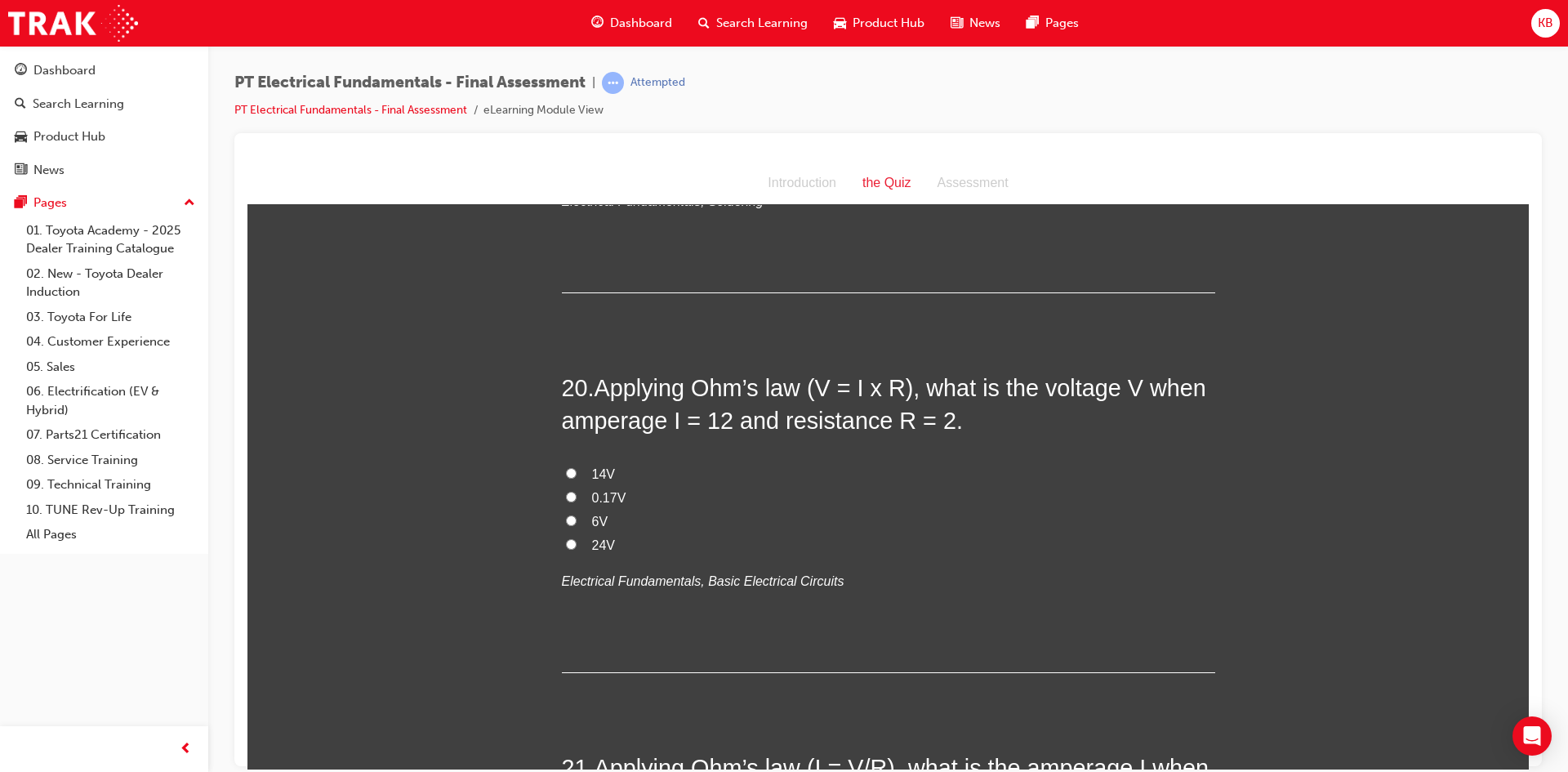
click at [567, 538] on input "24V" at bounding box center [572, 544] width 11 height 11
radio input "true"
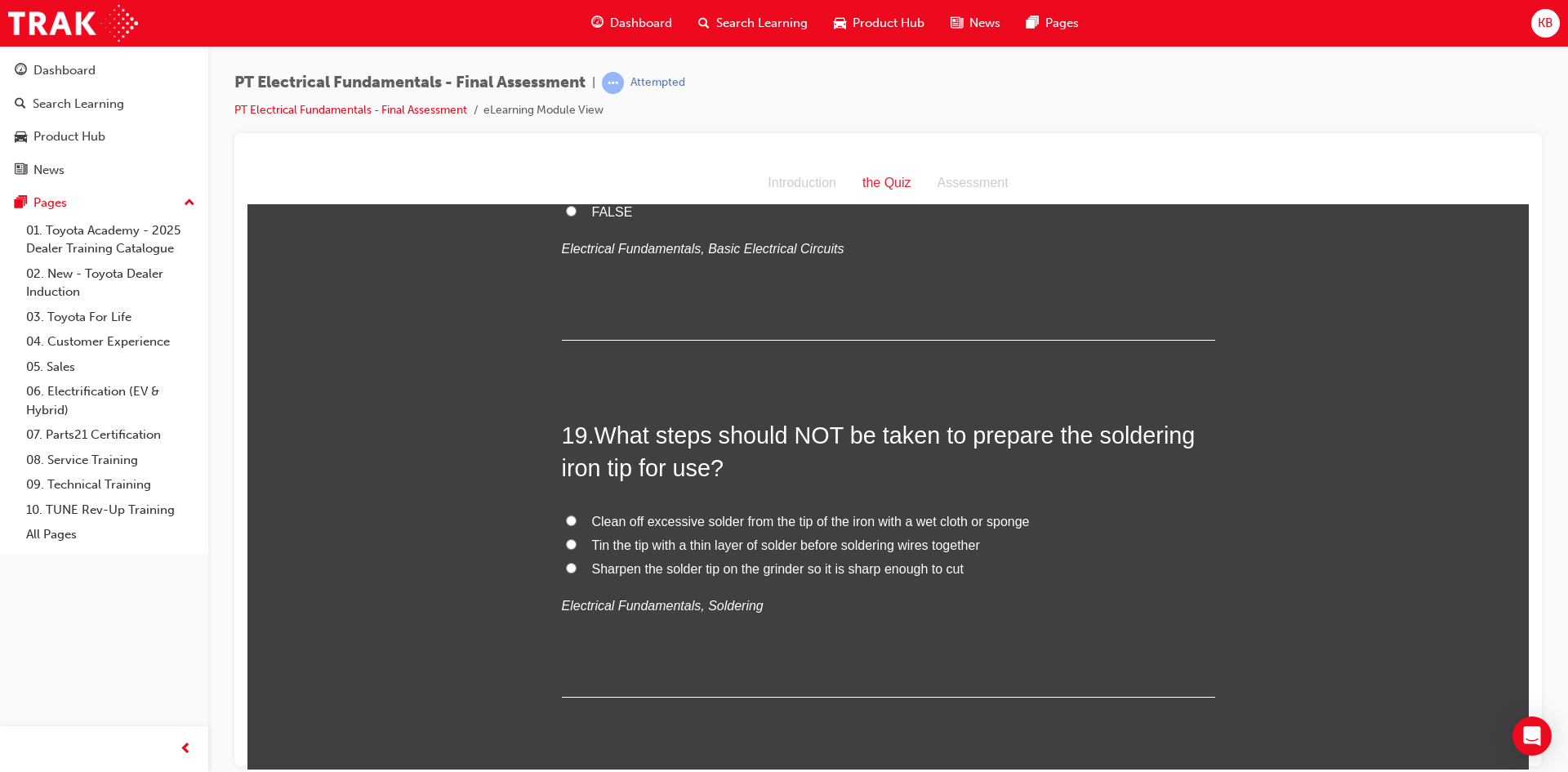
scroll to position [6180, 0]
click at [927, 566] on span "Sharpen the solder tip on the grinder so it is sharp enough to cut" at bounding box center [778, 572] width 372 height 14
click at [576, 567] on input "Sharpen the solder tip on the grinder so it is sharp enough to cut" at bounding box center [572, 572] width 11 height 11
radio input "true"
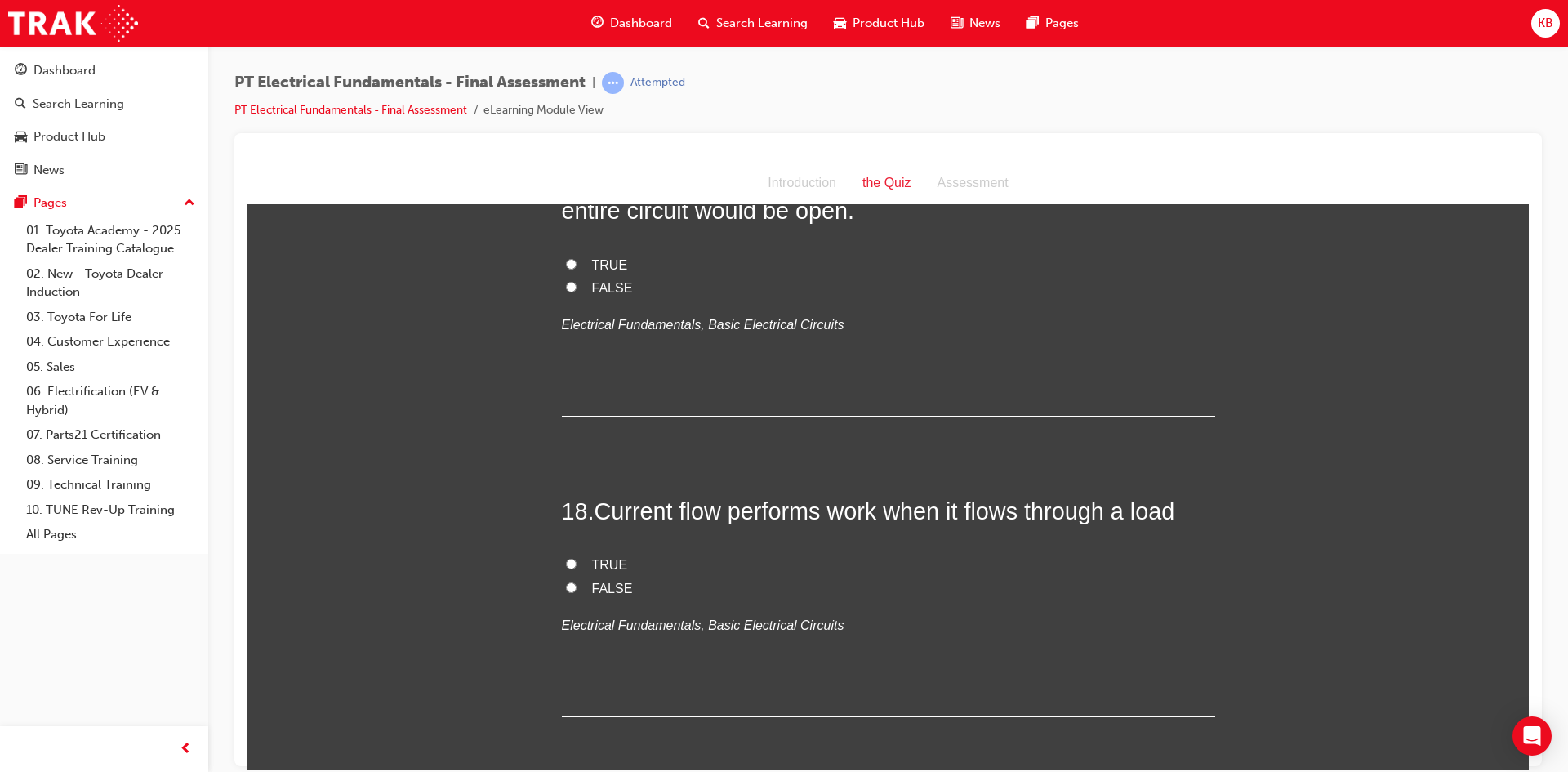
scroll to position [5771, 0]
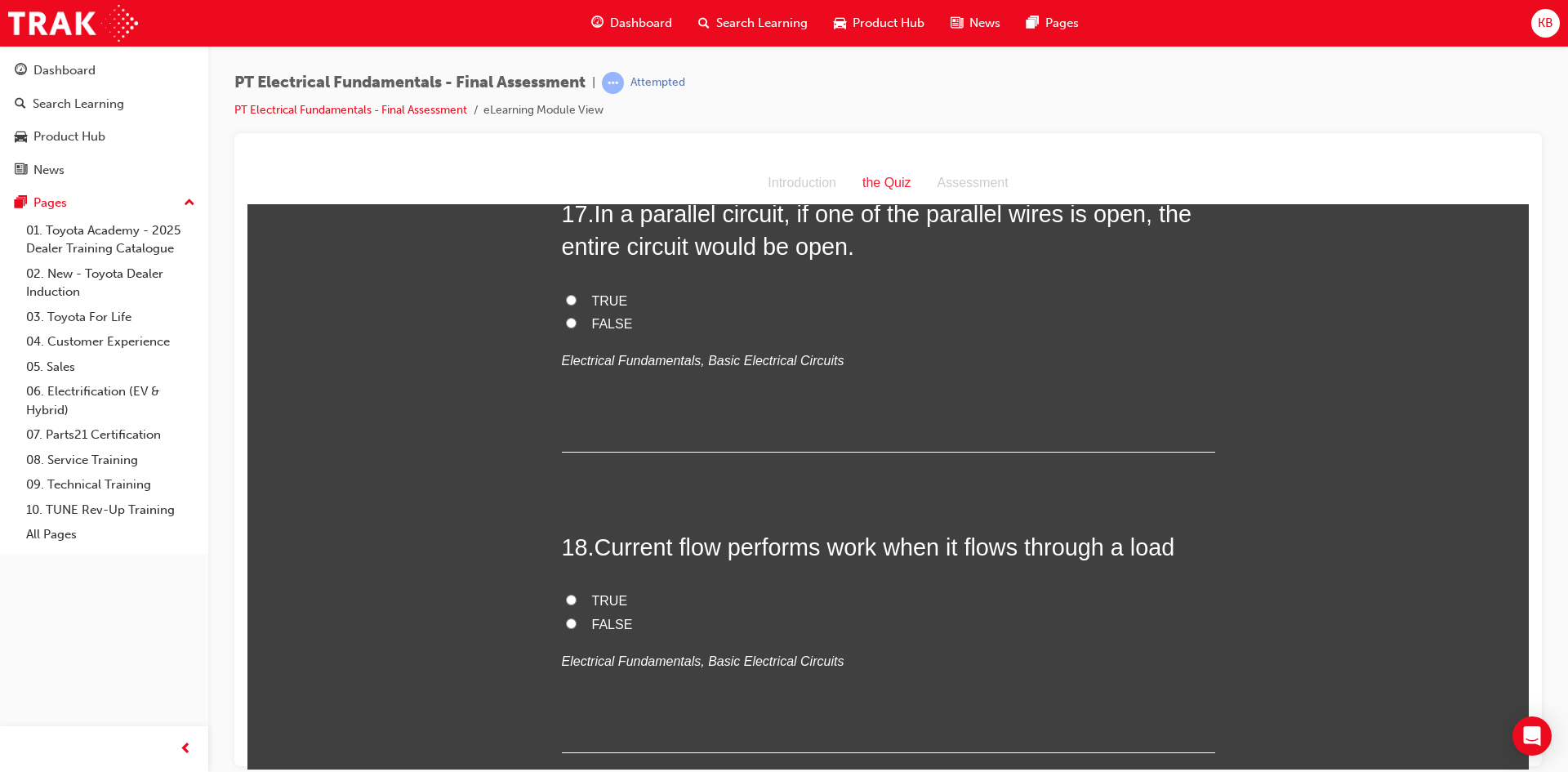
click at [594, 593] on span "TRUE" at bounding box center [609, 600] width 36 height 14
click at [576, 594] on input "TRUE" at bounding box center [572, 600] width 11 height 11
radio input "true"
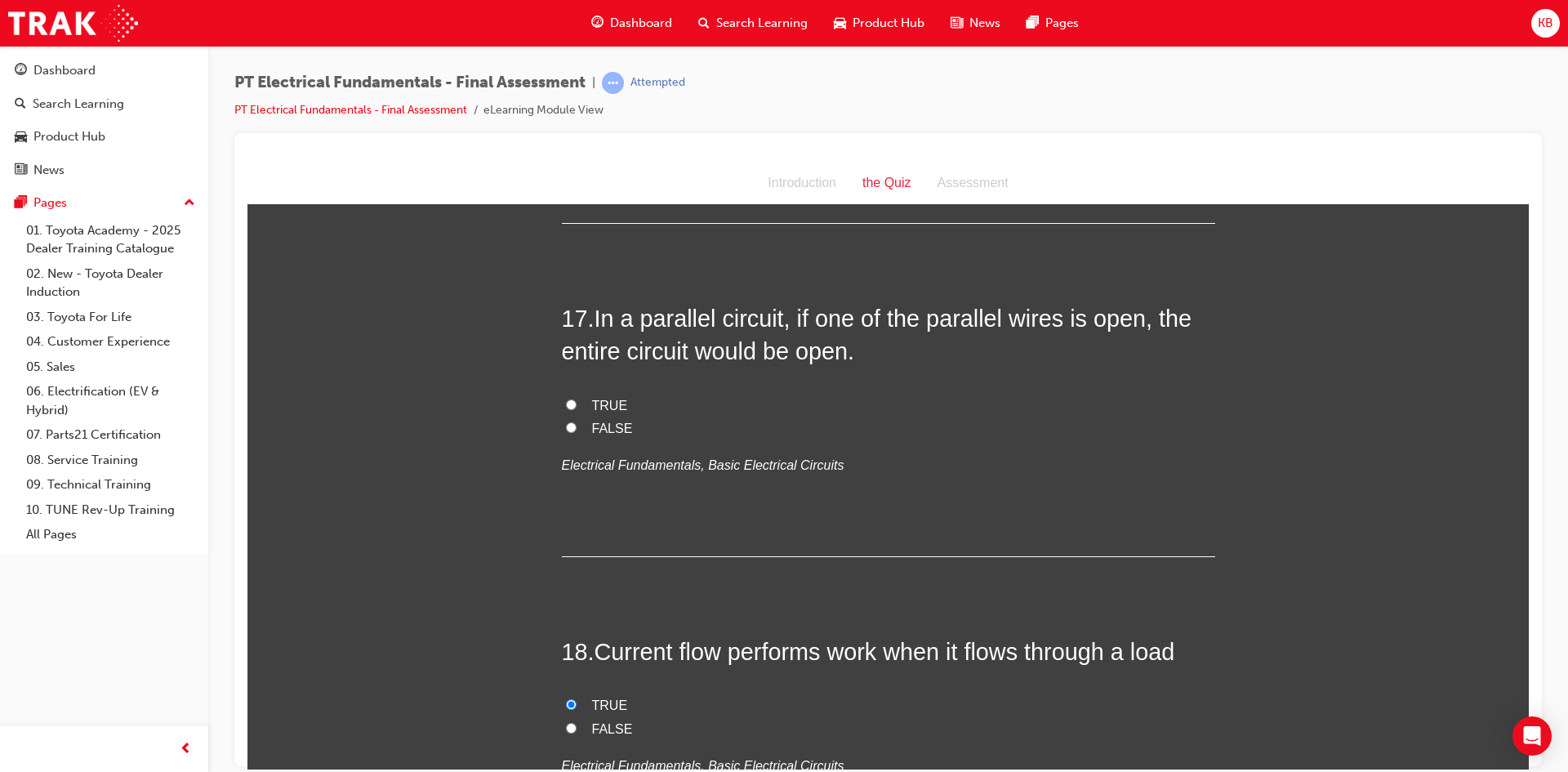
scroll to position [5444, 0]
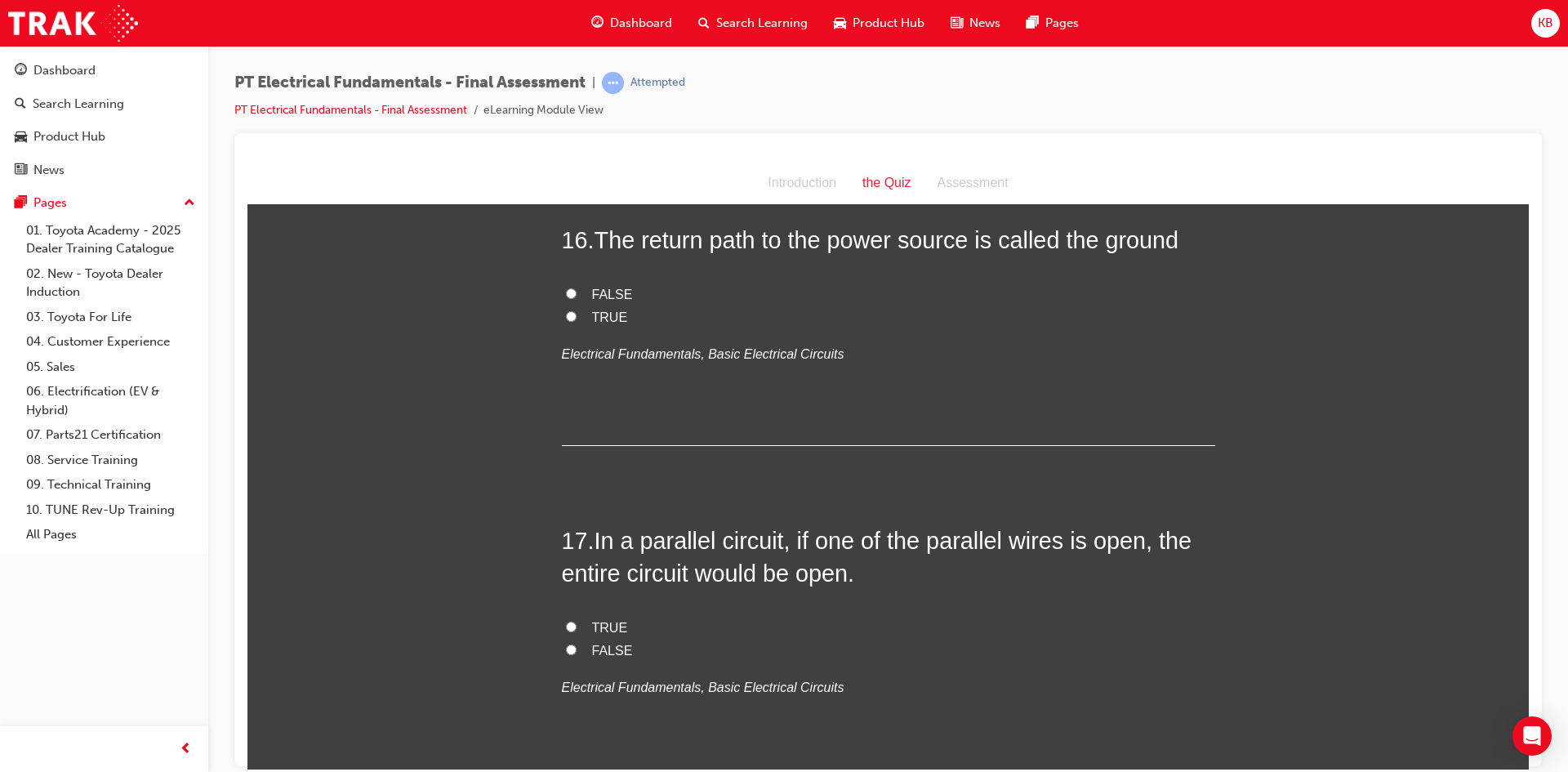
click at [603, 620] on span "TRUE" at bounding box center [609, 626] width 36 height 14
click at [576, 621] on input "TRUE" at bounding box center [572, 626] width 11 height 11
radio input "true"
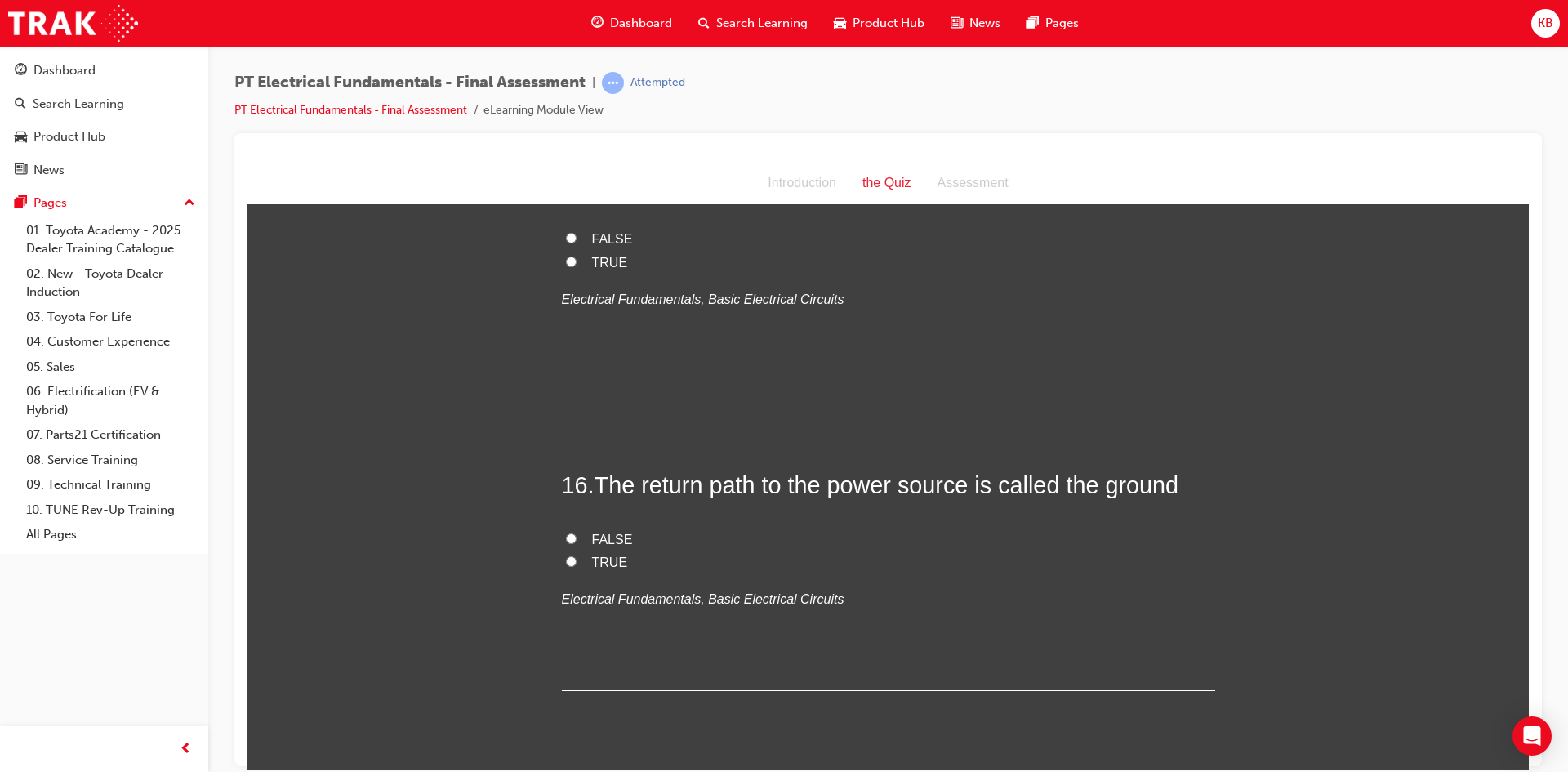
scroll to position [5117, 0]
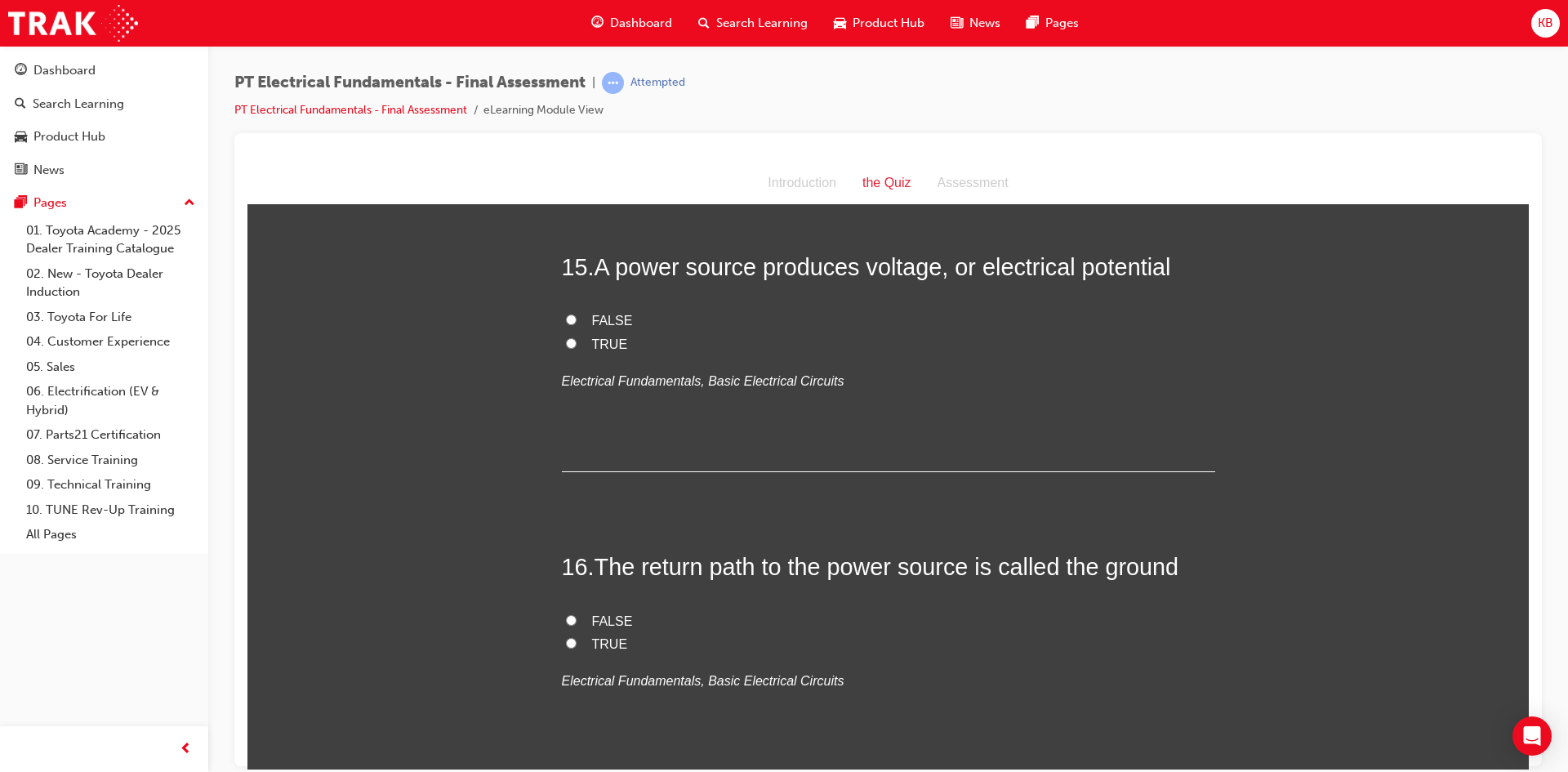
click at [592, 636] on span "TRUE" at bounding box center [609, 643] width 36 height 14
click at [576, 637] on input "TRUE" at bounding box center [572, 643] width 11 height 11
radio input "true"
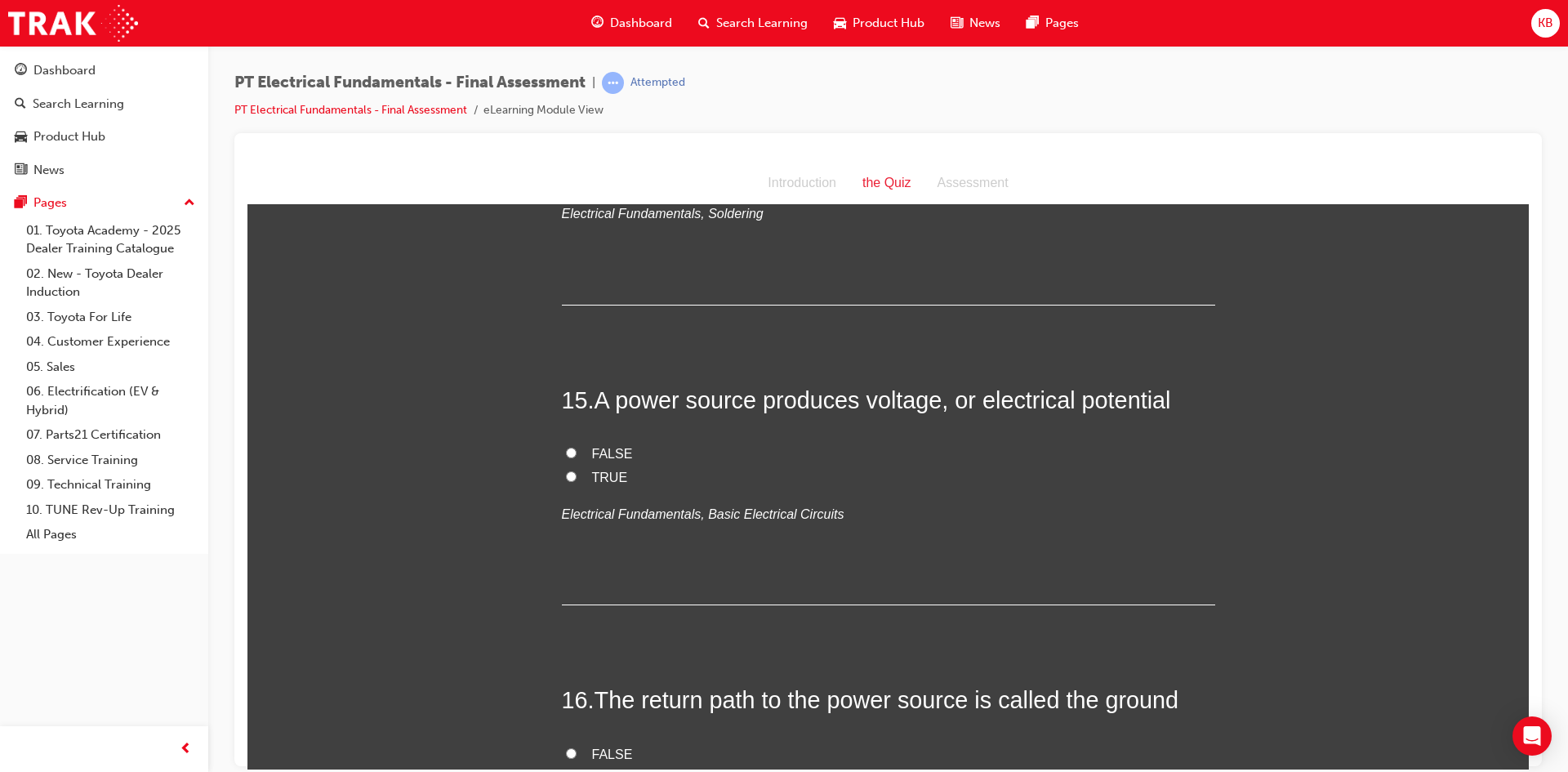
scroll to position [5035, 0]
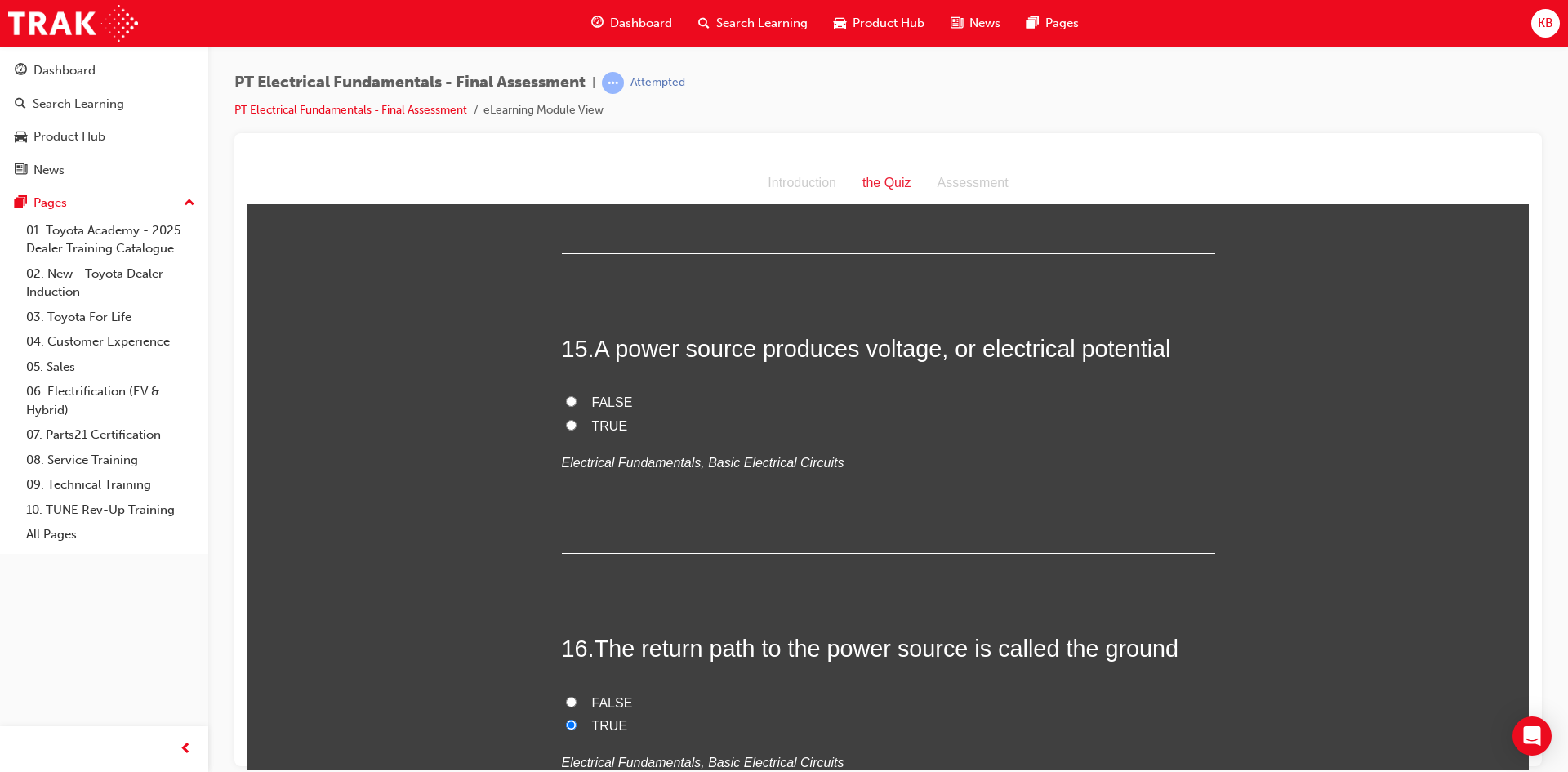
click at [600, 695] on span "FALSE" at bounding box center [612, 701] width 41 height 14
click at [576, 696] on input "FALSE" at bounding box center [572, 701] width 11 height 11
radio input "true"
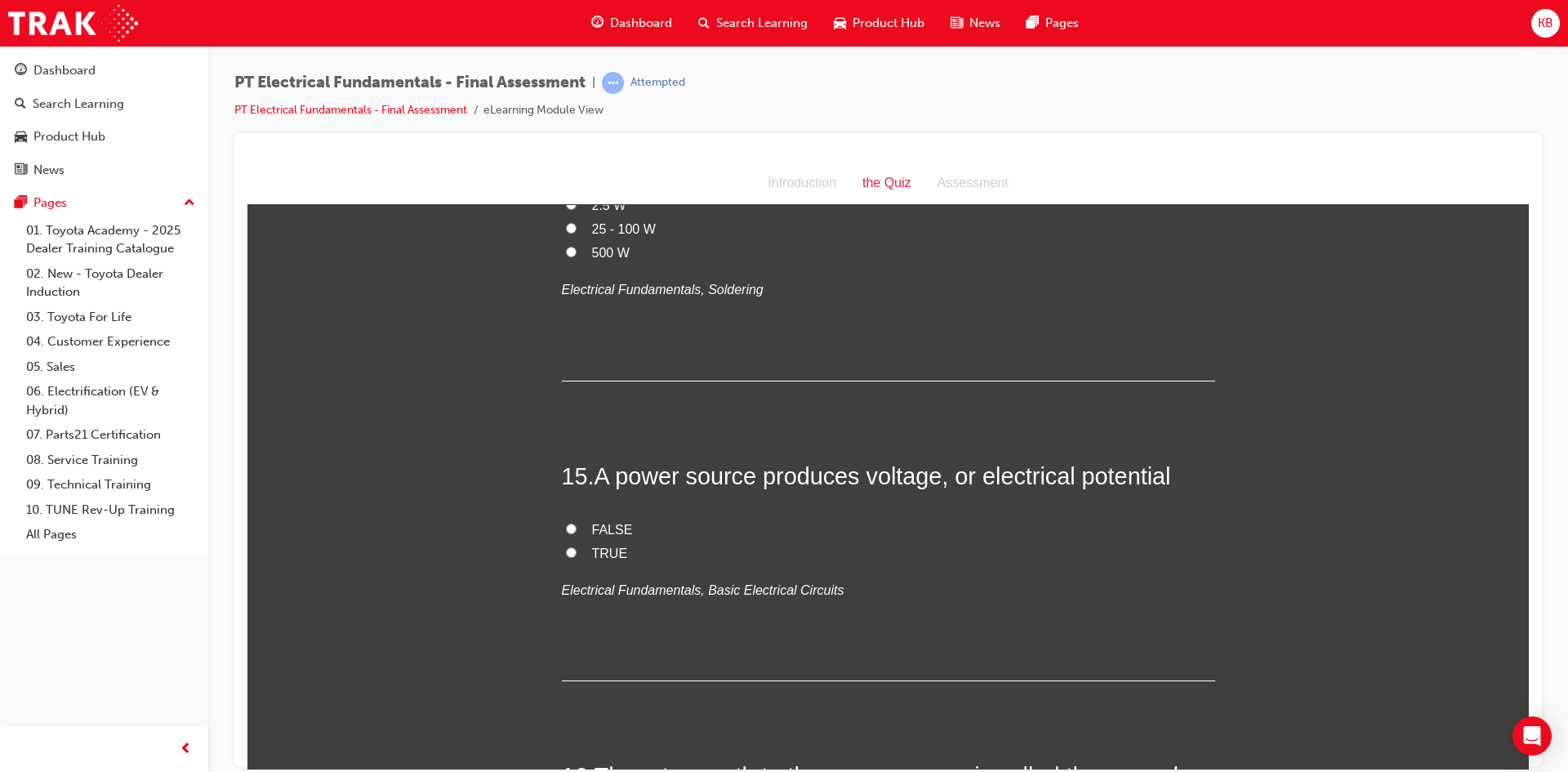
scroll to position [4872, 0]
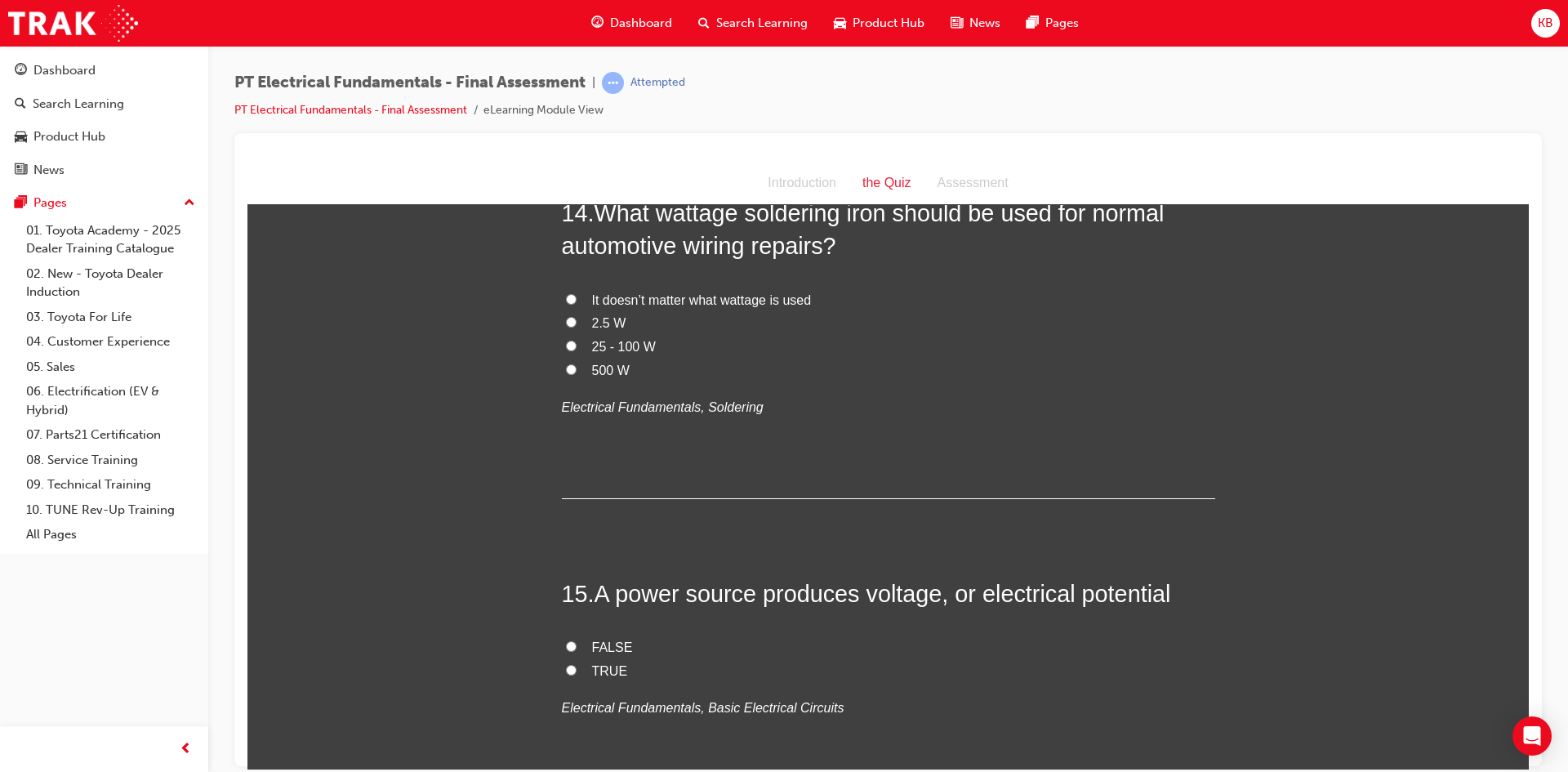
click at [607, 664] on span "TRUE" at bounding box center [609, 670] width 36 height 14
click at [576, 665] on input "TRUE" at bounding box center [572, 670] width 11 height 11
radio input "true"
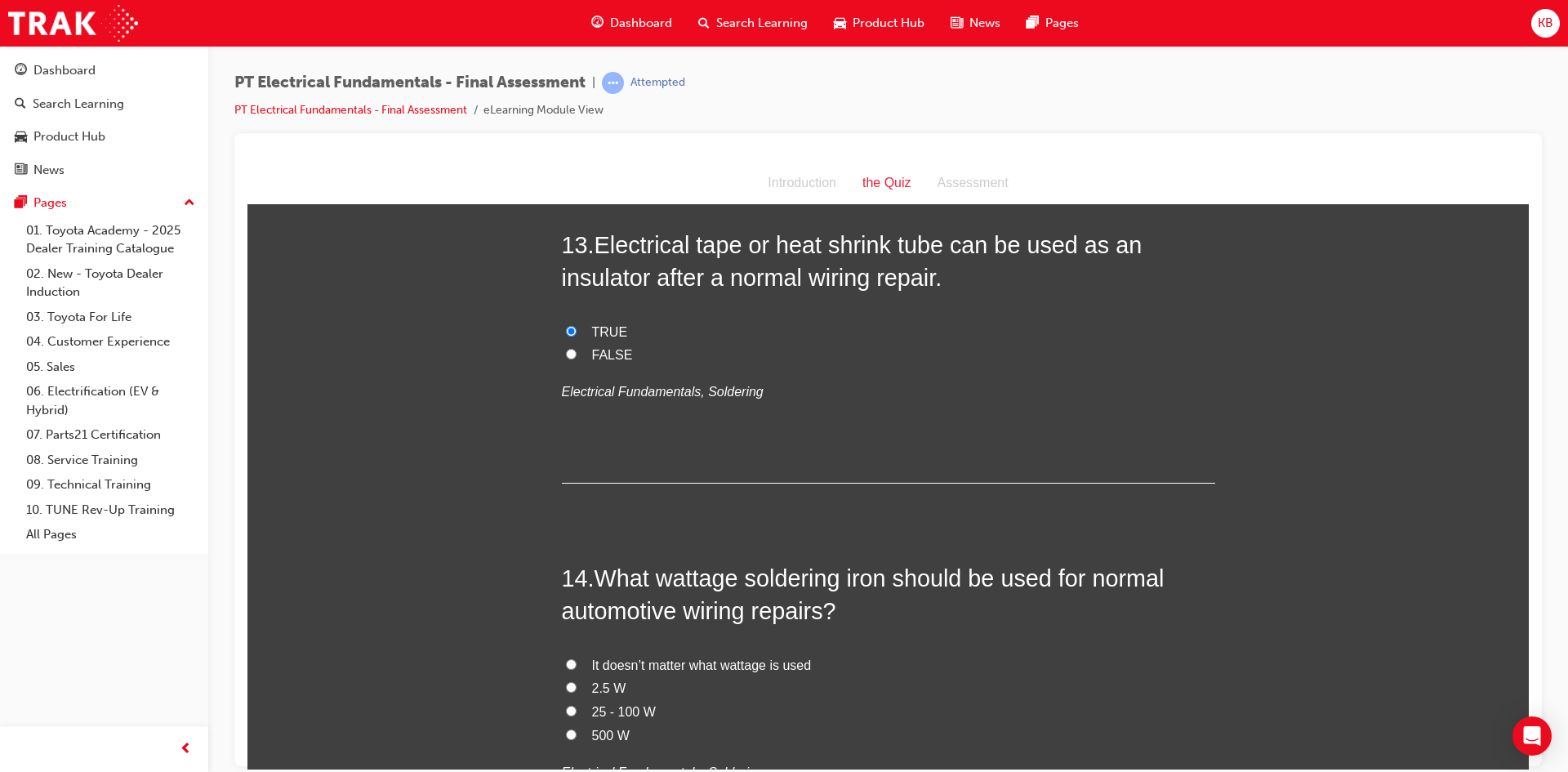
scroll to position [4463, 0]
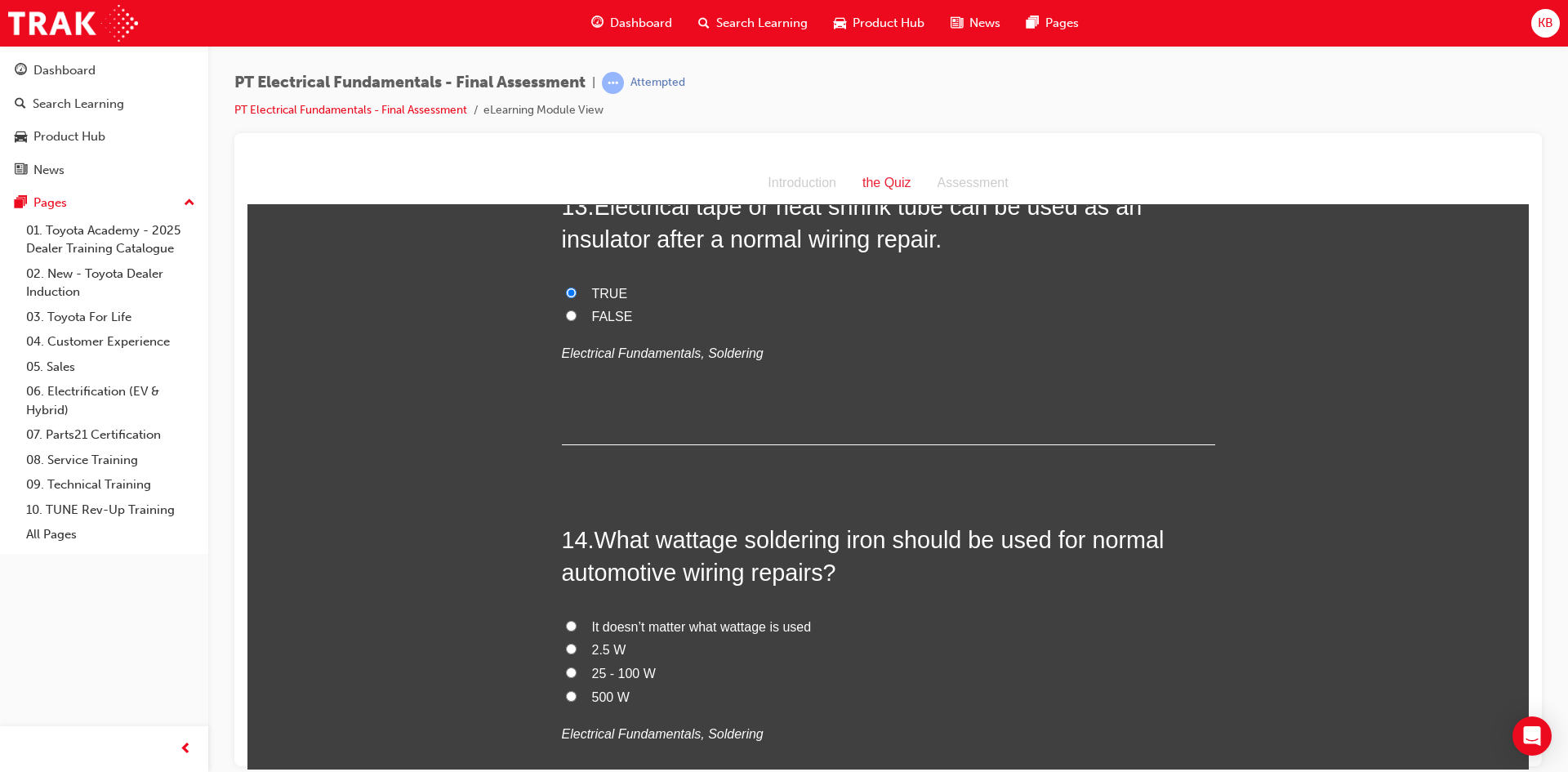
click at [631, 666] on span "25 - 100 W" at bounding box center [624, 672] width 64 height 14
click at [576, 667] on input "25 - 100 W" at bounding box center [572, 672] width 11 height 11
radio input "true"
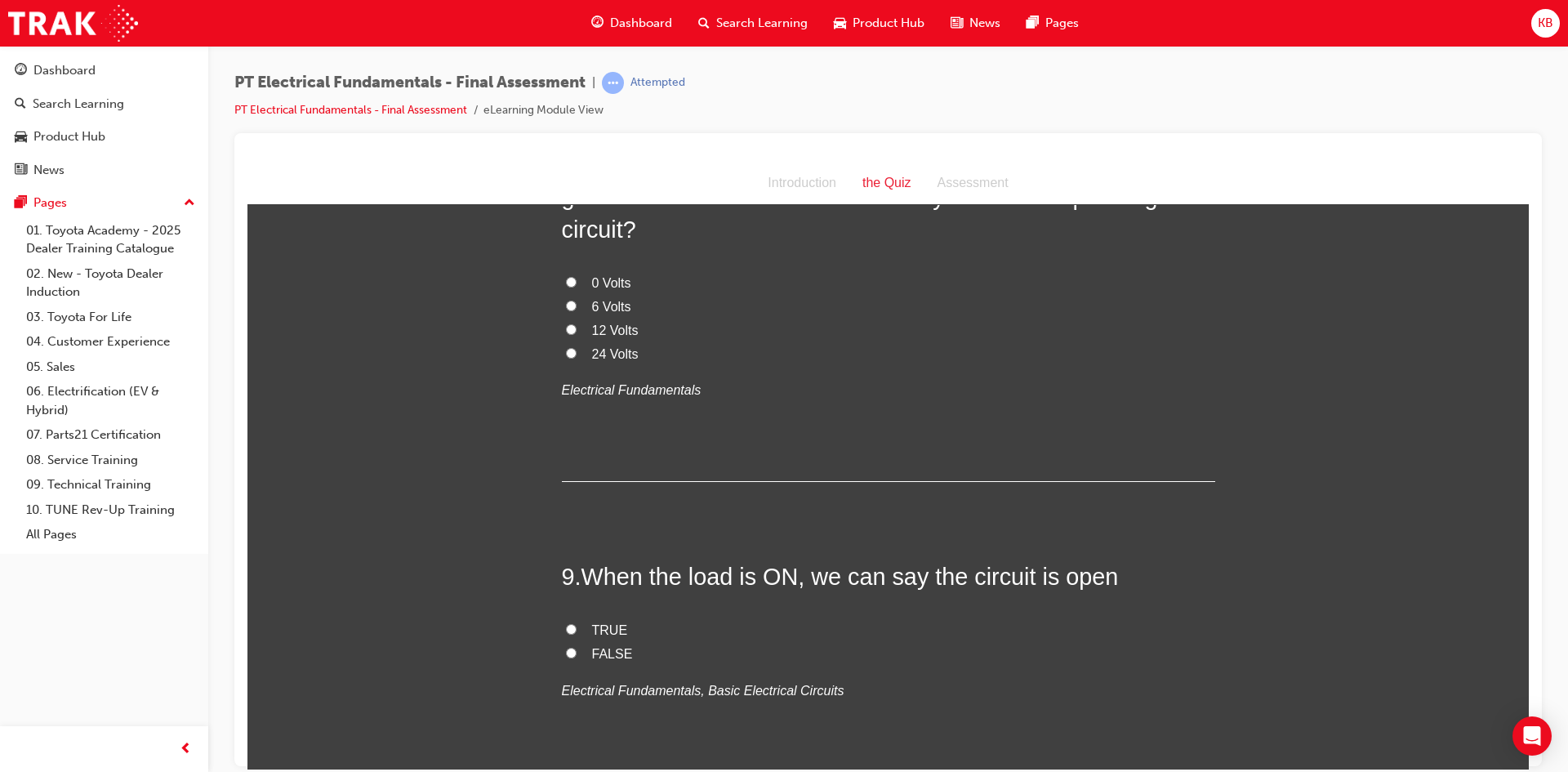
scroll to position [2665, 0]
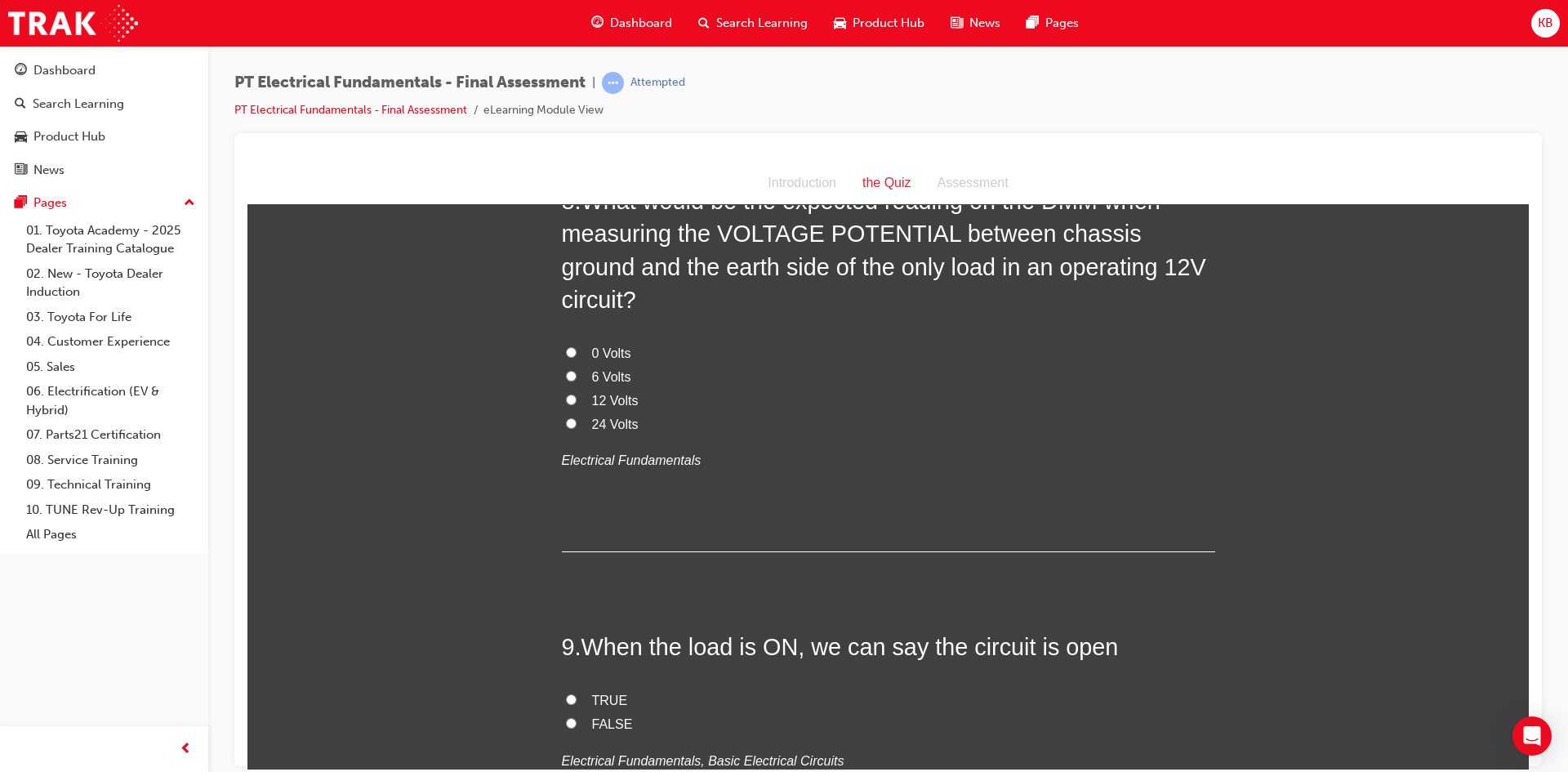
click at [619, 717] on span "FALSE" at bounding box center [612, 723] width 41 height 14
click at [576, 718] on input "FALSE" at bounding box center [572, 723] width 11 height 11
radio input "true"
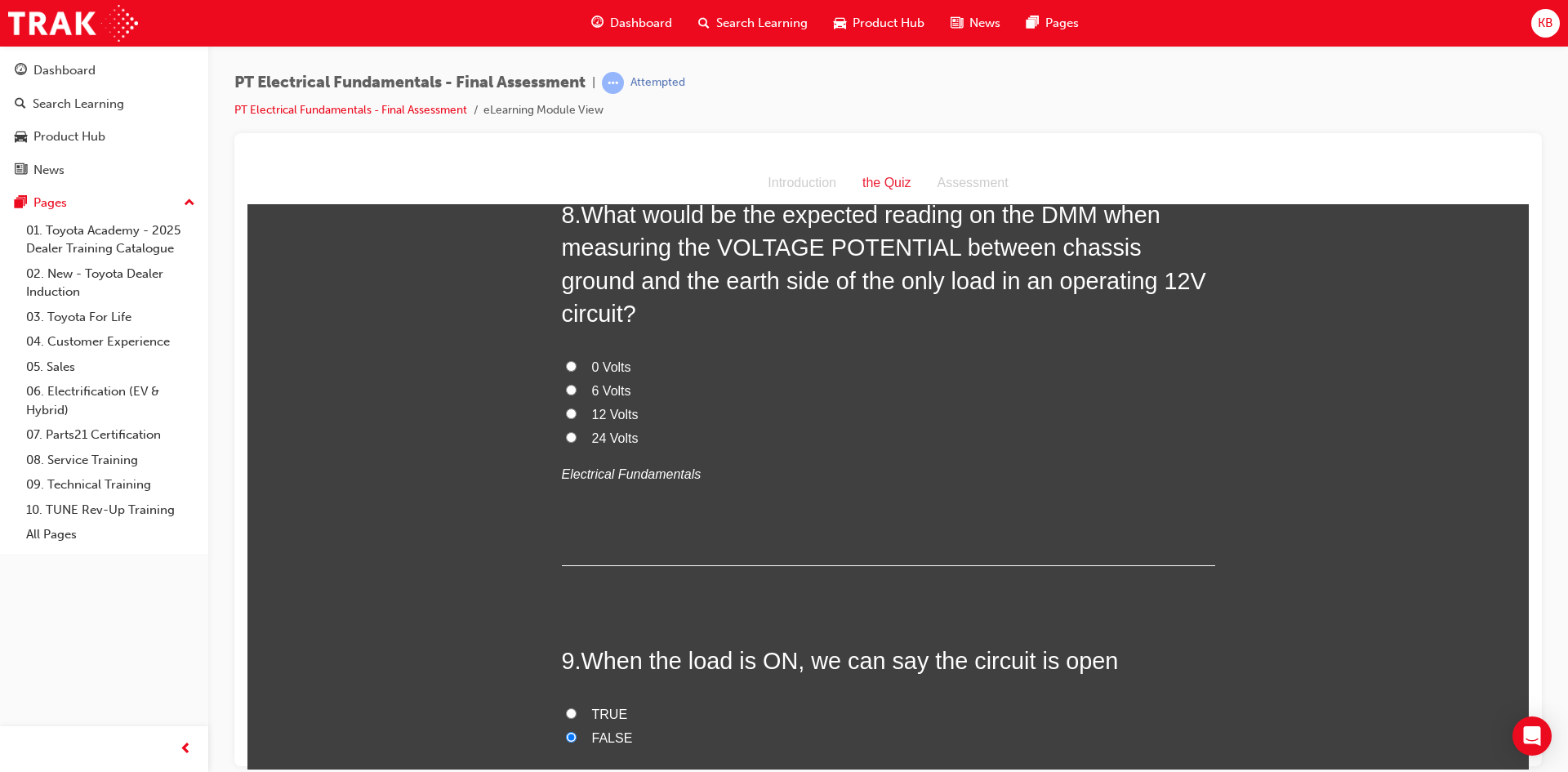
scroll to position [2421, 0]
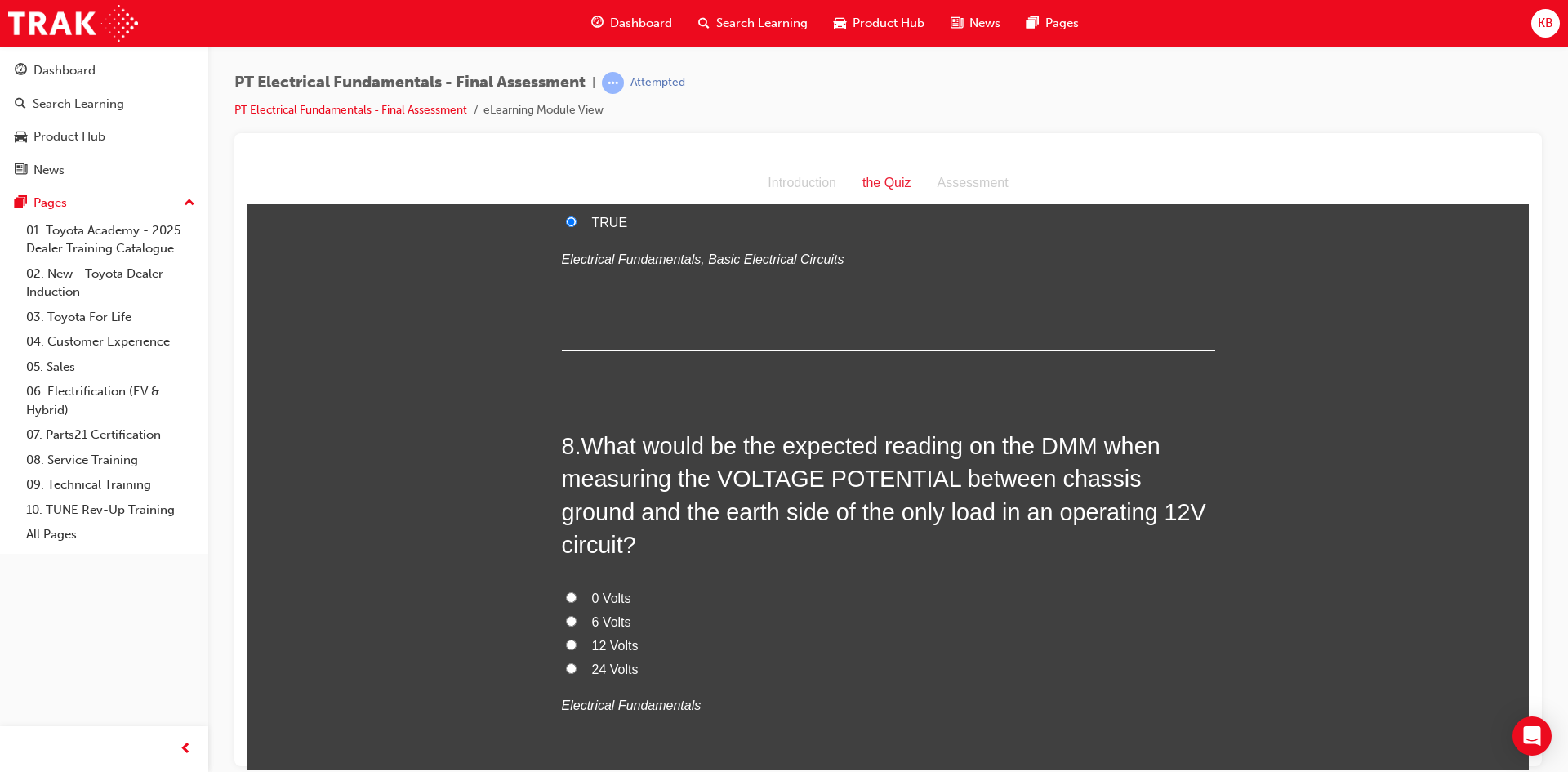
click at [623, 590] on span "0 Volts" at bounding box center [611, 597] width 39 height 14
click at [576, 591] on input "0 Volts" at bounding box center [572, 597] width 11 height 11
radio input "true"
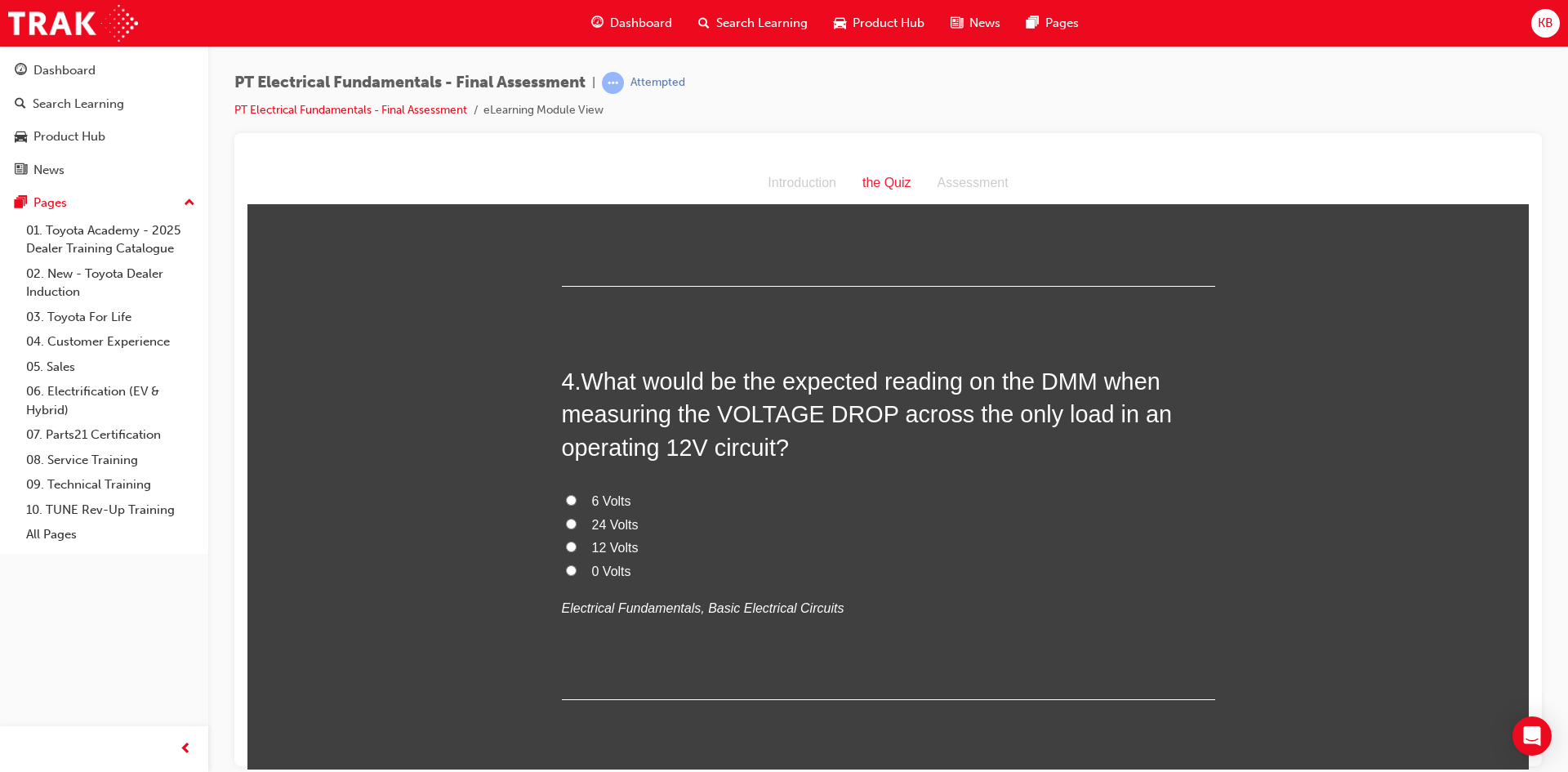
scroll to position [1063, 0]
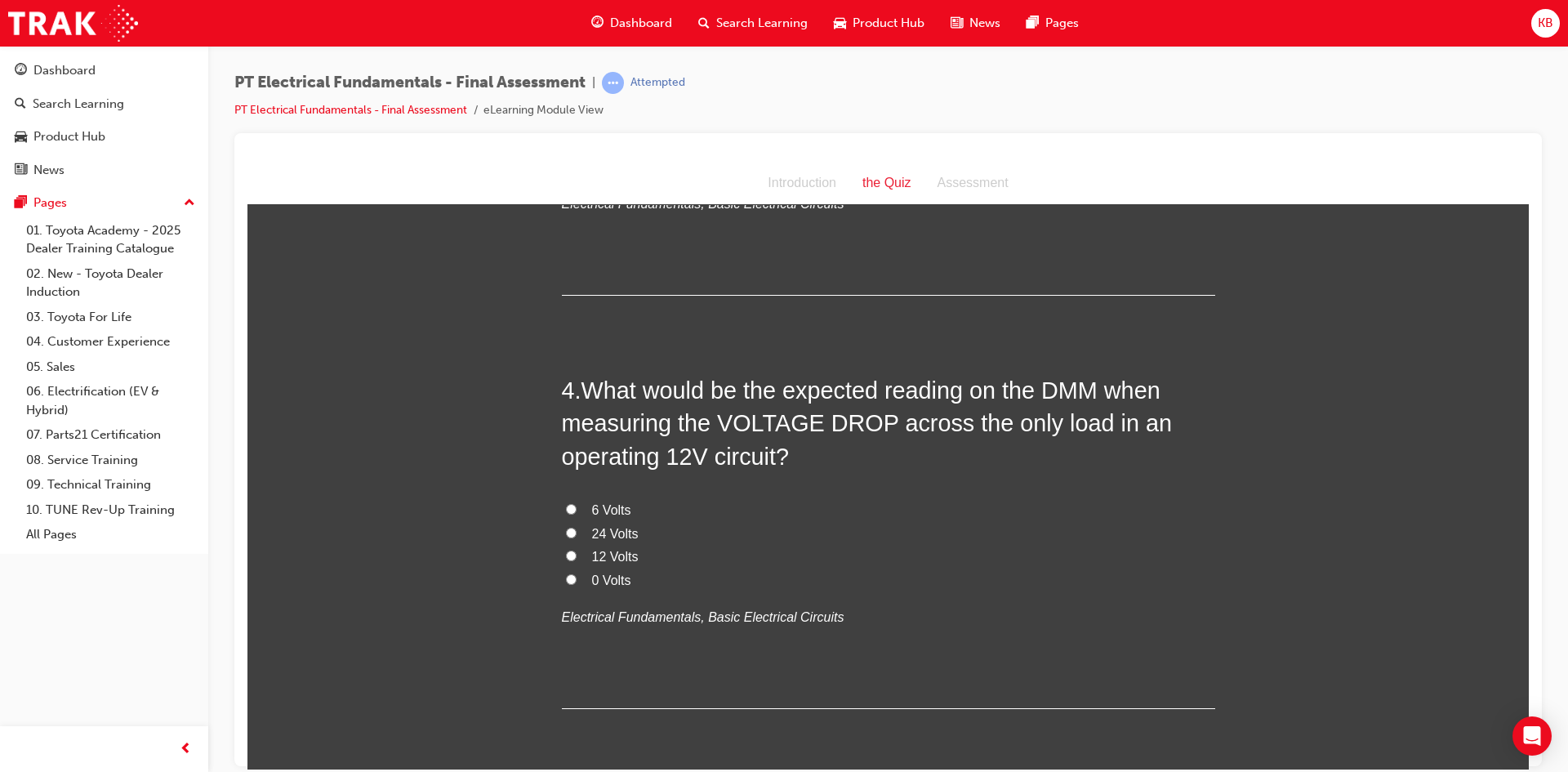
click at [614, 549] on span "12 Volts" at bounding box center [615, 556] width 47 height 14
click at [576, 550] on input "12 Volts" at bounding box center [572, 556] width 11 height 11
radio input "true"
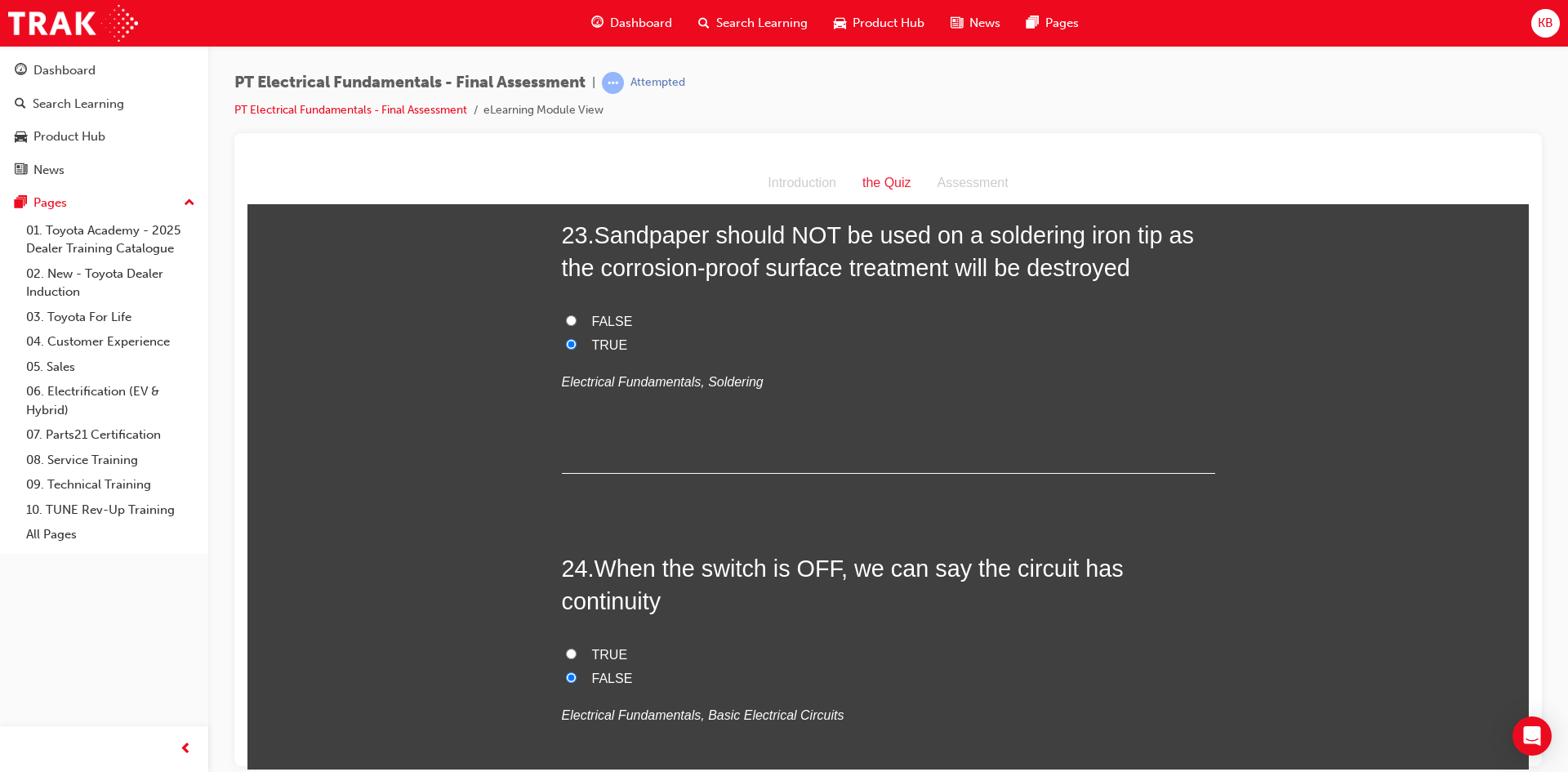
scroll to position [7978, 0]
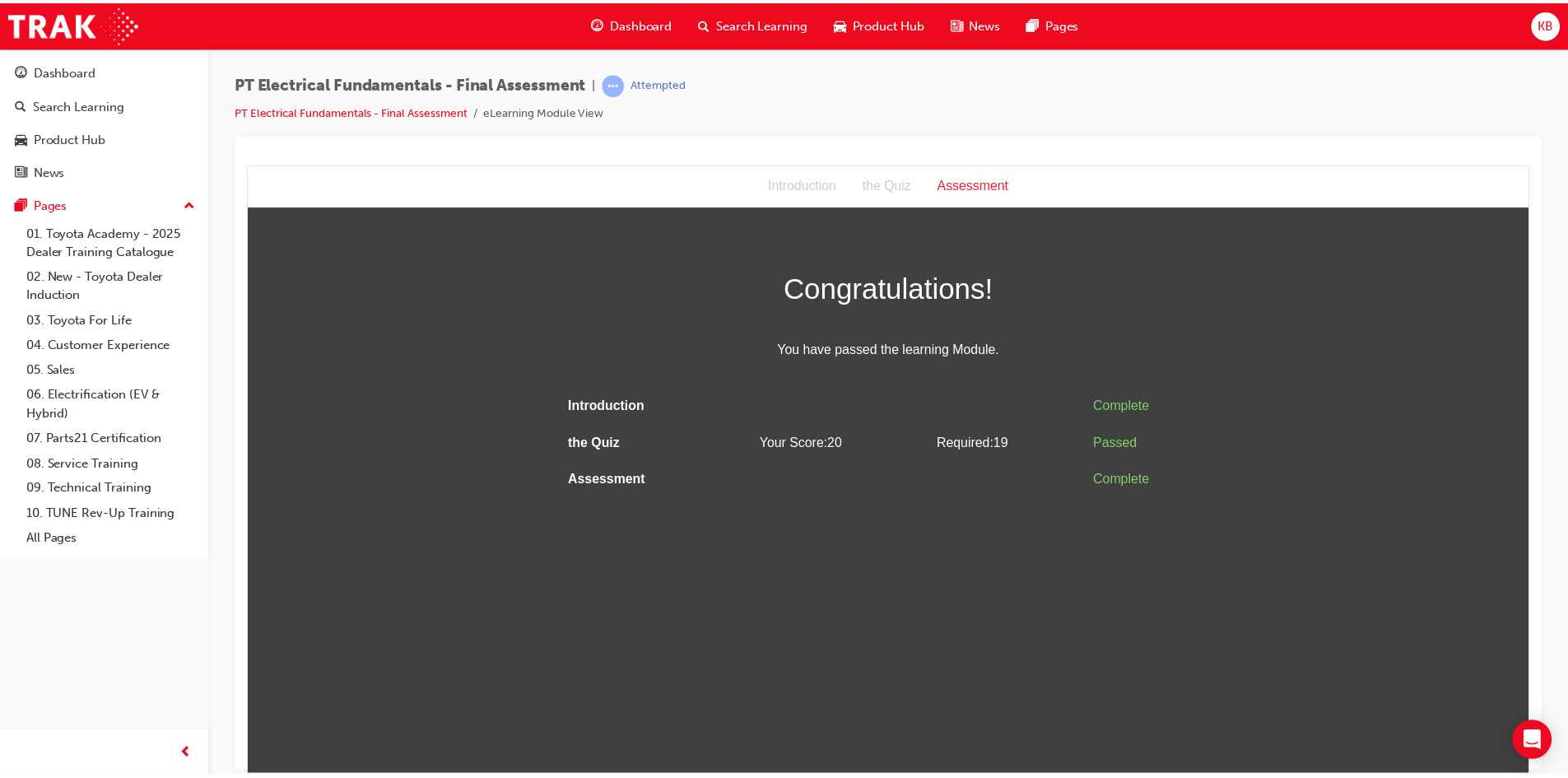
scroll to position [0, 0]
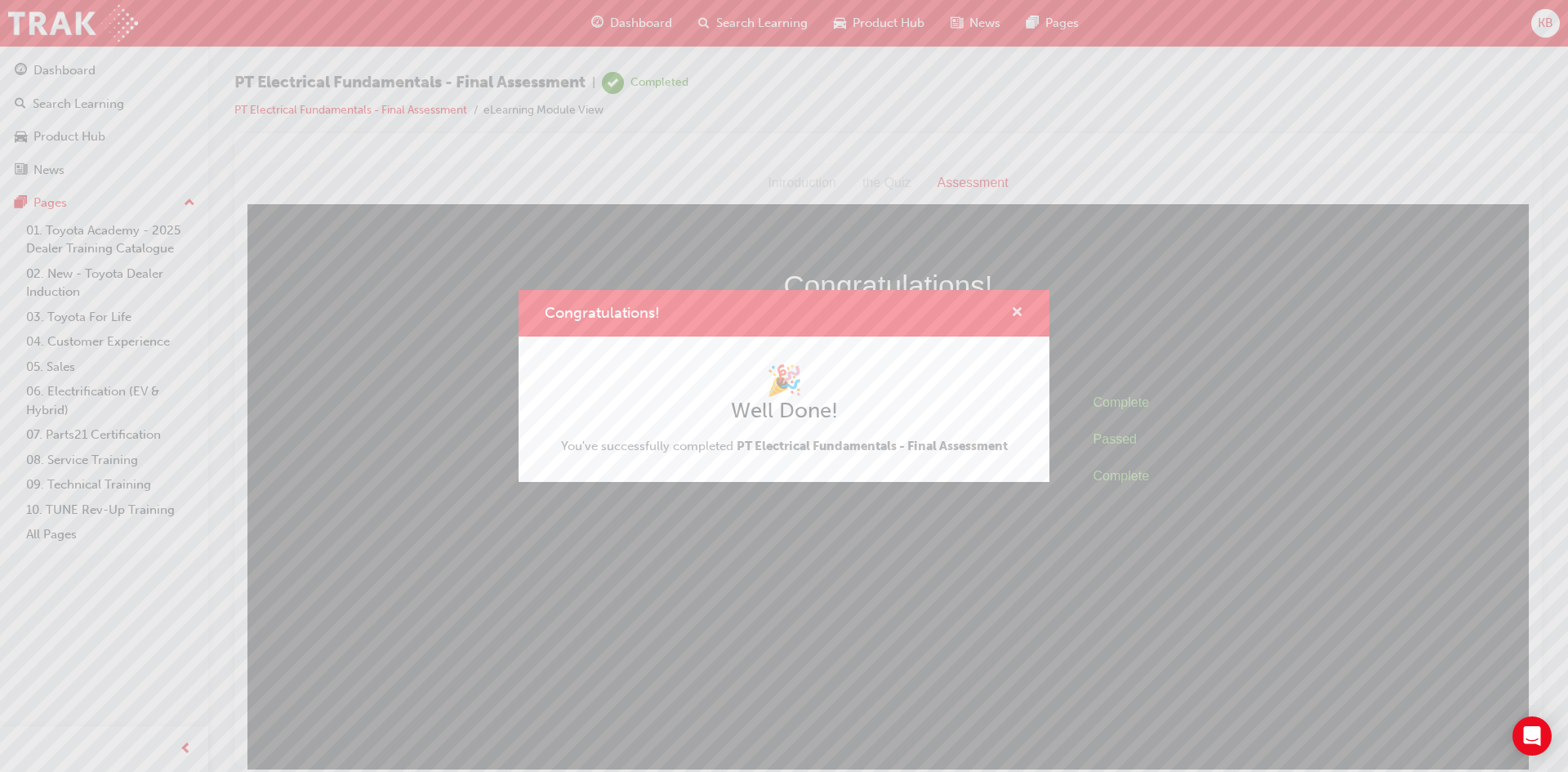
click at [1018, 308] on span "cross-icon" at bounding box center [1016, 314] width 12 height 15
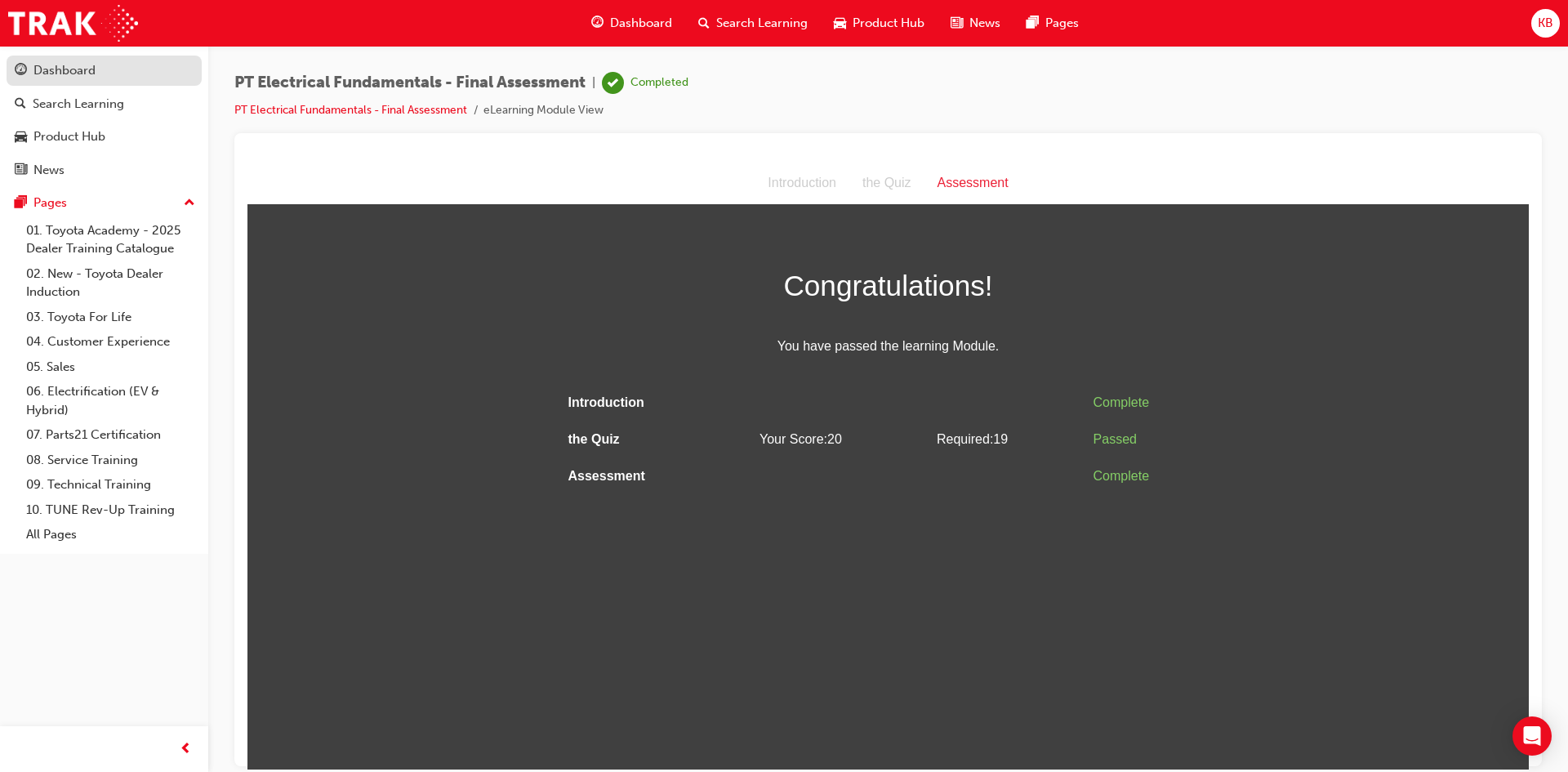
click at [95, 74] on div "Dashboard" at bounding box center [104, 71] width 179 height 20
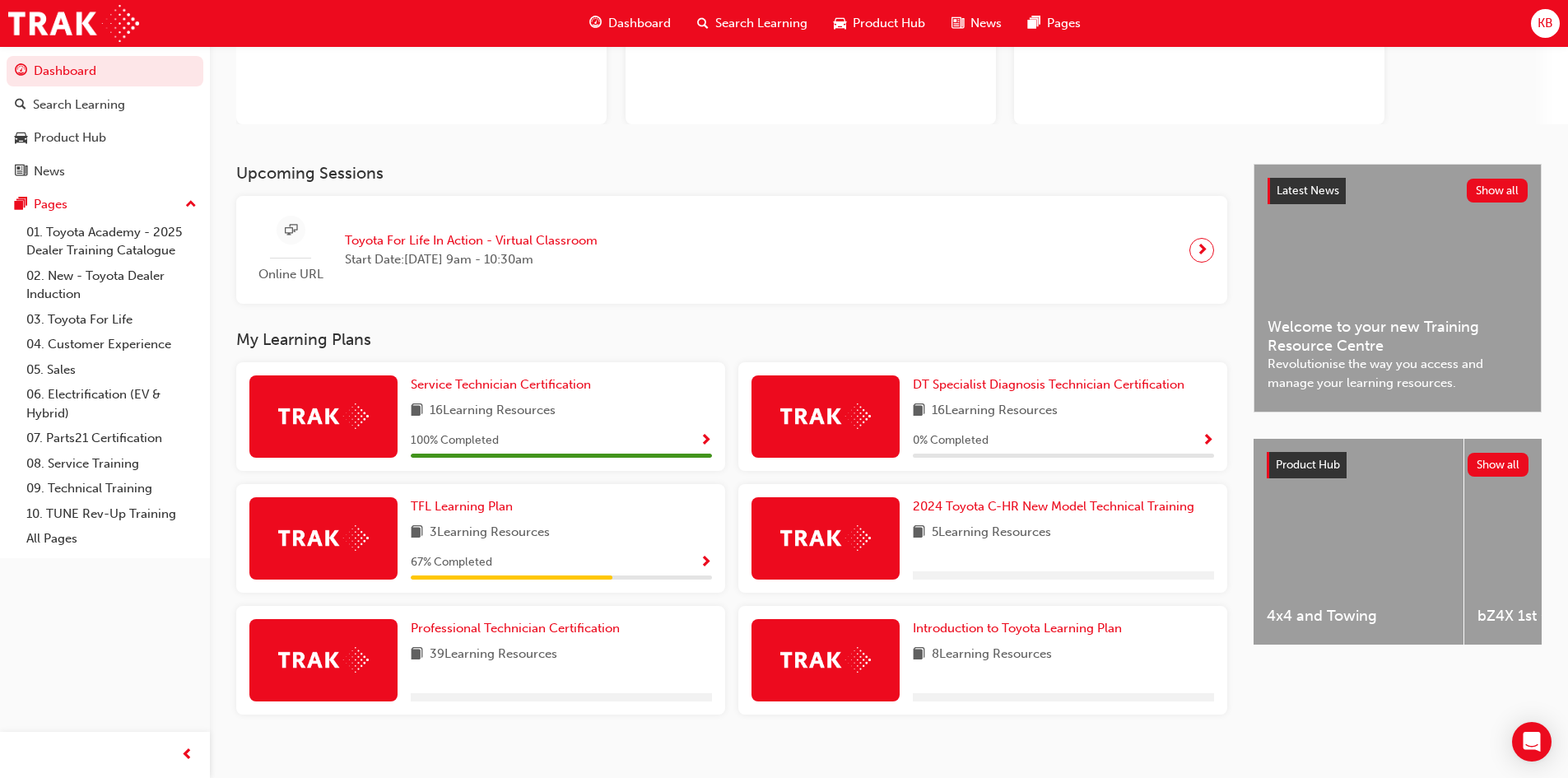
scroll to position [214, 0]
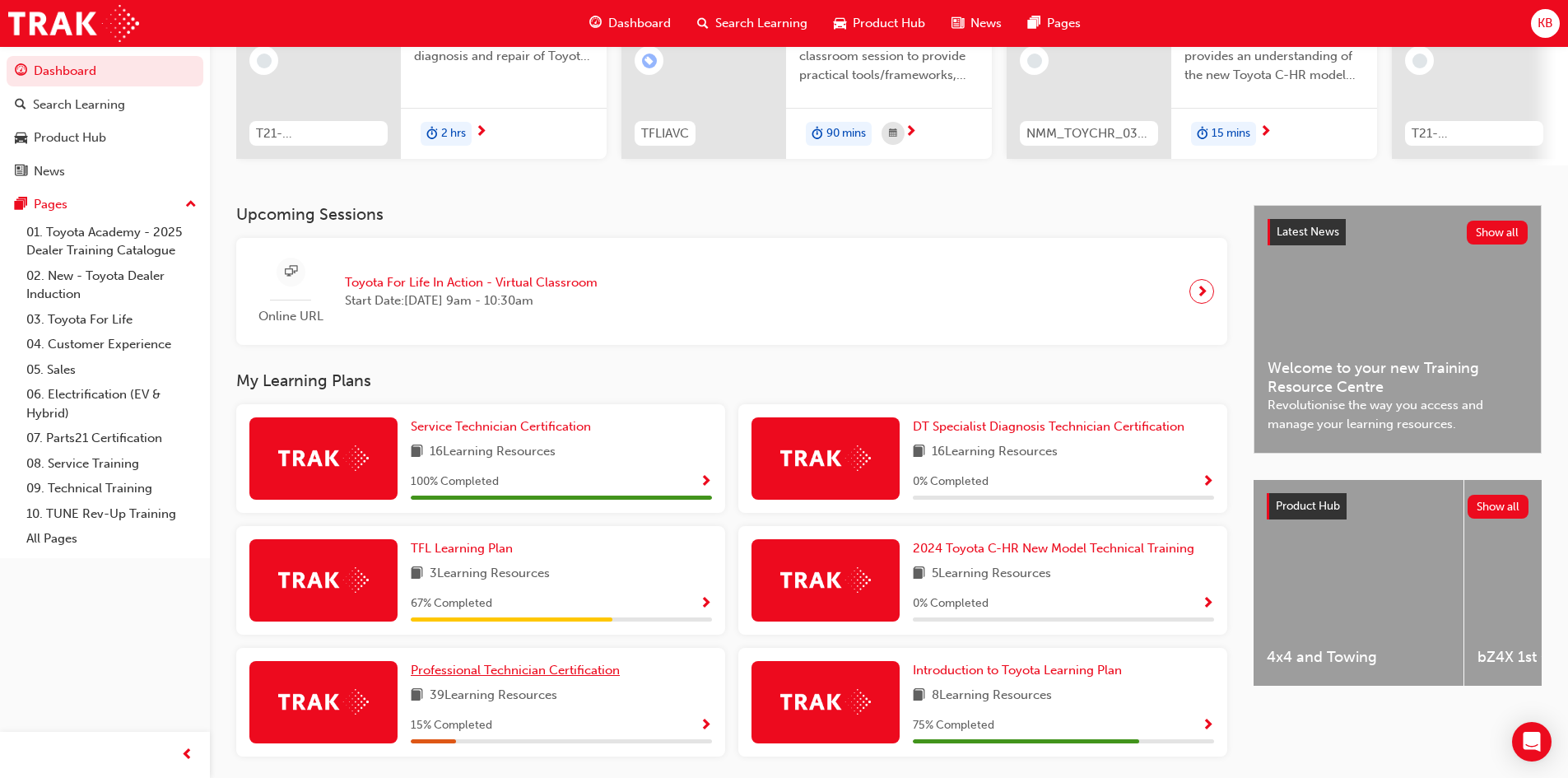
click at [557, 677] on span "Professional Technician Certification" at bounding box center [515, 670] width 209 height 15
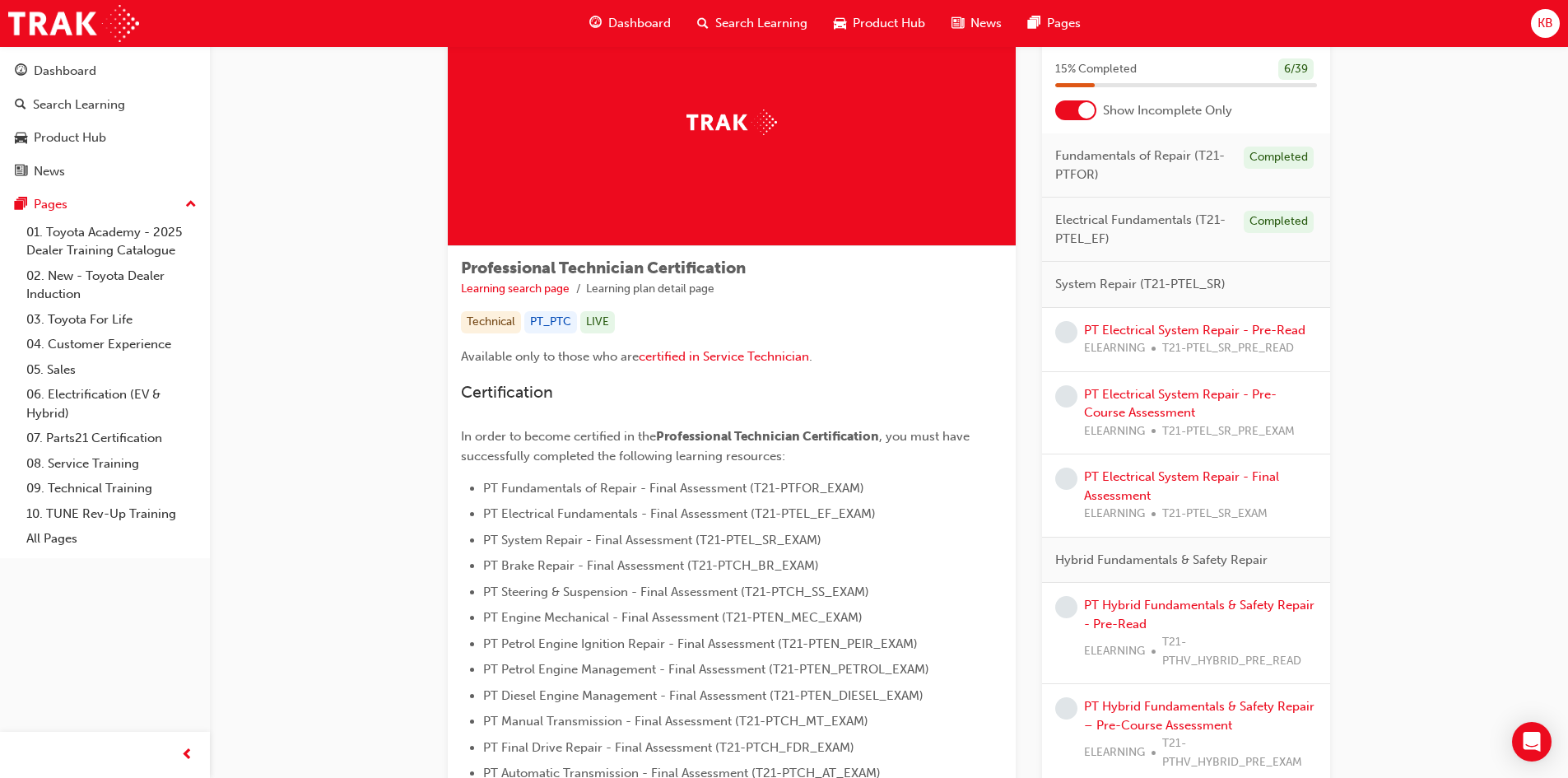
scroll to position [82, 0]
